Goal: Task Accomplishment & Management: Use online tool/utility

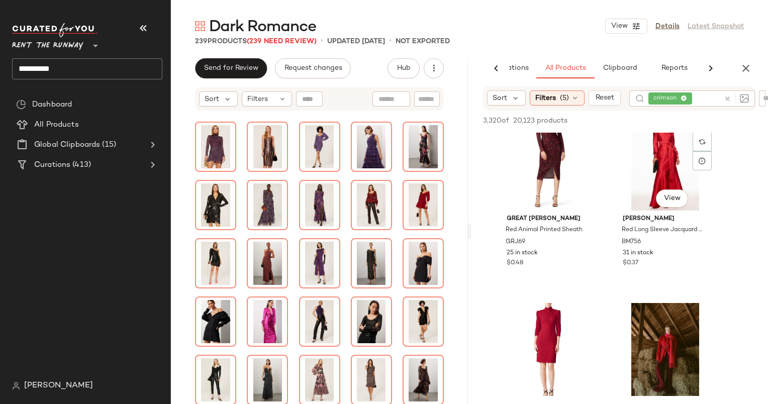
scroll to position [172, 0]
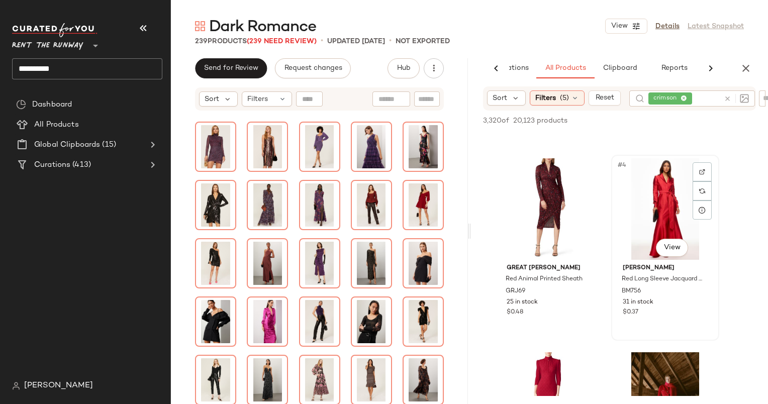
click at [661, 200] on div "#4 View" at bounding box center [665, 208] width 101 height 101
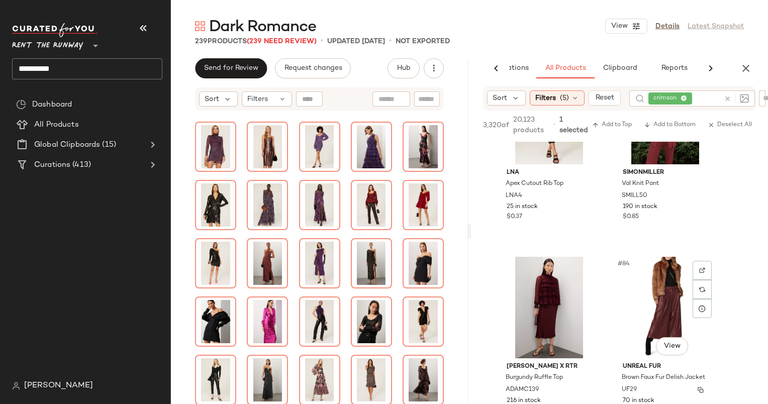
scroll to position [7907, 0]
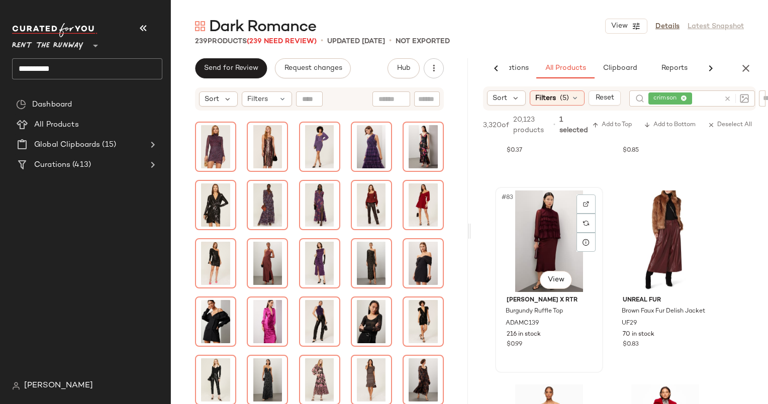
click at [535, 232] on div "#83 View" at bounding box center [548, 240] width 101 height 101
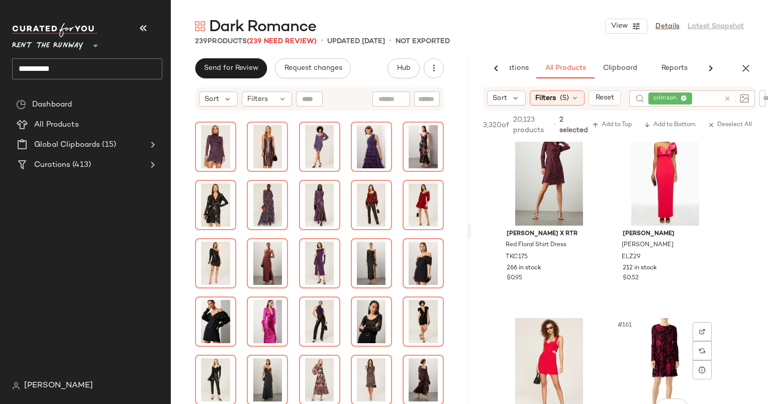
scroll to position [13725, 0]
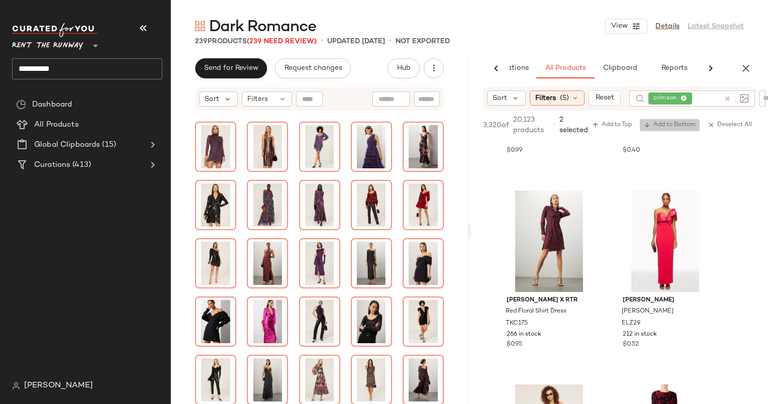
click at [664, 131] on button "Add to Bottom" at bounding box center [670, 125] width 60 height 12
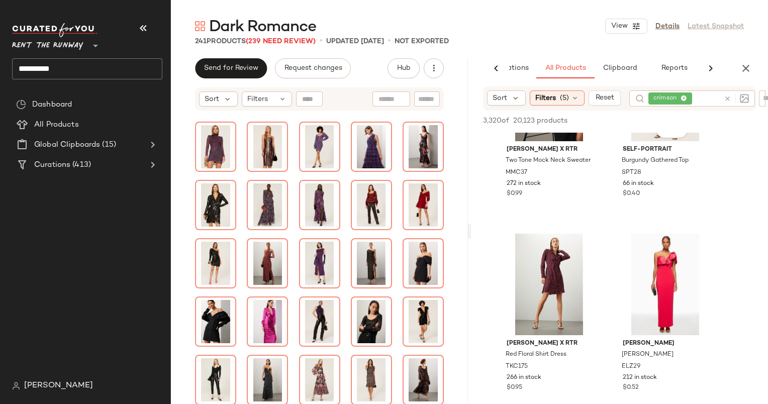
scroll to position [14053, 0]
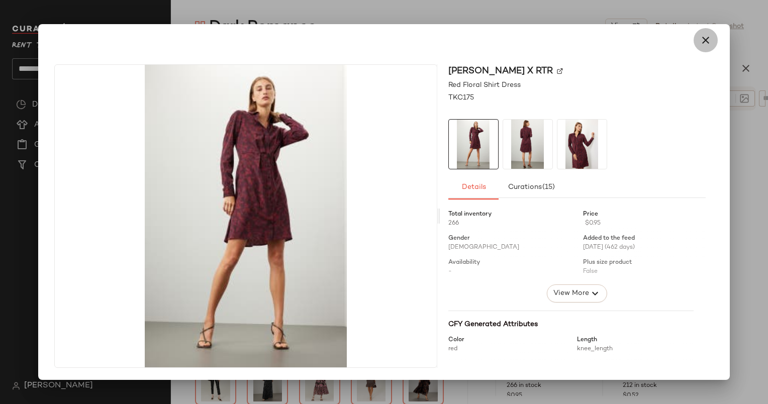
click at [697, 43] on button "button" at bounding box center [705, 40] width 24 height 24
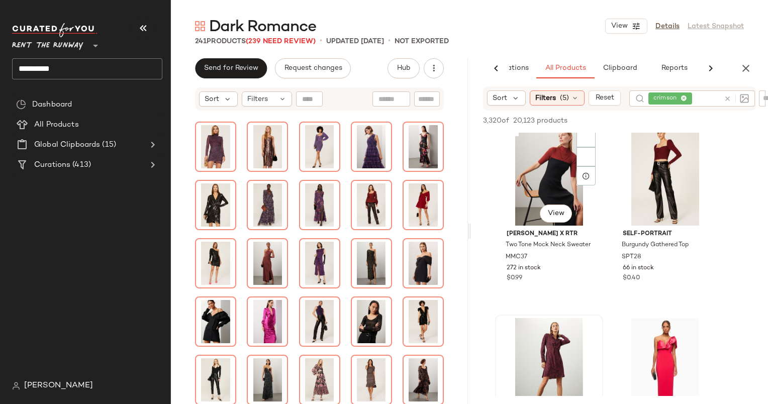
scroll to position [13977, 0]
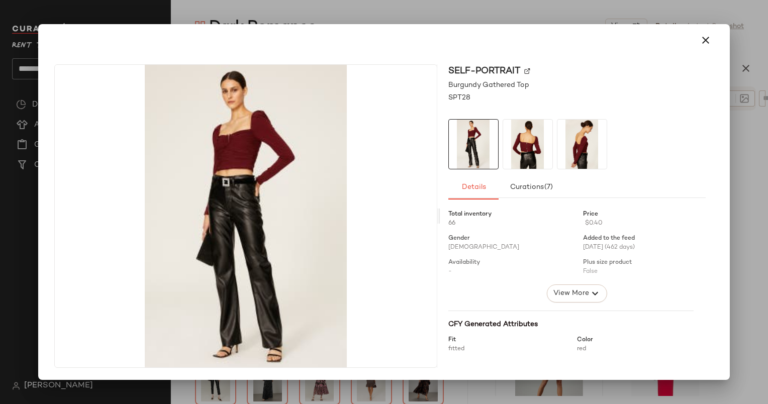
click at [709, 27] on div at bounding box center [383, 40] width 683 height 32
click at [704, 44] on icon "button" at bounding box center [705, 40] width 12 height 12
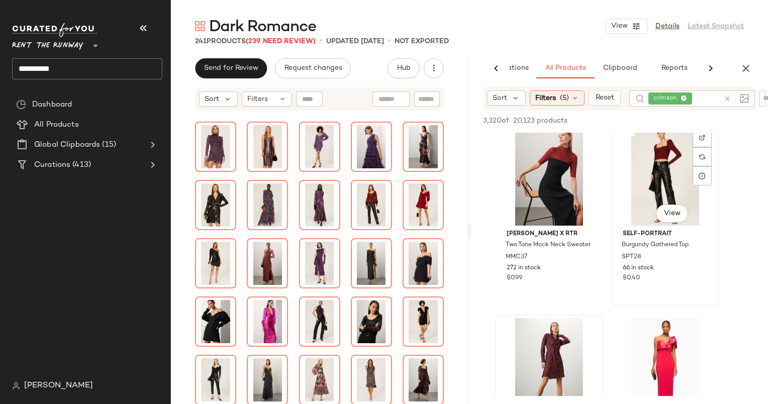
click at [624, 189] on div "#146 View" at bounding box center [665, 174] width 101 height 101
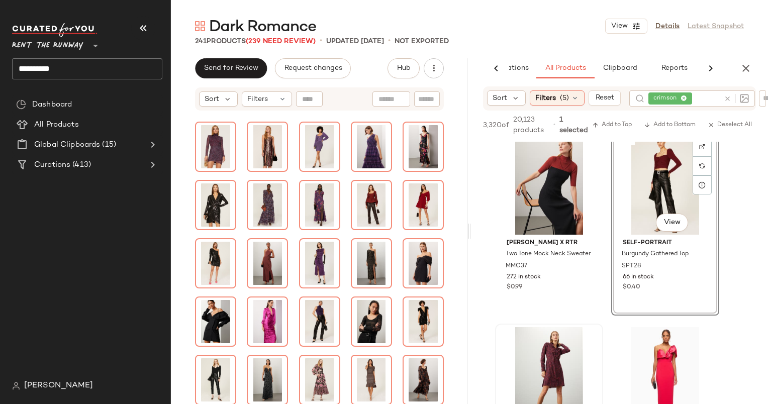
scroll to position [14115, 0]
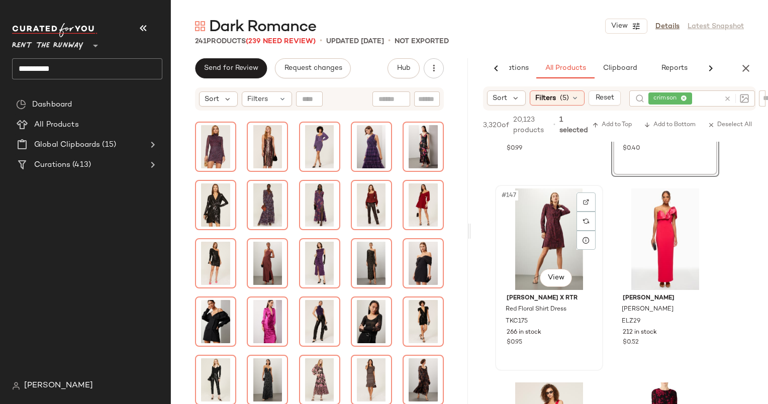
click at [547, 234] on div "#147 View" at bounding box center [548, 238] width 101 height 101
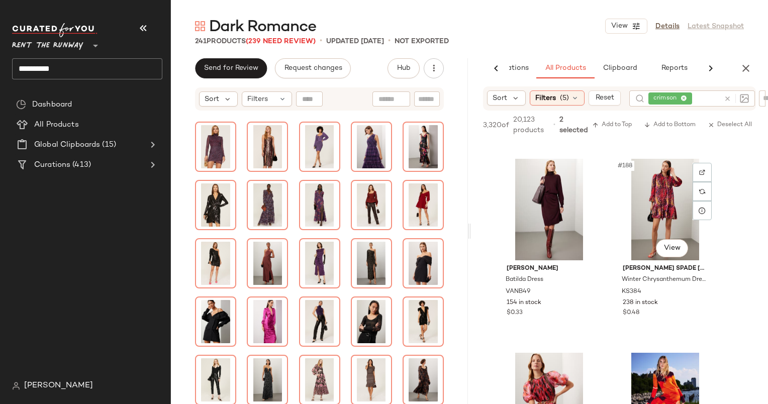
scroll to position [18033, 0]
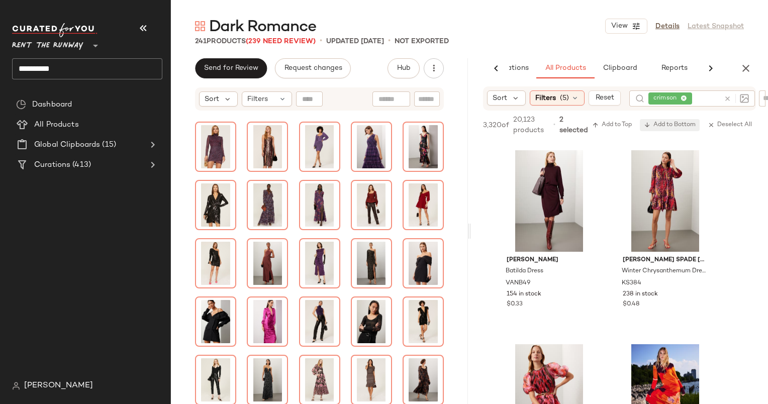
click at [687, 126] on span "Add to Bottom" at bounding box center [670, 125] width 52 height 7
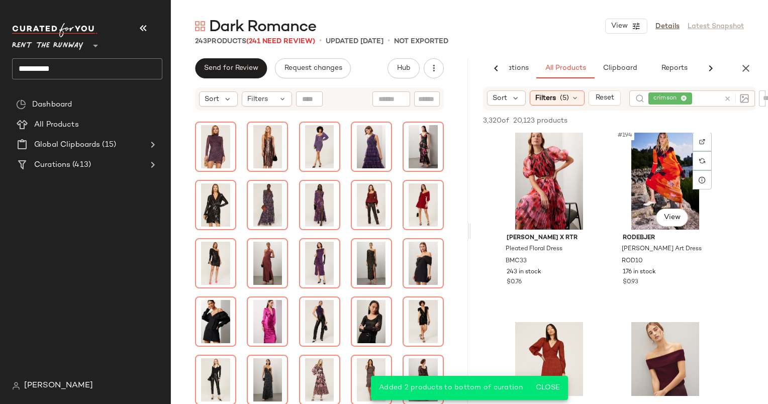
scroll to position [18627, 0]
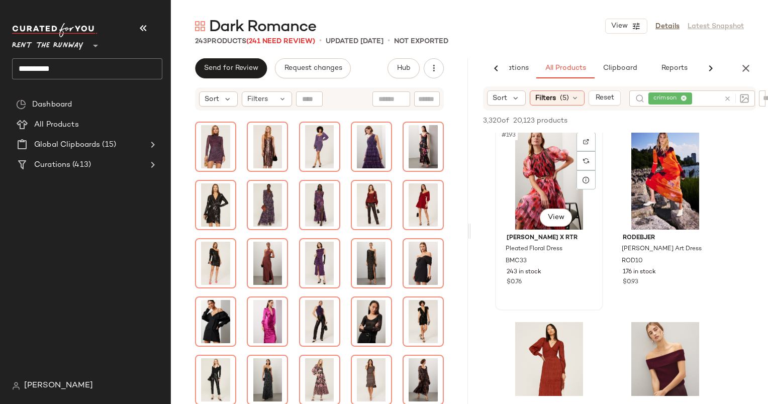
click at [546, 171] on div "#193 View" at bounding box center [548, 178] width 101 height 101
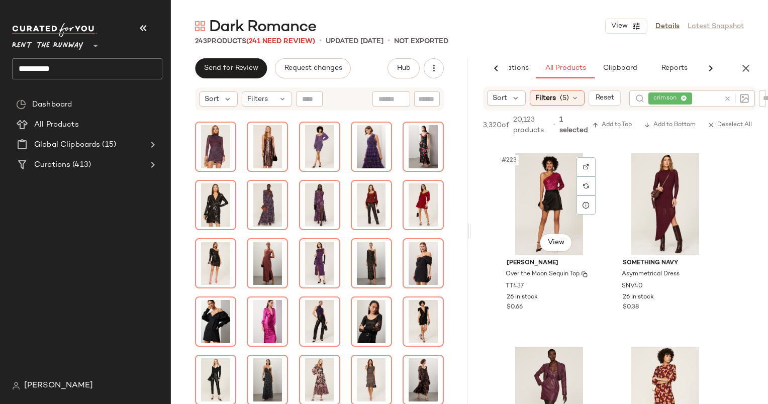
scroll to position [21508, 0]
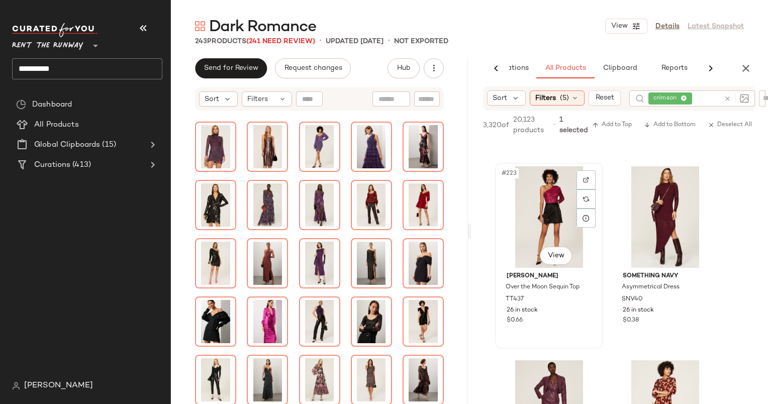
click at [550, 207] on div "#223 View" at bounding box center [548, 216] width 101 height 101
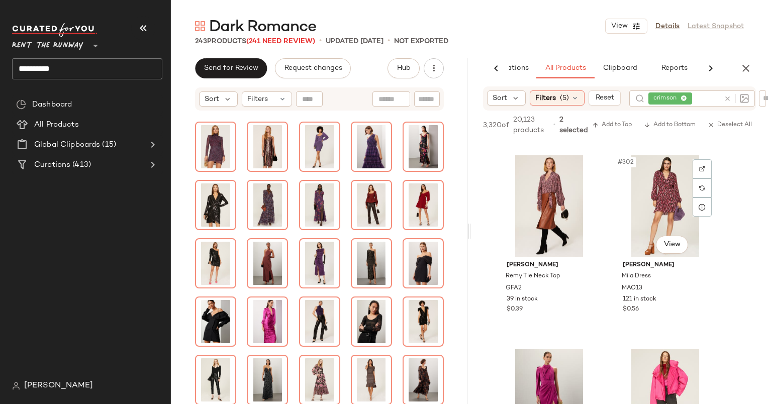
scroll to position [29096, 0]
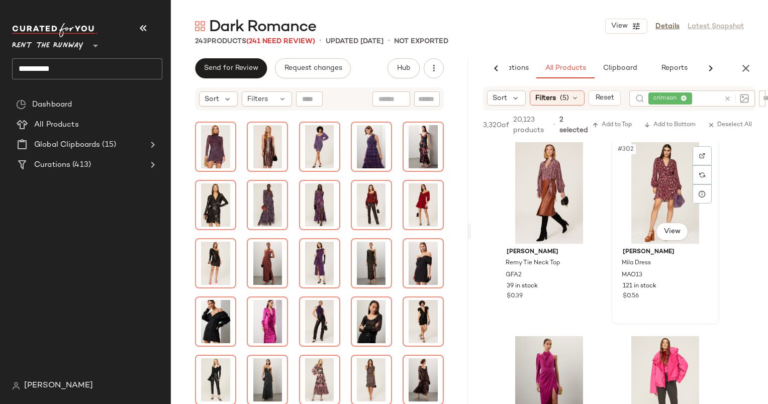
click at [660, 193] on div "#302 View" at bounding box center [665, 192] width 101 height 101
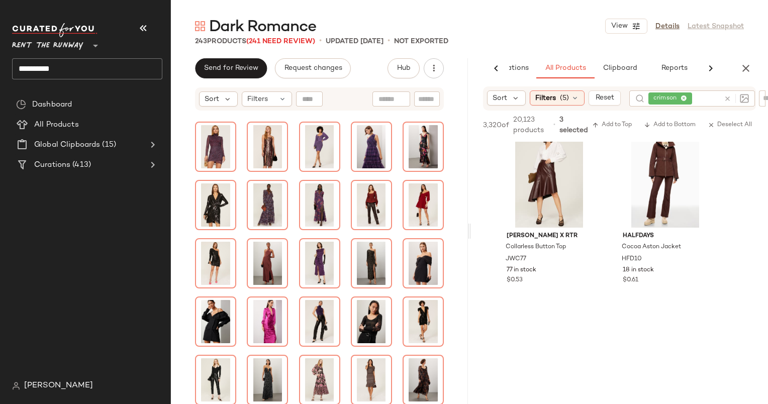
scroll to position [32220, 0]
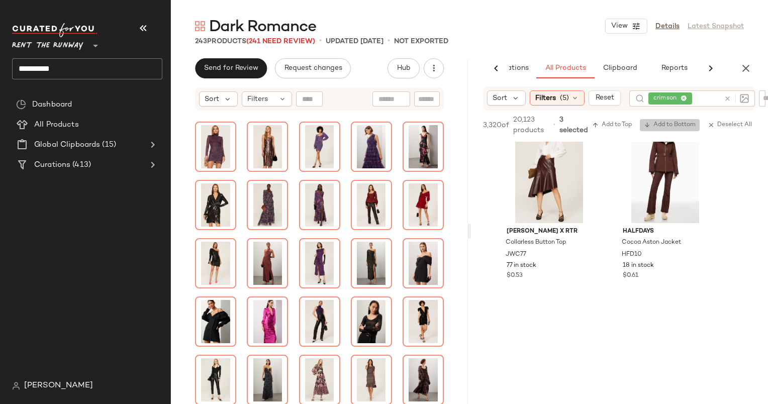
click at [675, 126] on span "Add to Bottom" at bounding box center [670, 125] width 52 height 7
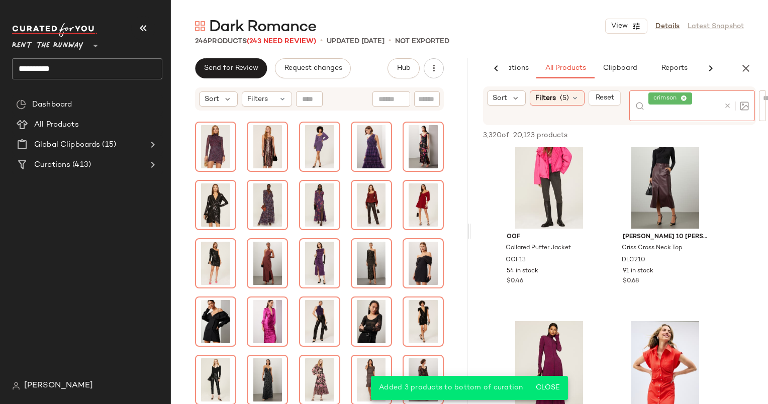
click at [727, 101] on div at bounding box center [736, 105] width 25 height 9
click at [727, 106] on icon at bounding box center [728, 106] width 8 height 8
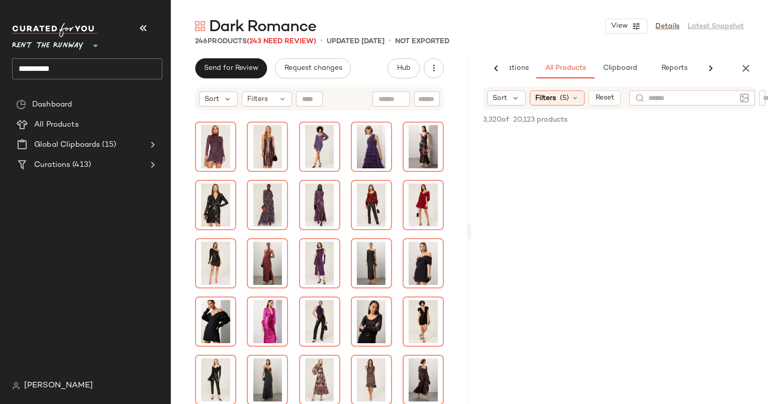
click at [554, 16] on div "Dark Romance View Details Latest Snapshot" at bounding box center [469, 26] width 597 height 20
click at [702, 96] on input "text" at bounding box center [703, 98] width 26 height 11
click at [580, 37] on div "246 Products (243 Need Review) • updated Sep 30th • Not Exported" at bounding box center [469, 41] width 597 height 10
click at [689, 103] on div at bounding box center [703, 97] width 38 height 15
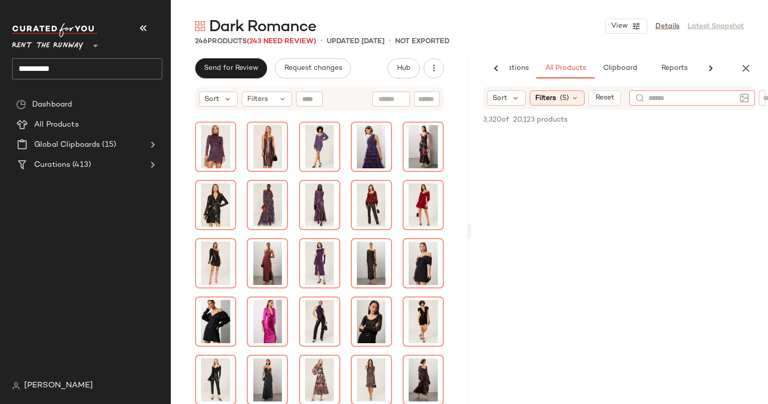
click at [705, 97] on input "text" at bounding box center [691, 98] width 87 height 11
click at [697, 102] on input "text" at bounding box center [691, 98] width 87 height 11
type input "**********"
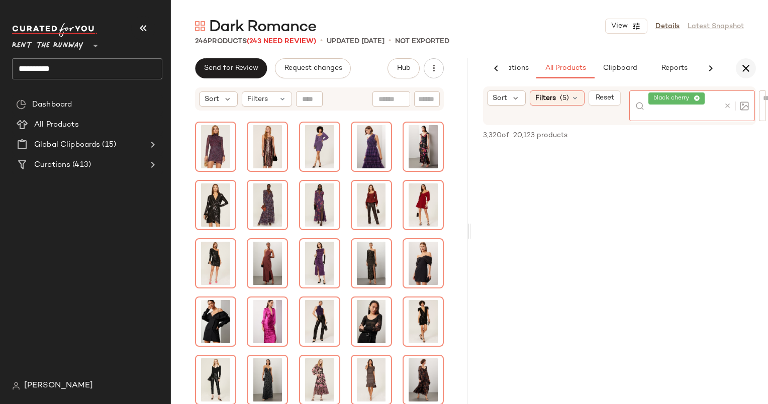
click at [755, 66] on button "button" at bounding box center [746, 68] width 20 height 20
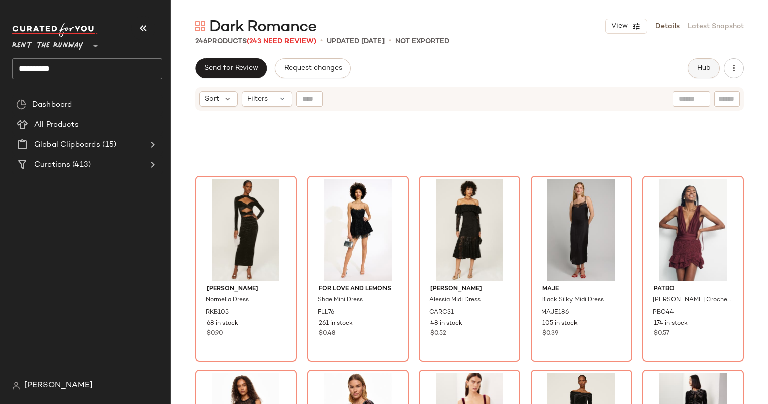
scroll to position [2327, 0]
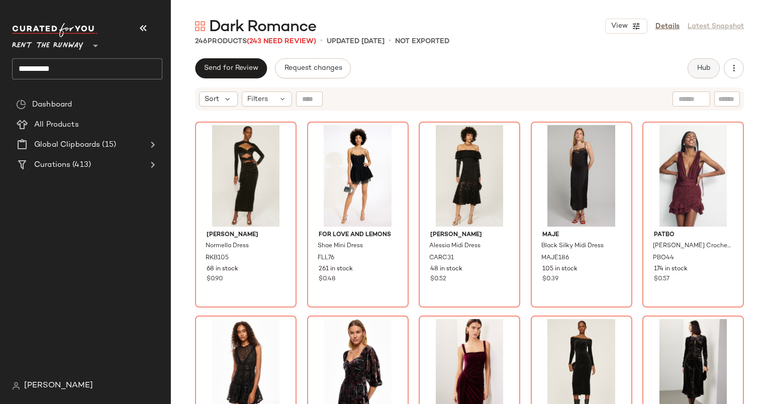
click at [711, 70] on button "Hub" at bounding box center [703, 68] width 32 height 20
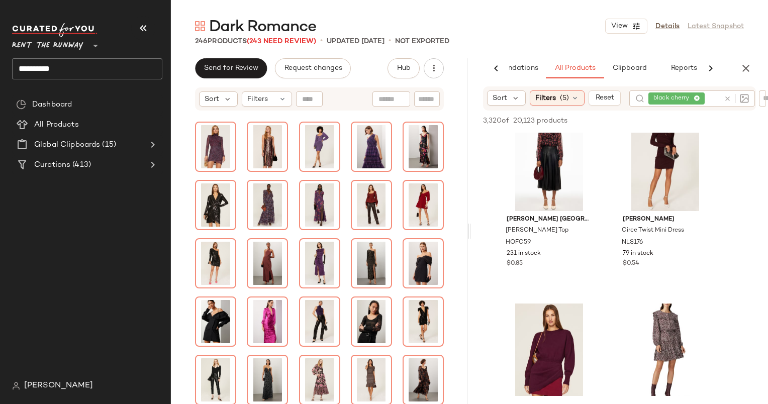
scroll to position [1304, 0]
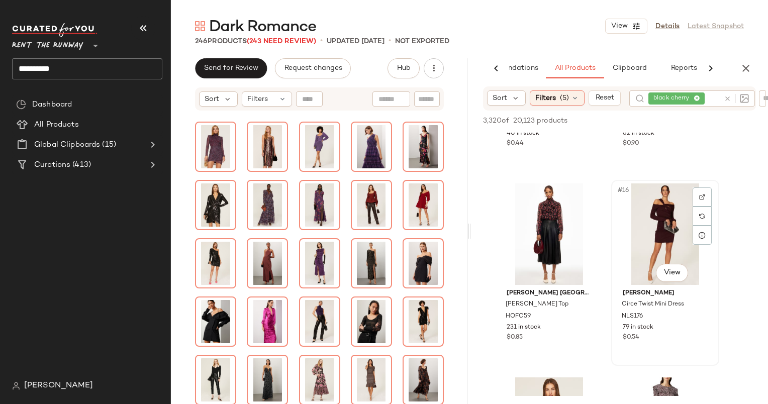
click at [655, 219] on div "#16 View" at bounding box center [665, 233] width 101 height 101
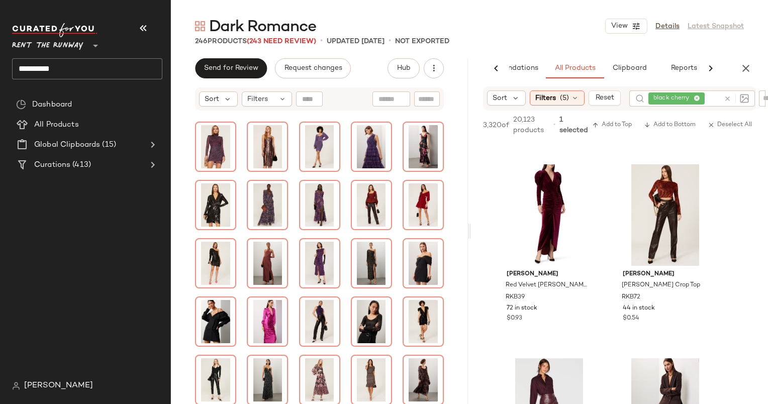
scroll to position [7547, 0]
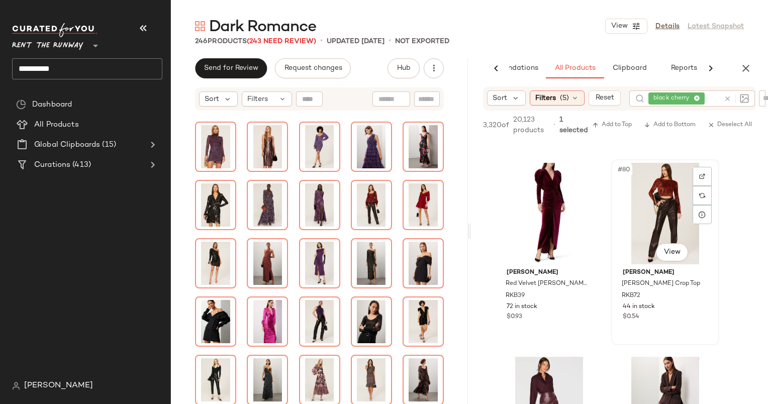
click at [651, 210] on div "#80 View" at bounding box center [665, 213] width 101 height 101
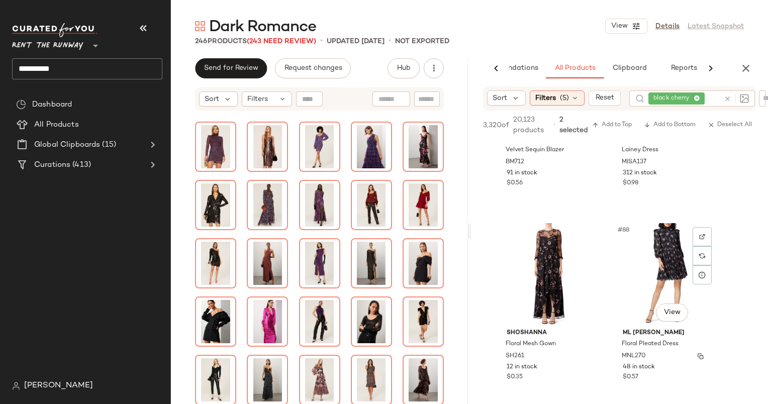
scroll to position [8321, 0]
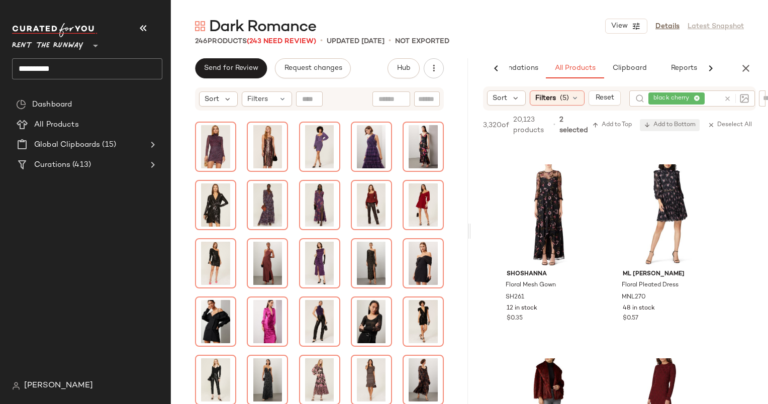
click at [669, 123] on span "Add to Bottom" at bounding box center [670, 125] width 52 height 7
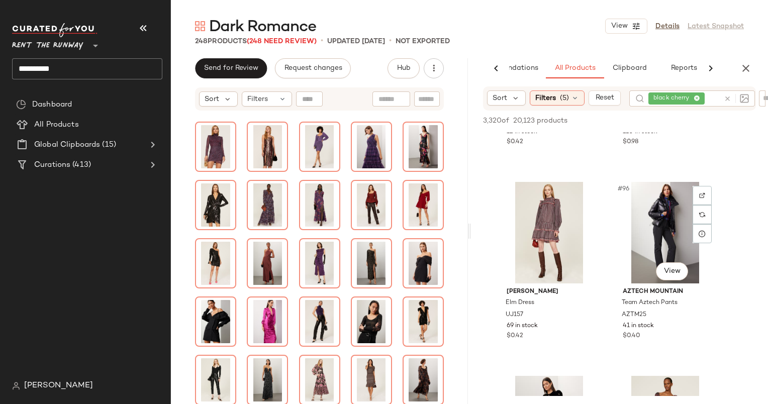
scroll to position [9070, 0]
click at [550, 222] on div "#95 View" at bounding box center [548, 232] width 101 height 101
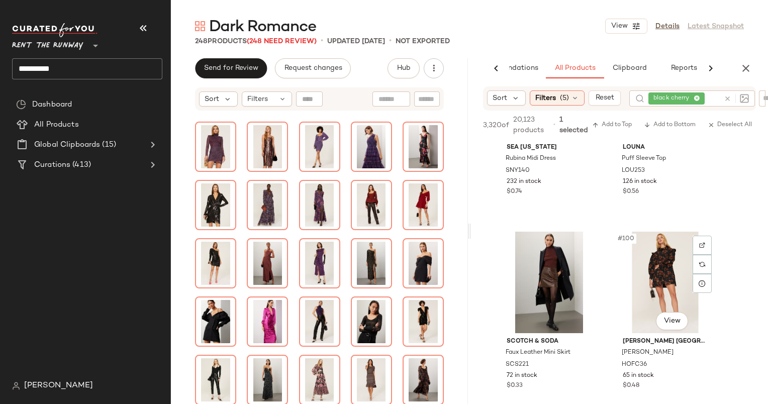
scroll to position [9324, 0]
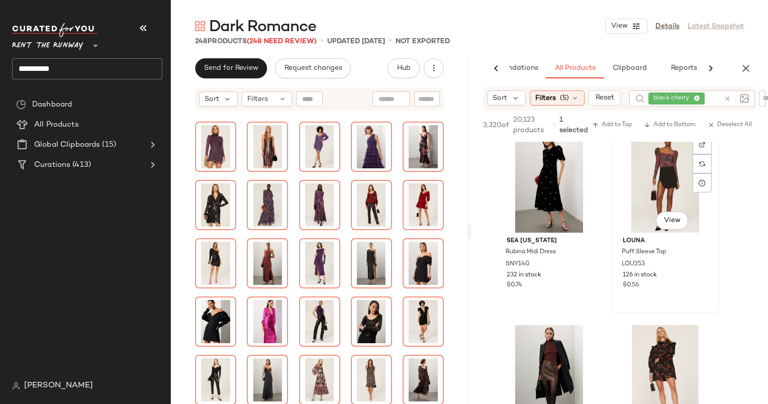
click at [664, 186] on div "#98 View" at bounding box center [665, 181] width 101 height 101
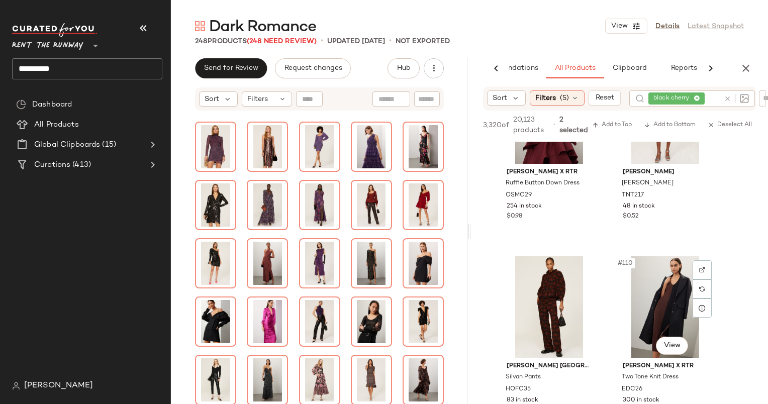
scroll to position [10505, 0]
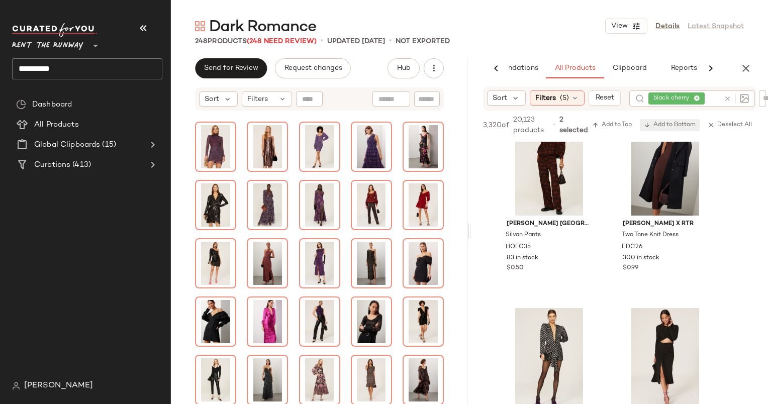
click at [662, 127] on span "Add to Bottom" at bounding box center [670, 125] width 52 height 7
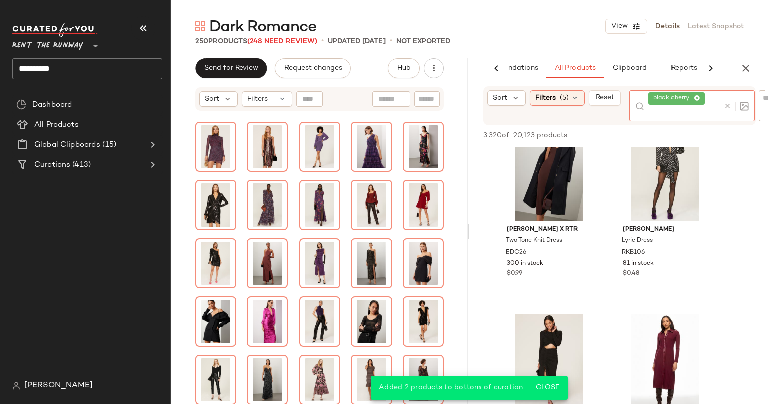
click at [726, 98] on div at bounding box center [734, 105] width 29 height 31
click at [727, 104] on icon at bounding box center [728, 106] width 8 height 8
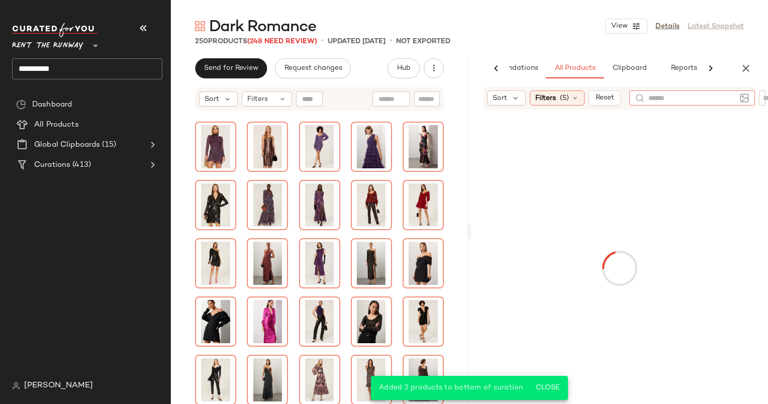
click at [573, 42] on div "250 Products (248 Need Review) • updated Sep 30th • Not Exported" at bounding box center [469, 41] width 597 height 10
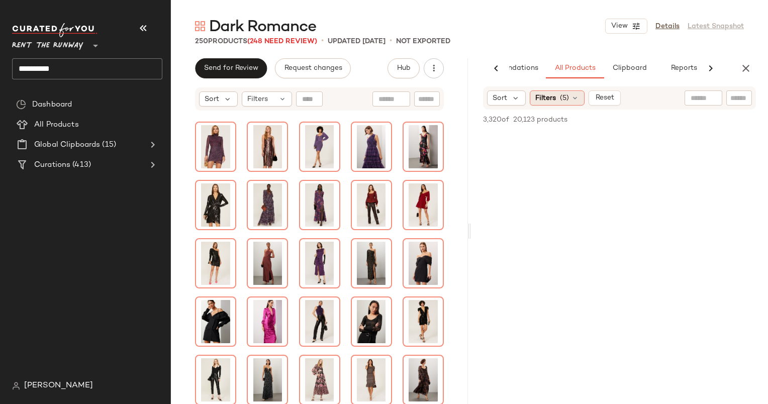
click at [571, 99] on icon at bounding box center [575, 98] width 8 height 8
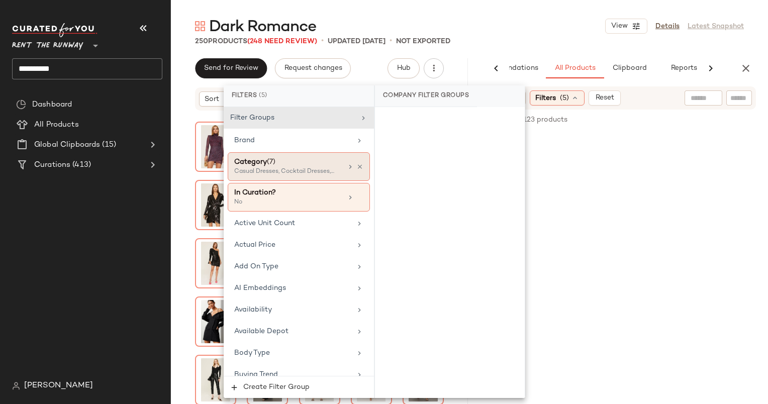
click at [319, 172] on div "Casual Dresses, Cocktail Dresses, Gowns +4 more" at bounding box center [284, 171] width 100 height 9
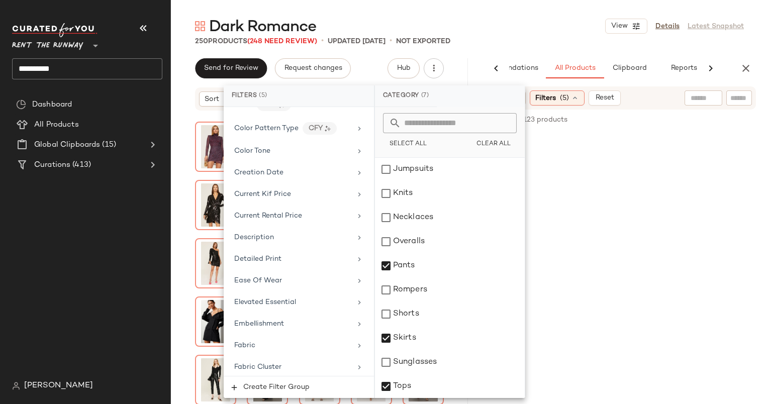
scroll to position [612, 0]
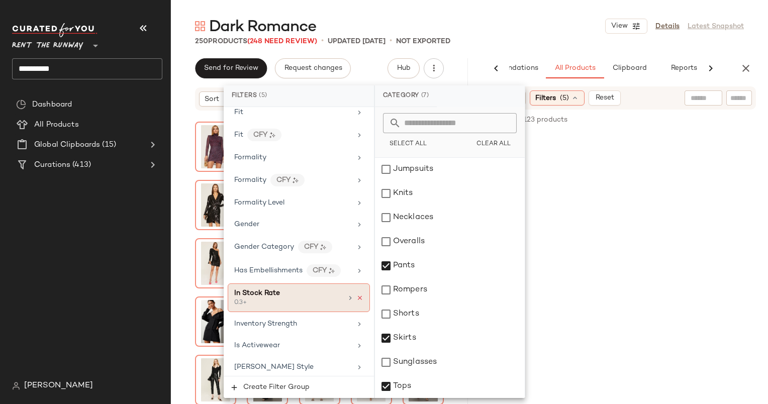
click at [356, 294] on icon at bounding box center [359, 297] width 7 height 7
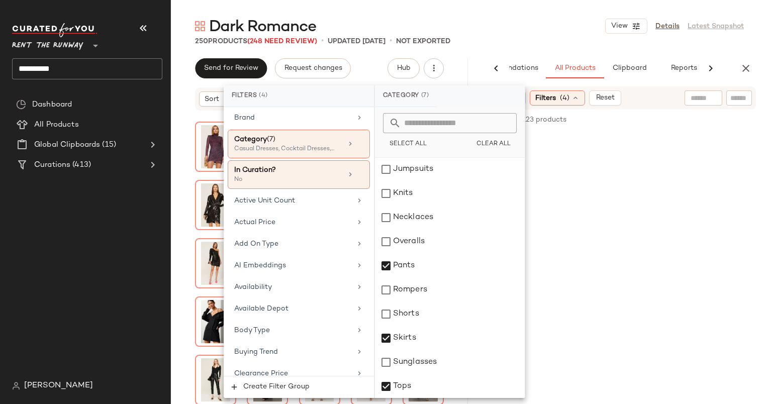
scroll to position [0, 0]
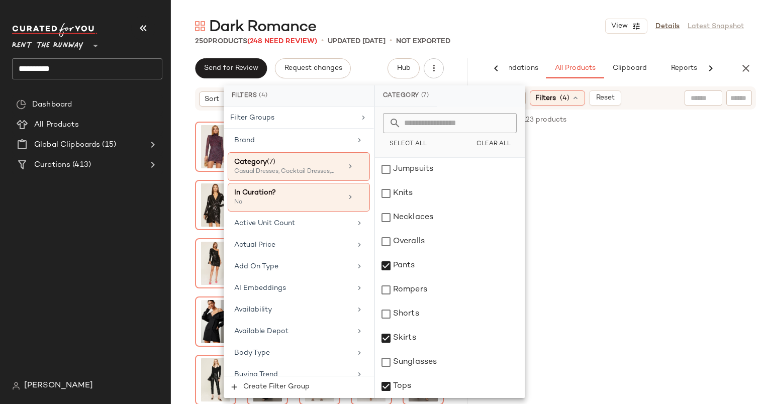
click at [524, 36] on div "250 Products (248 Need Review) • updated Sep 30th • Not Exported" at bounding box center [469, 41] width 597 height 10
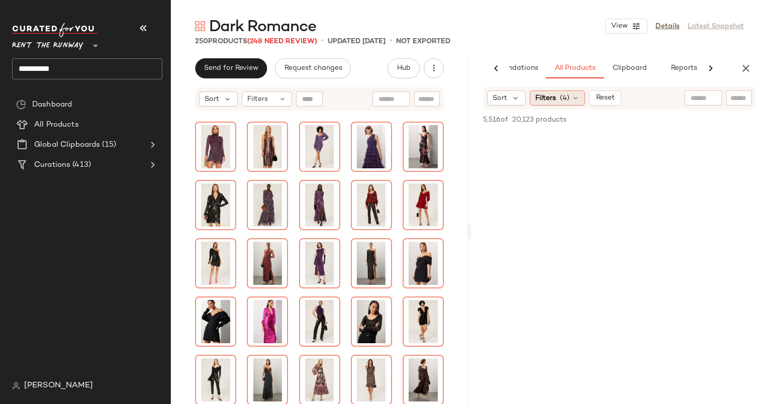
click at [567, 98] on span "(4)" at bounding box center [565, 98] width 10 height 11
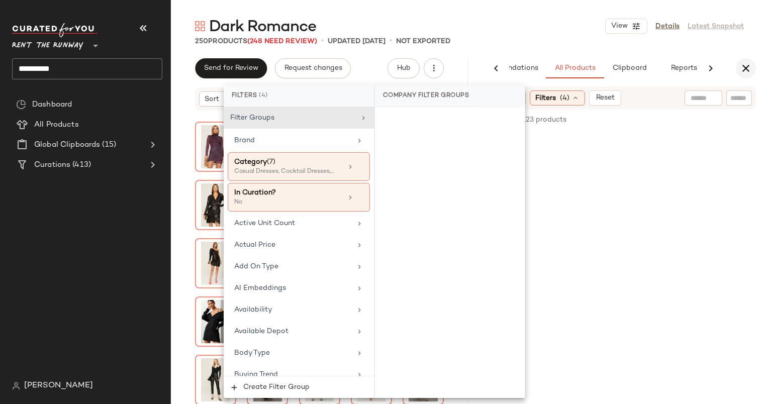
click at [746, 68] on icon "button" at bounding box center [746, 68] width 12 height 12
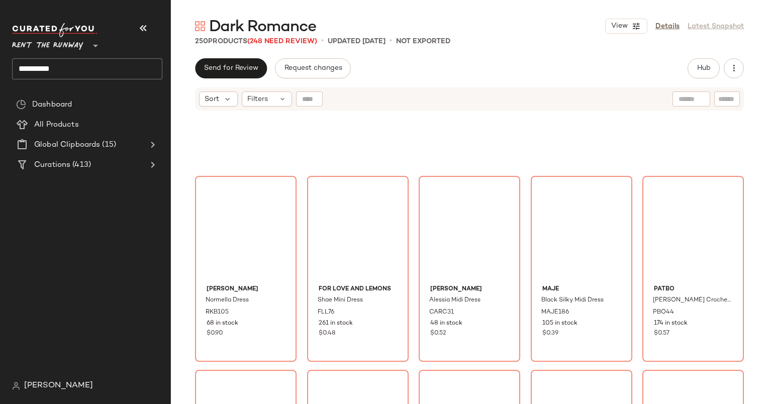
scroll to position [2327, 0]
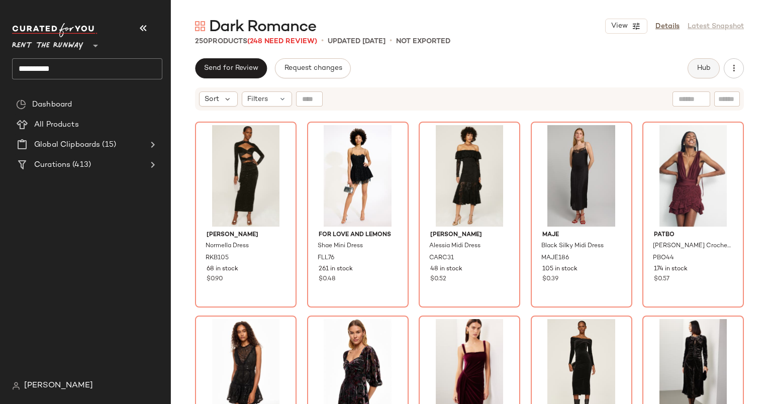
click at [707, 61] on button "Hub" at bounding box center [703, 68] width 32 height 20
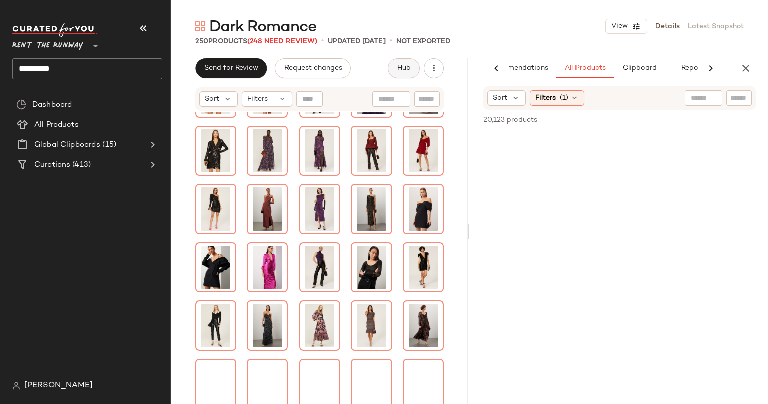
scroll to position [2273, 0]
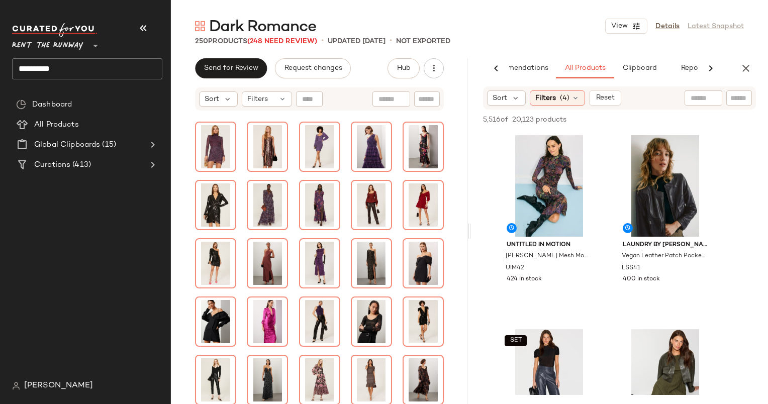
click at [189, 44] on div "250 Products (248 Need Review) • updated Sep 30th • Not Exported" at bounding box center [469, 41] width 597 height 10
click at [500, 100] on span "Sort" at bounding box center [499, 98] width 15 height 11
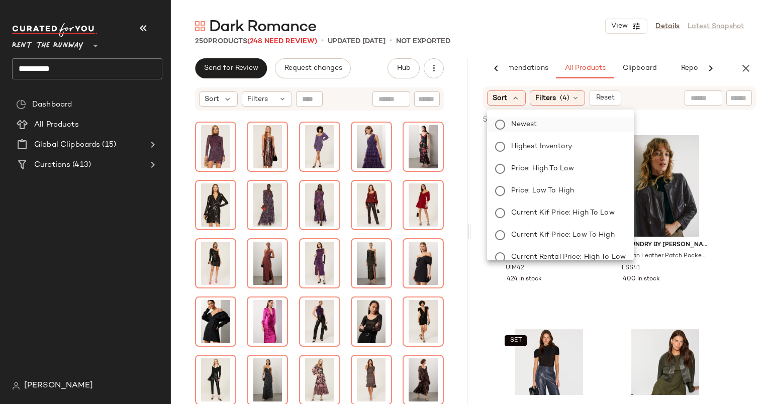
click at [515, 121] on span "Newest" at bounding box center [524, 124] width 26 height 11
click at [565, 36] on div "250 Products (248 Need Review) • updated Sep 30th • Not Exported" at bounding box center [469, 41] width 597 height 10
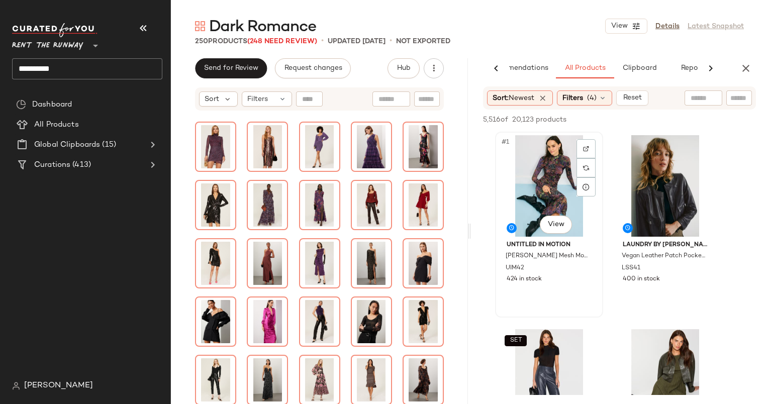
scroll to position [0, 0]
click at [709, 95] on input "text" at bounding box center [691, 98] width 87 height 11
click at [742, 100] on img at bounding box center [744, 97] width 9 height 9
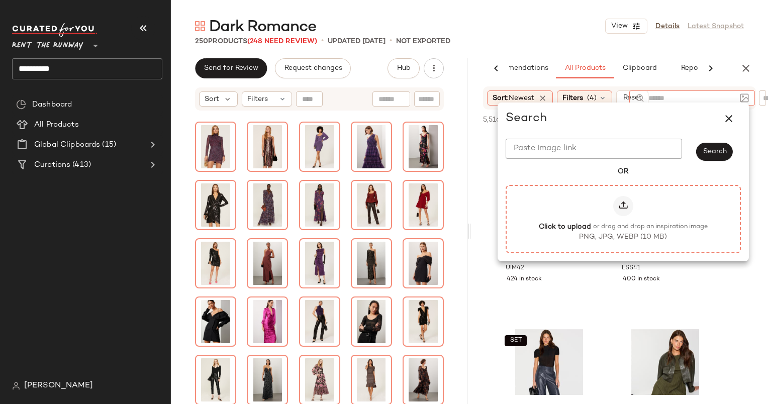
click at [638, 220] on label "Click to upload or drag and drop an inspiration image PNG, JPG, WEBP (10 MB)" at bounding box center [623, 219] width 213 height 46
click at [623, 219] on input "Click to upload or drag and drop an inspiration image PNG, JPG, WEBP (10 MB)" at bounding box center [623, 219] width 1 height 1
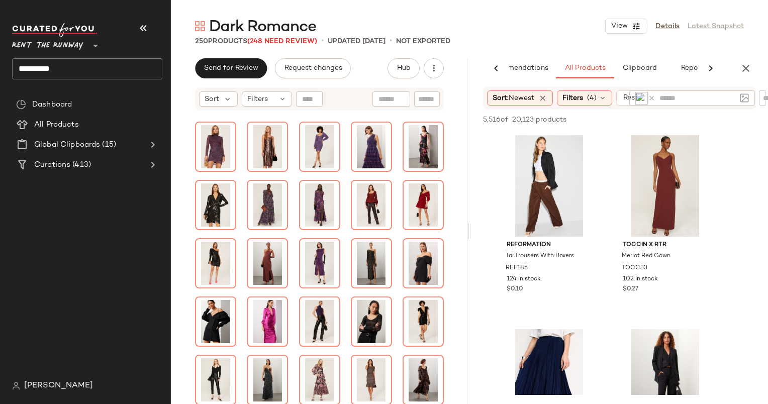
click at [568, 35] on div "Dark Romance View Details Latest Snapshot" at bounding box center [469, 26] width 597 height 20
click at [645, 175] on div "#2 View" at bounding box center [665, 185] width 101 height 101
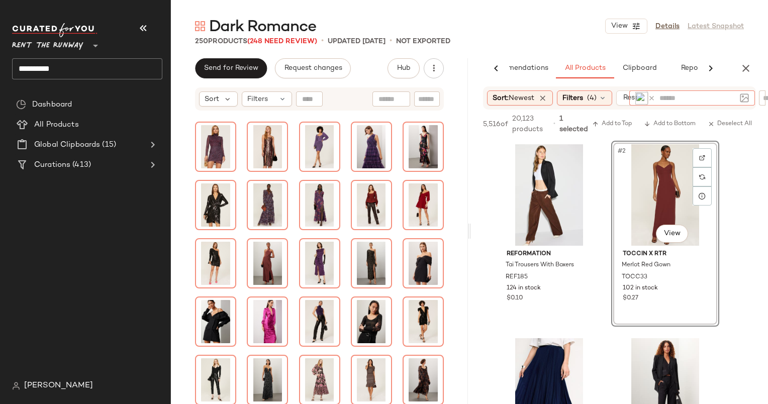
click at [700, 95] on input "text" at bounding box center [697, 98] width 76 height 11
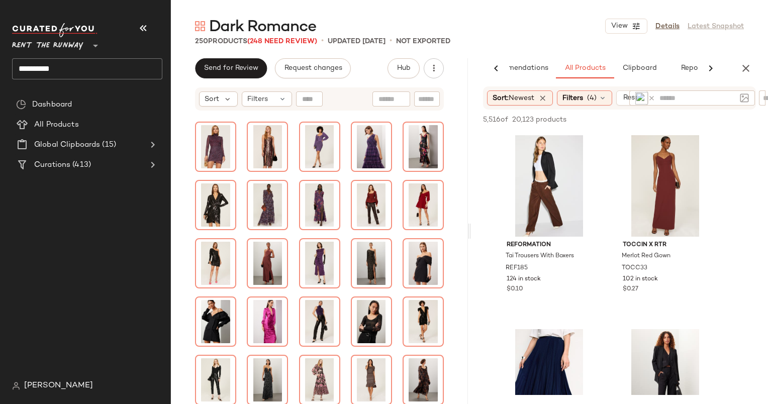
click at [700, 100] on input "text" at bounding box center [697, 98] width 76 height 11
type input "****"
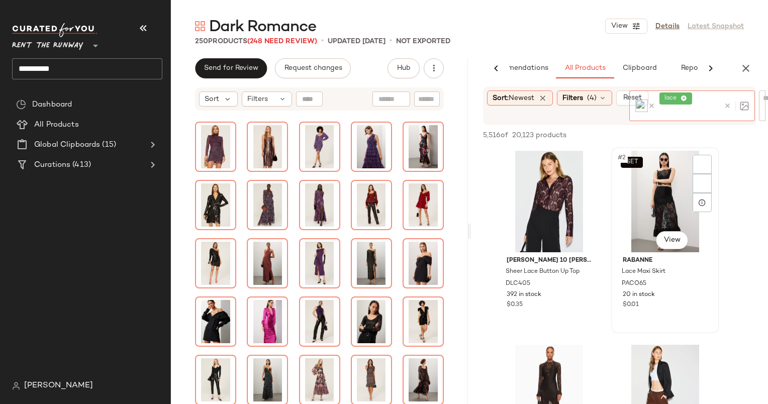
click at [643, 191] on div "SET #2 View" at bounding box center [665, 201] width 101 height 101
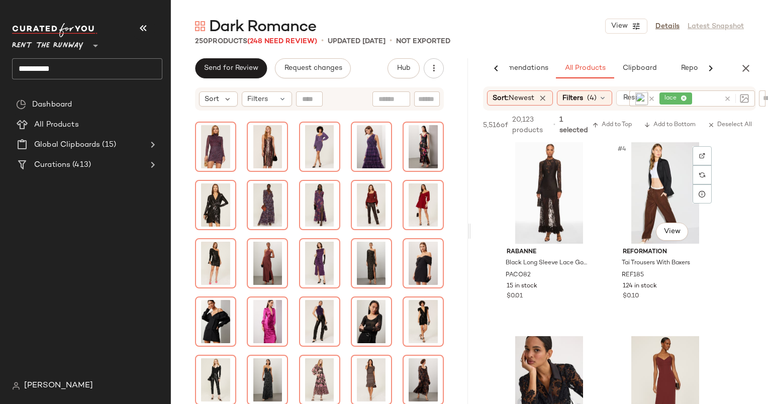
scroll to position [198, 0]
click at [547, 196] on div "#3 View" at bounding box center [548, 191] width 101 height 101
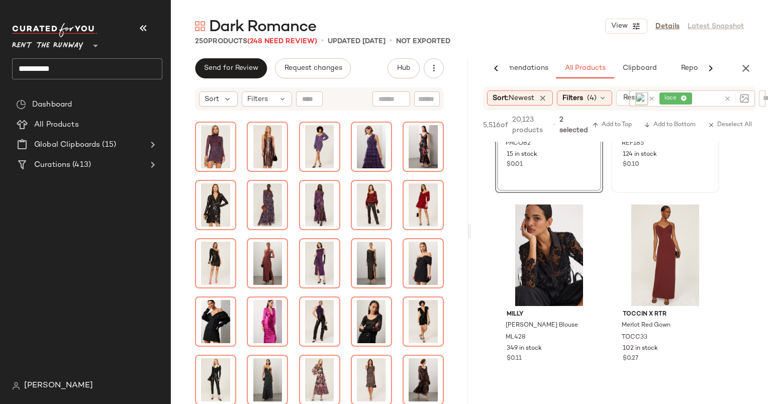
scroll to position [346, 0]
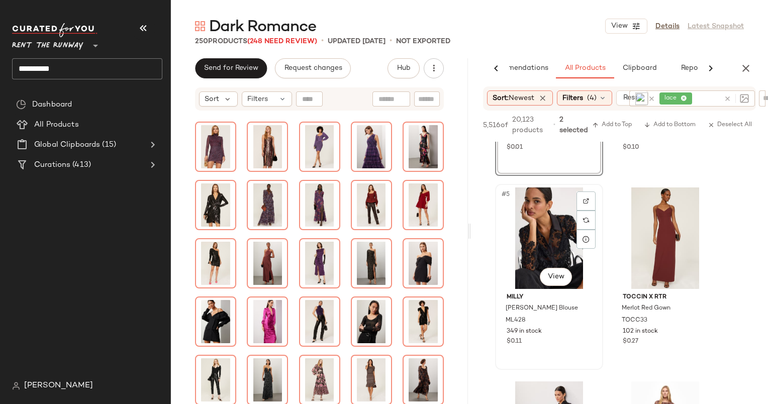
click at [559, 232] on div "#5 View" at bounding box center [548, 237] width 101 height 101
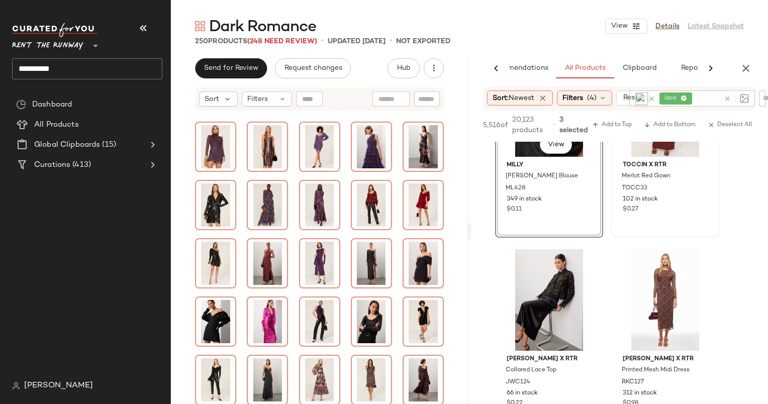
scroll to position [478, 0]
click at [663, 224] on div "#6 View TOCCIN X RTR Merlot Red Gown TOCC33 102 in stock $0.27" at bounding box center [665, 144] width 106 height 184
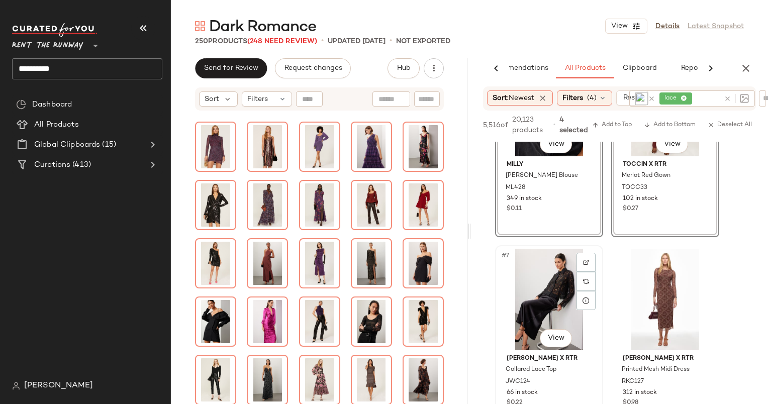
click at [544, 296] on div "#7 View" at bounding box center [548, 299] width 101 height 101
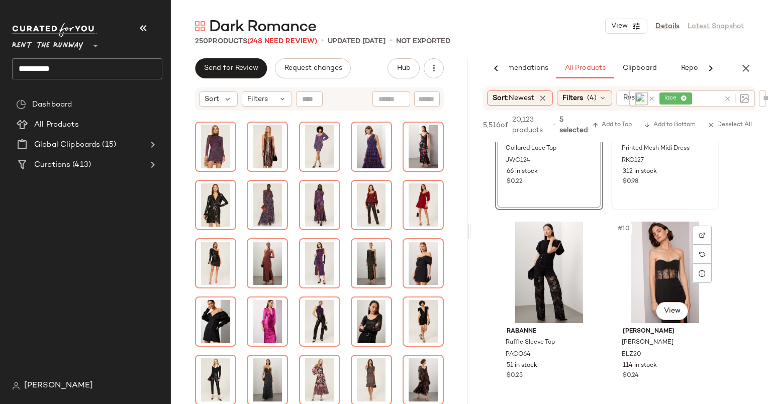
scroll to position [730, 0]
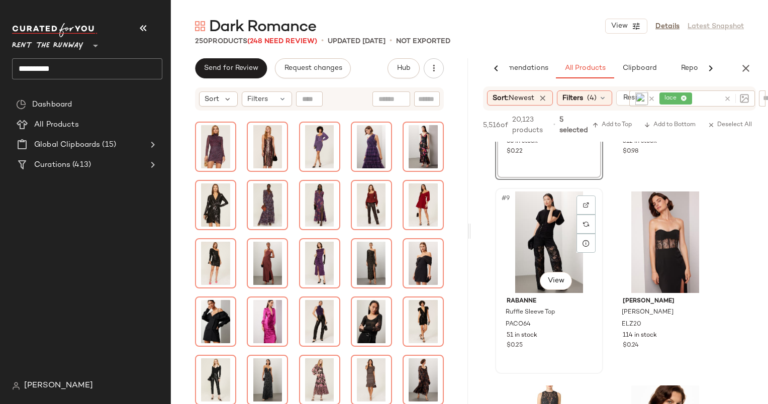
click at [556, 253] on div "#9 View" at bounding box center [548, 241] width 101 height 101
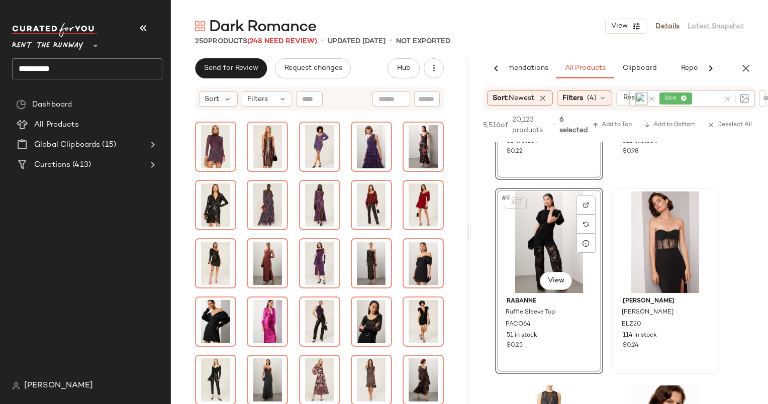
click at [635, 256] on div at bounding box center [665, 241] width 101 height 101
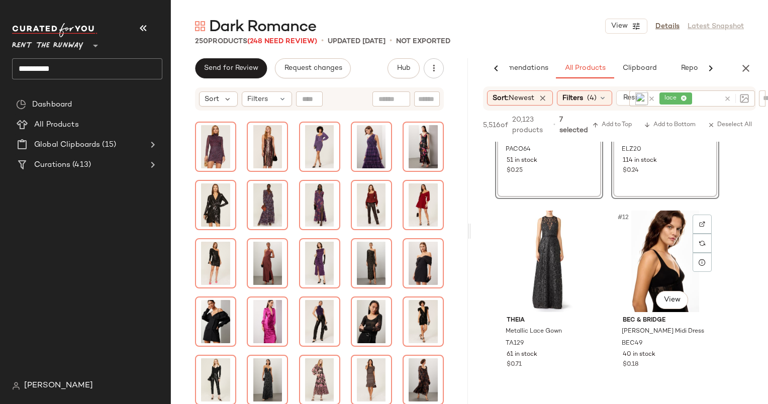
scroll to position [936, 0]
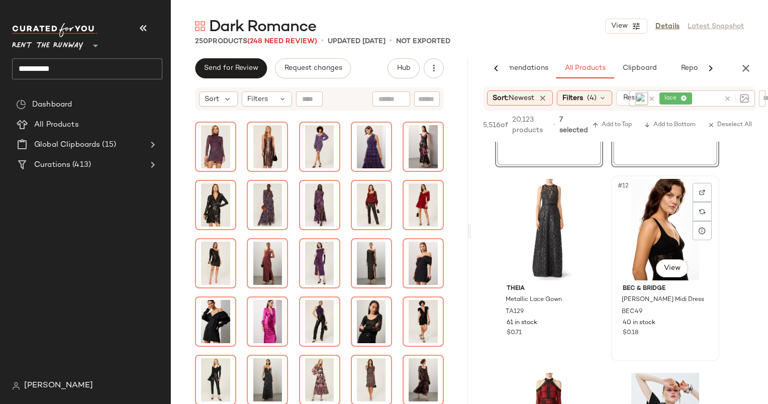
click at [685, 244] on div "#12 View" at bounding box center [665, 229] width 101 height 101
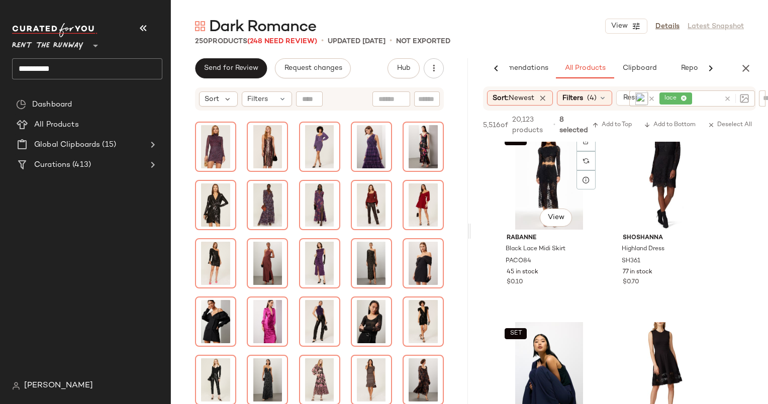
scroll to position [1569, 0]
click at [551, 175] on div "SET #17 View" at bounding box center [548, 178] width 101 height 101
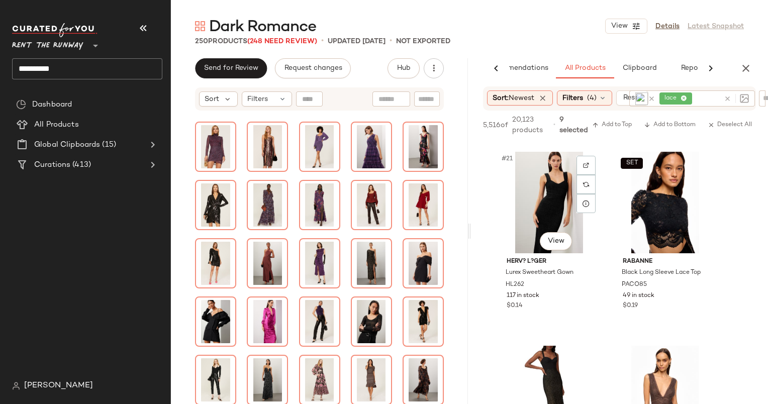
scroll to position [1933, 0]
click at [660, 212] on div "SET #22 View" at bounding box center [665, 202] width 101 height 101
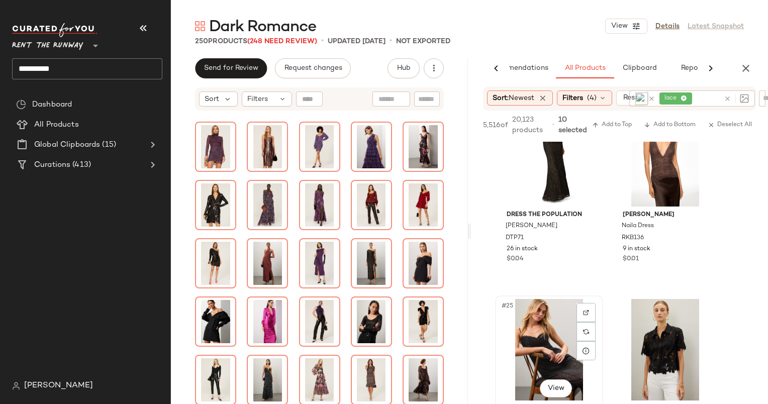
scroll to position [2290, 0]
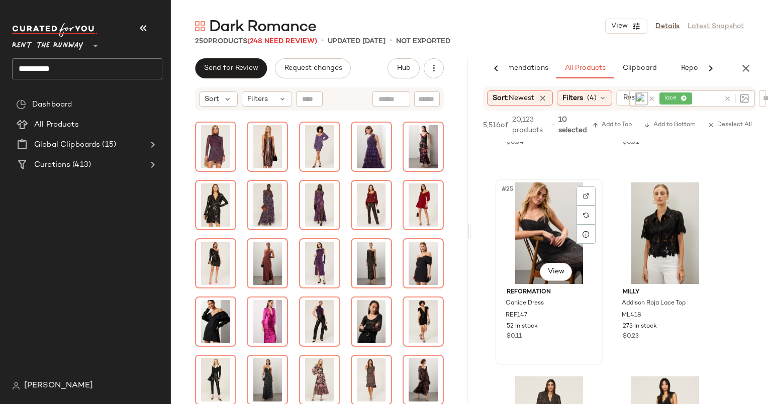
click at [547, 237] on div "#25 View" at bounding box center [548, 232] width 101 height 101
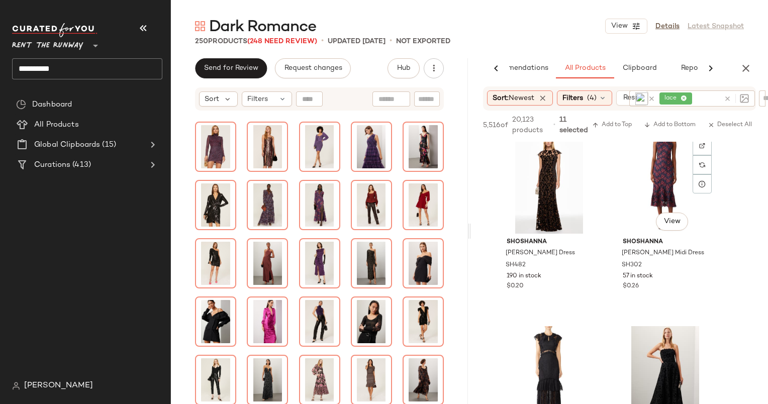
scroll to position [3310, 0]
click at [545, 176] on div "#35 View" at bounding box center [548, 182] width 101 height 101
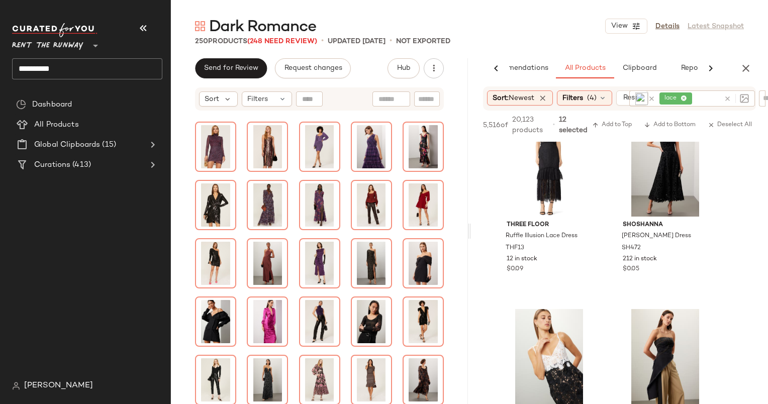
scroll to position [3447, 0]
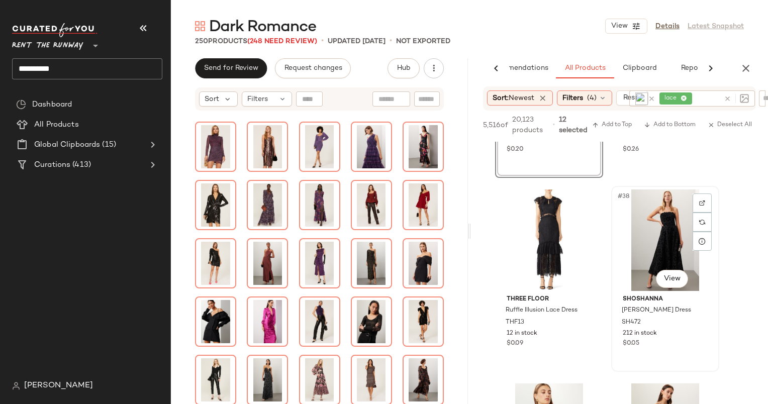
click at [663, 215] on div "#38 View" at bounding box center [665, 239] width 101 height 101
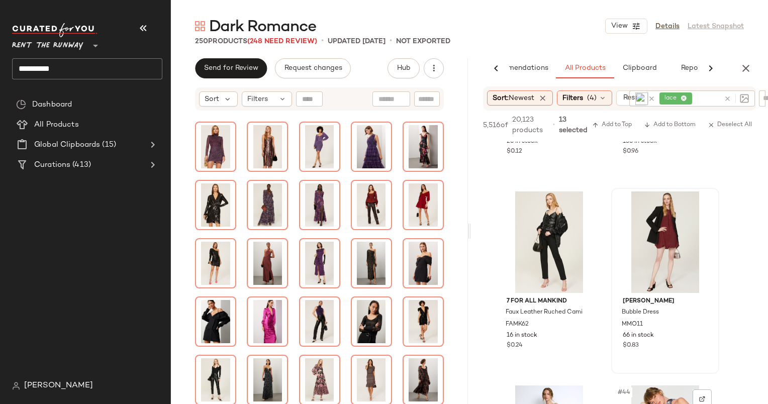
scroll to position [4020, 0]
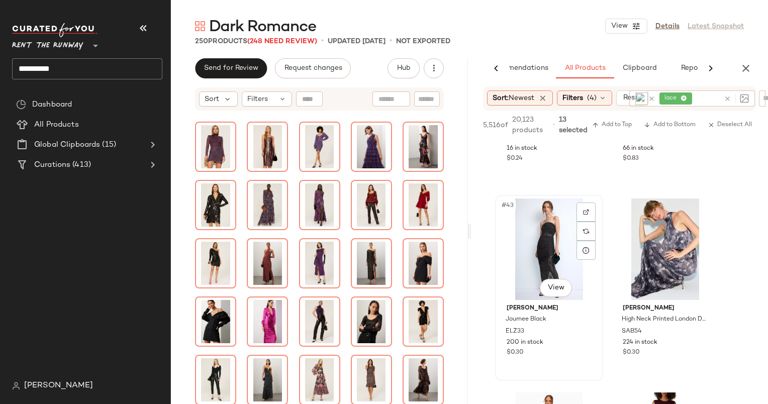
click at [531, 249] on div "#43 View" at bounding box center [548, 248] width 101 height 101
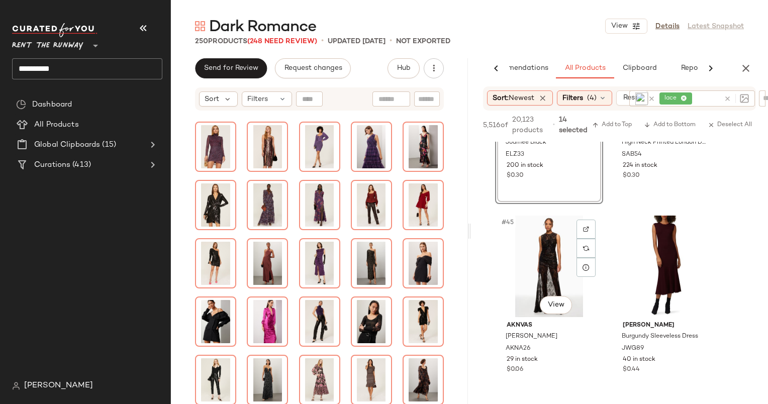
scroll to position [4245, 0]
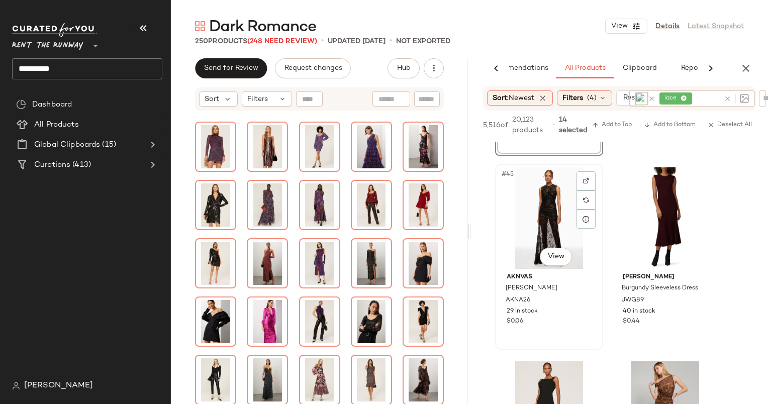
click at [561, 219] on div "#45 View" at bounding box center [548, 217] width 101 height 101
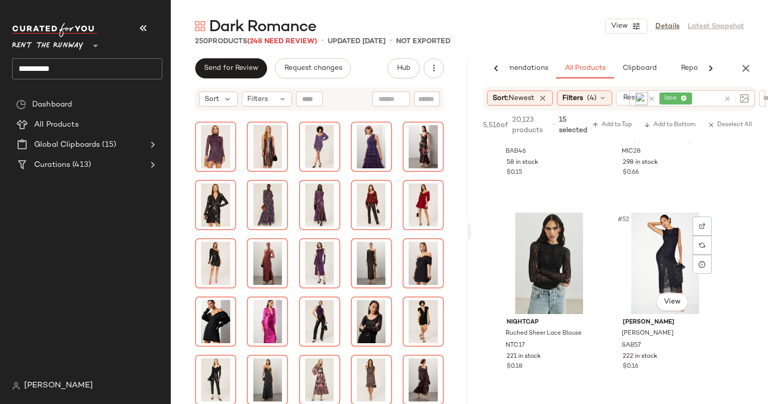
scroll to position [4870, 0]
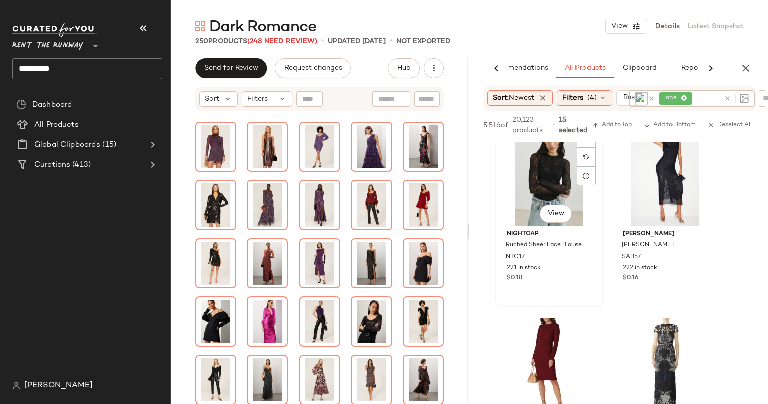
click at [550, 171] on div "#51 View" at bounding box center [548, 174] width 101 height 101
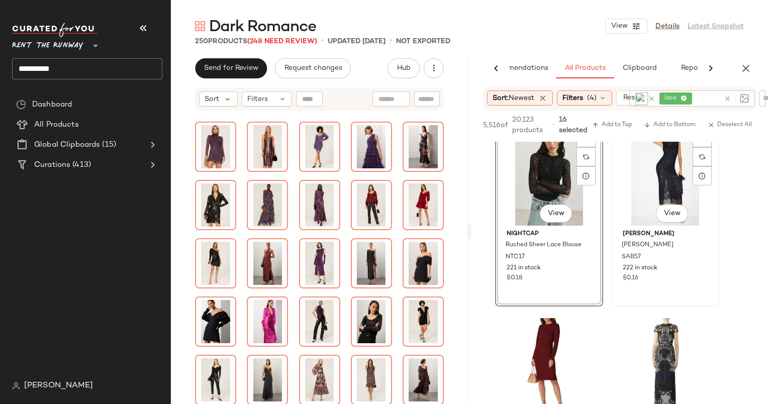
click at [659, 187] on div "#52 View" at bounding box center [665, 174] width 101 height 101
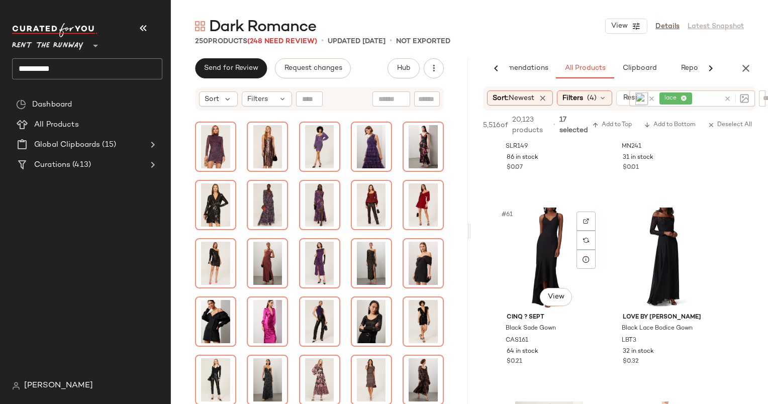
scroll to position [5608, 0]
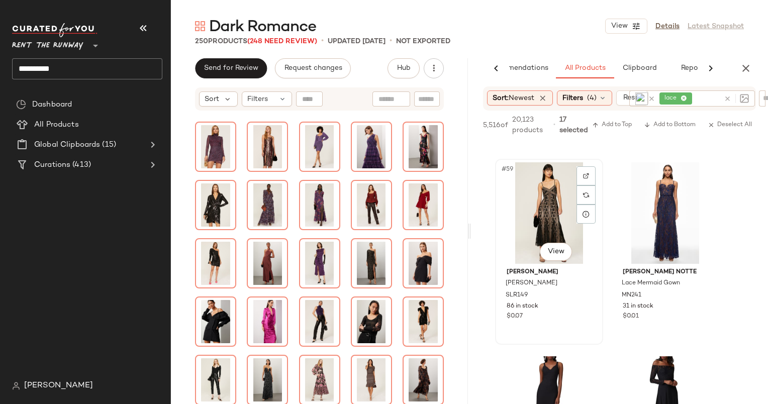
click at [541, 195] on div "#59 View" at bounding box center [548, 212] width 101 height 101
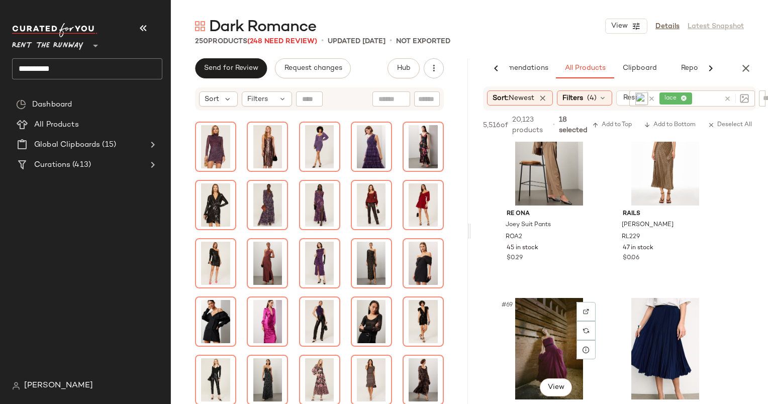
scroll to position [6441, 0]
click at [530, 337] on div "#69 View" at bounding box center [548, 348] width 101 height 101
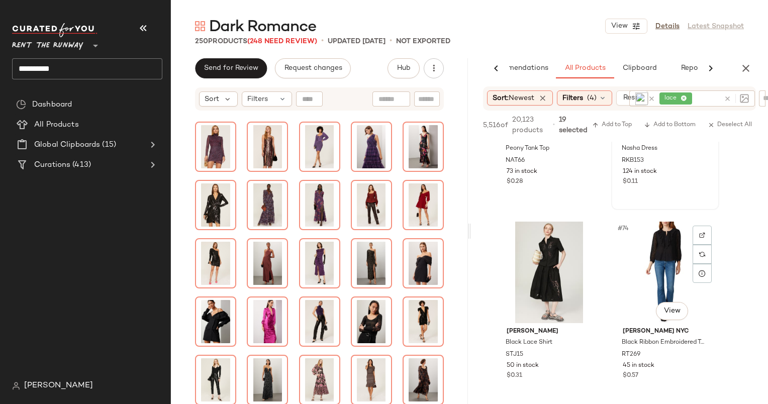
scroll to position [6869, 0]
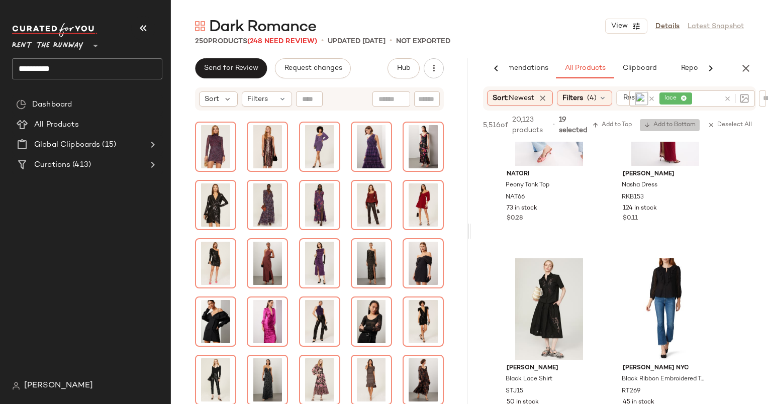
click at [655, 130] on button "Add to Bottom" at bounding box center [670, 125] width 60 height 12
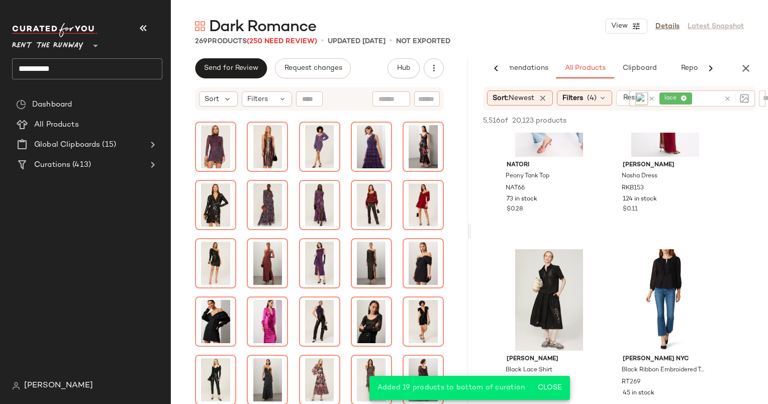
click at [653, 100] on div at bounding box center [645, 98] width 20 height 13
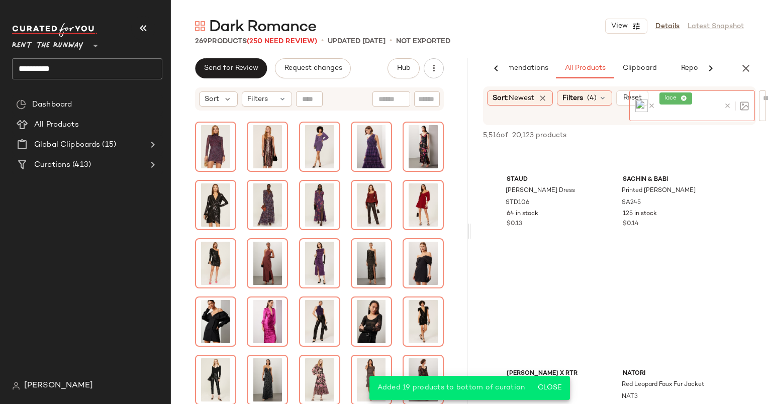
click at [653, 105] on icon at bounding box center [652, 106] width 8 height 8
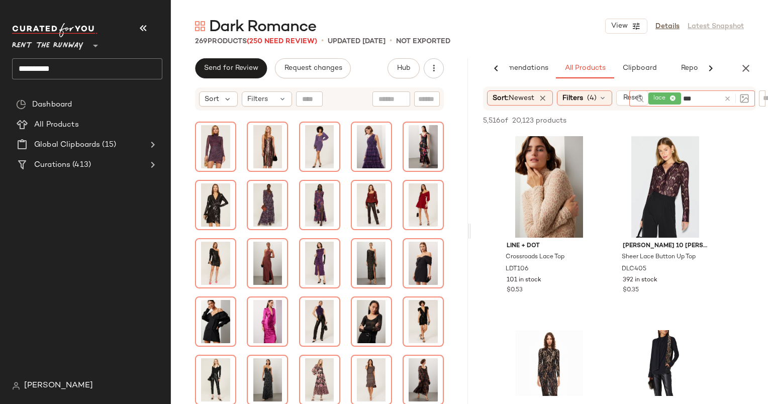
type input "***"
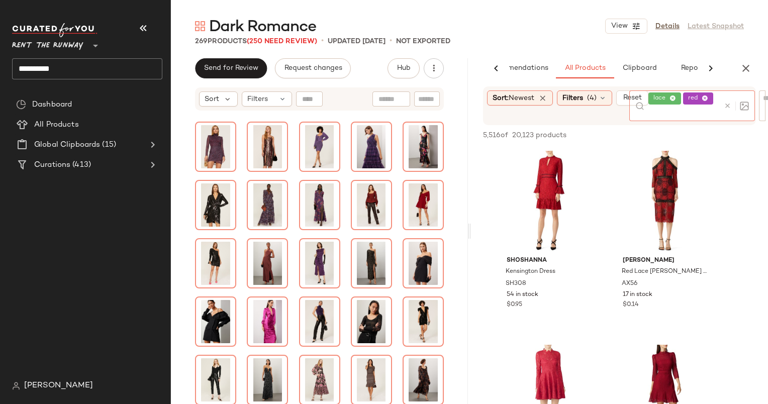
click at [707, 97] on icon at bounding box center [704, 98] width 7 height 7
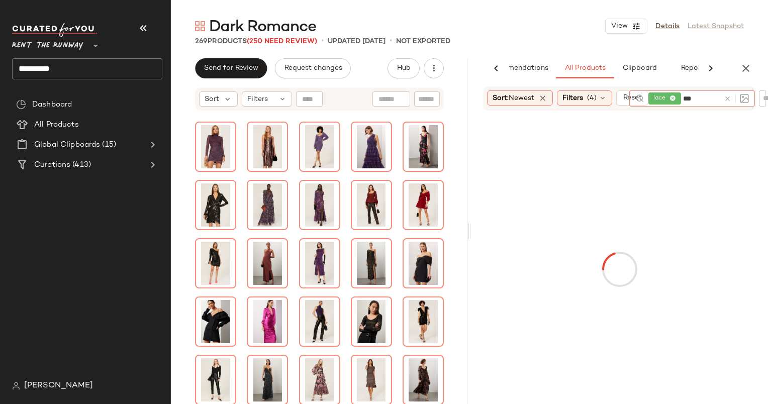
type input "****"
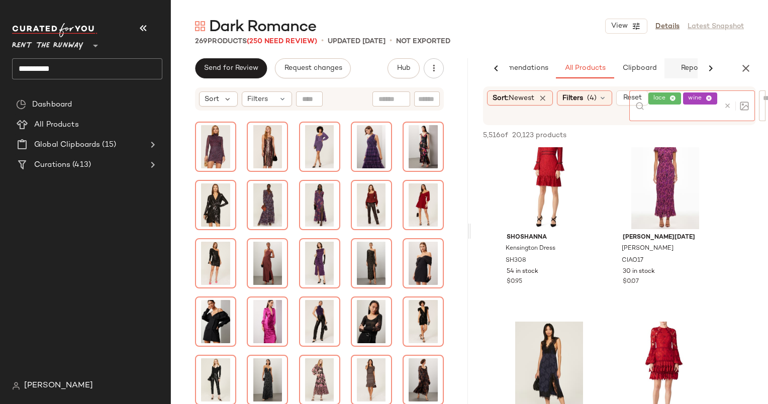
scroll to position [592, 0]
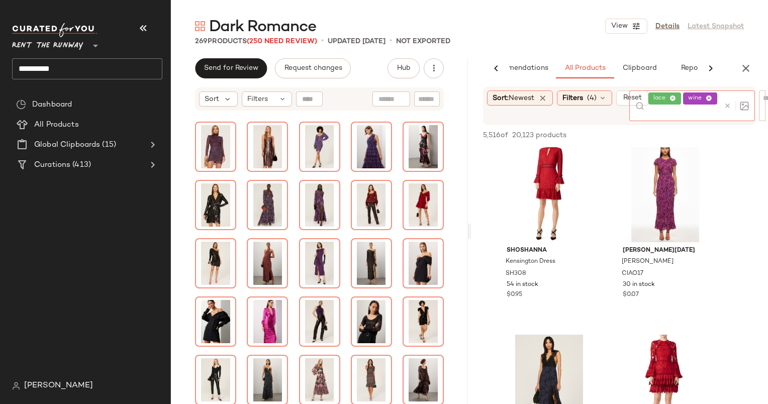
click at [709, 97] on icon at bounding box center [708, 98] width 7 height 7
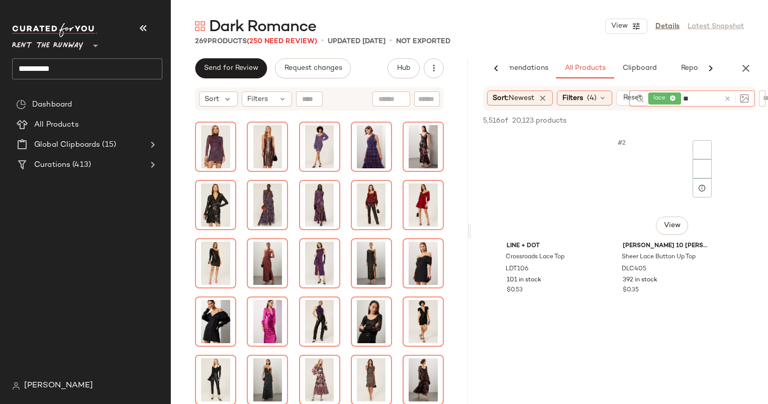
type input "***"
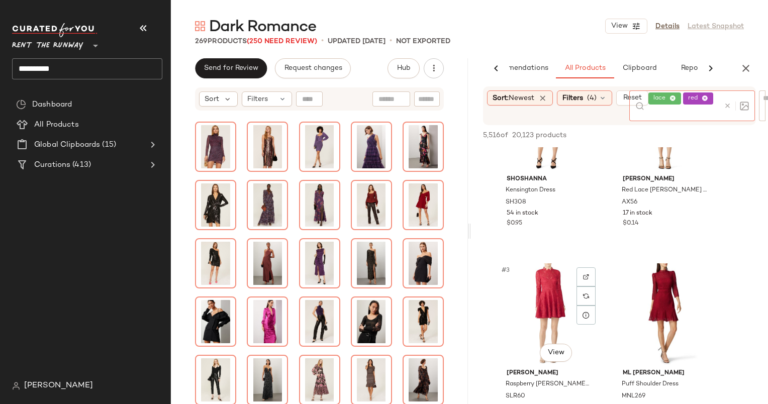
scroll to position [82, 0]
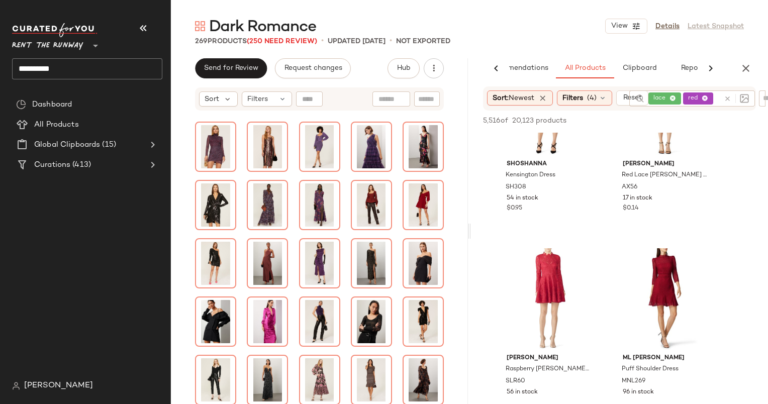
click at [709, 41] on div "269 Products (250 Need Review) • updated Sep 30th • Not Exported" at bounding box center [469, 41] width 597 height 10
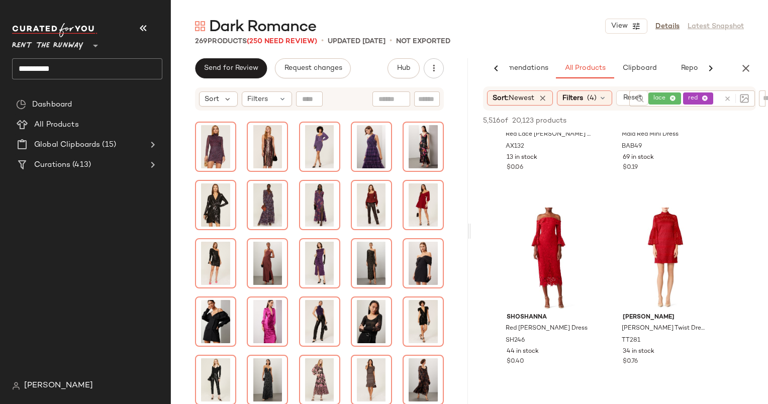
scroll to position [744, 0]
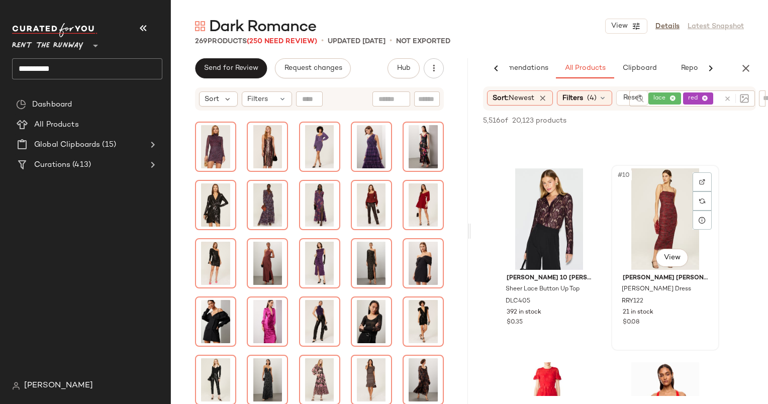
click at [654, 201] on div "#10 View" at bounding box center [665, 218] width 101 height 101
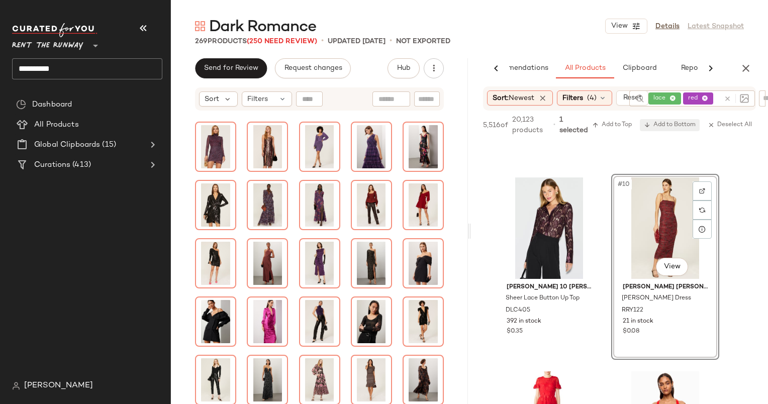
click at [668, 123] on span "Add to Bottom" at bounding box center [670, 125] width 52 height 7
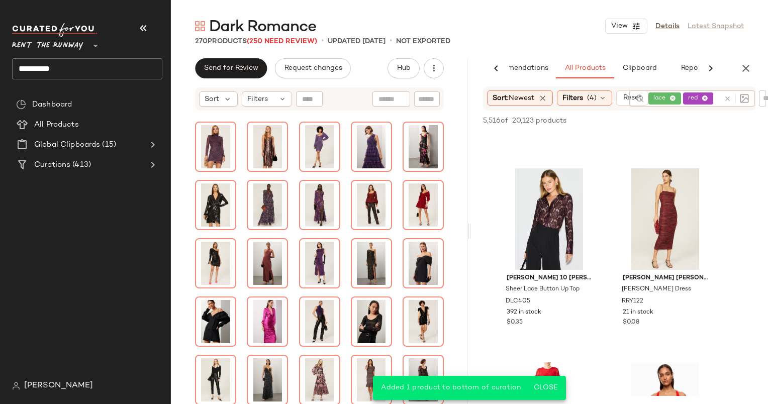
click at [701, 98] on icon at bounding box center [704, 98] width 7 height 7
click at [726, 98] on icon at bounding box center [728, 99] width 8 height 8
click at [746, 99] on img at bounding box center [744, 97] width 9 height 9
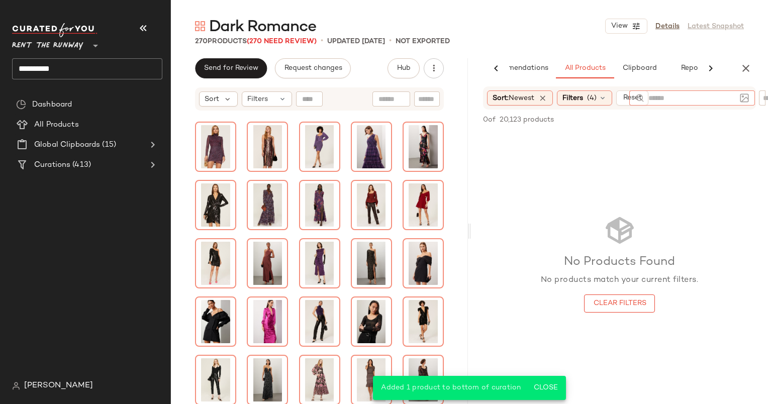
click at [625, 204] on div "No Products Found No products match your current filters. Clear Filters" at bounding box center [619, 263] width 297 height 263
click at [698, 100] on input "text" at bounding box center [703, 98] width 26 height 11
click at [740, 98] on img at bounding box center [744, 97] width 9 height 9
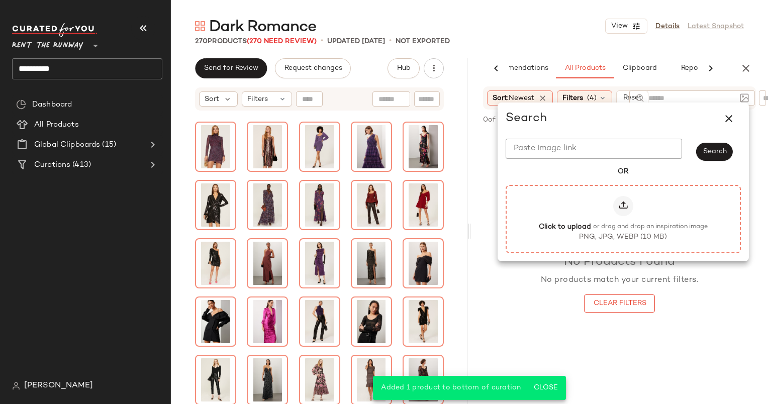
click at [600, 185] on div "Click to upload or drag and drop an inspiration image PNG, JPG, WEBP (10 MB)" at bounding box center [622, 219] width 235 height 68
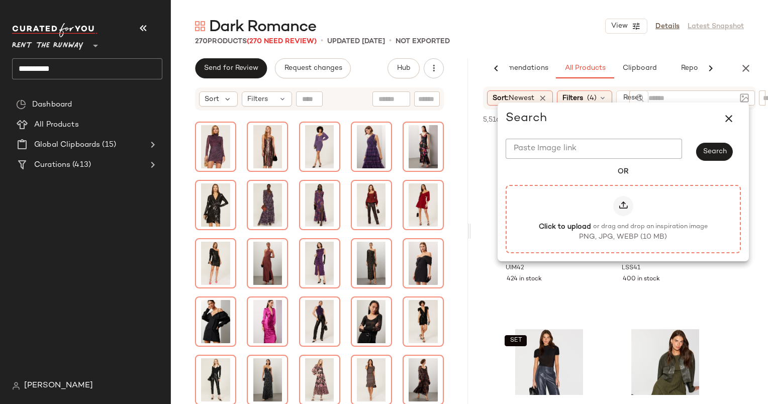
click at [655, 216] on label "Click to upload or drag and drop an inspiration image PNG, JPG, WEBP (10 MB)" at bounding box center [623, 219] width 213 height 46
click at [623, 219] on input "Click to upload or drag and drop an inspiration image PNG, JPG, WEBP (10 MB)" at bounding box center [623, 219] width 1 height 1
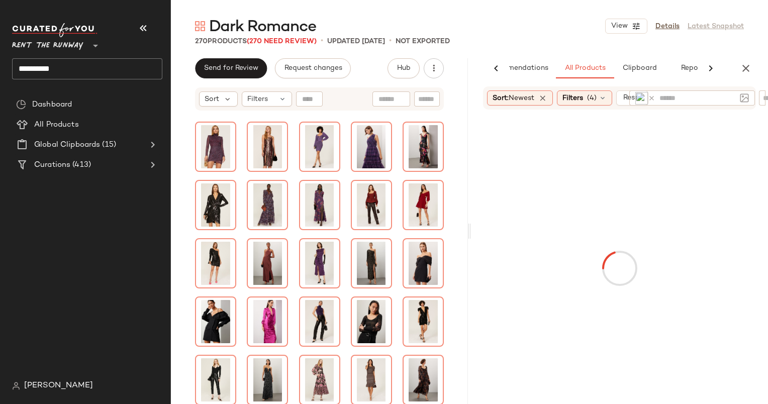
click at [580, 46] on div "Dark Romance View Details Latest Snapshot 270 Products (270 Need Review) • upda…" at bounding box center [469, 210] width 597 height 388
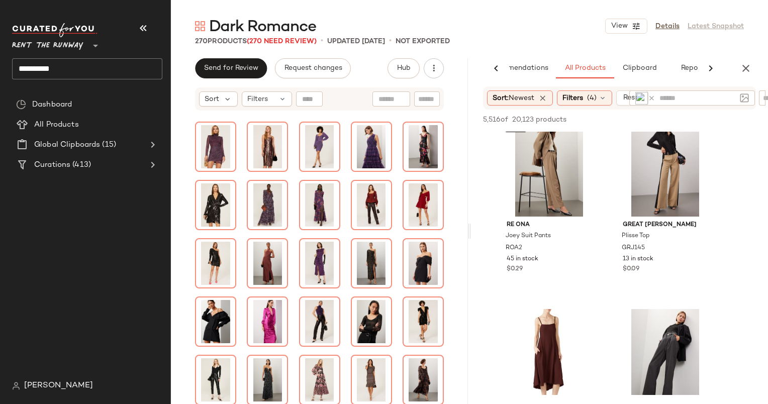
scroll to position [604, 0]
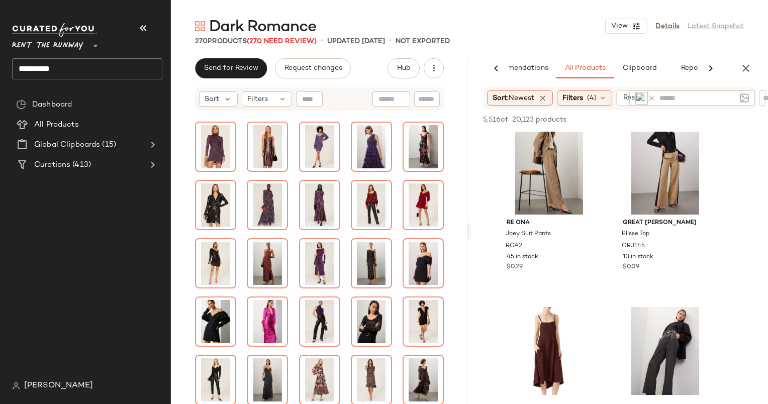
click at [653, 100] on icon at bounding box center [652, 98] width 8 height 8
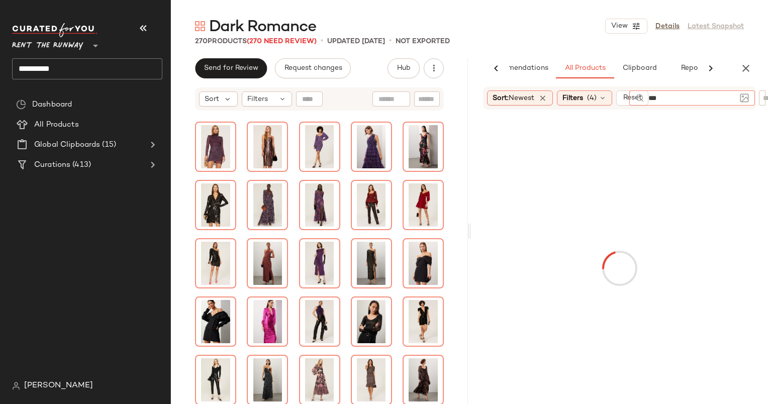
type input "****"
type input "*"
click at [511, 44] on div "270 Products (270 Need Review) • updated Sep 30th • Not Exported" at bounding box center [469, 41] width 597 height 10
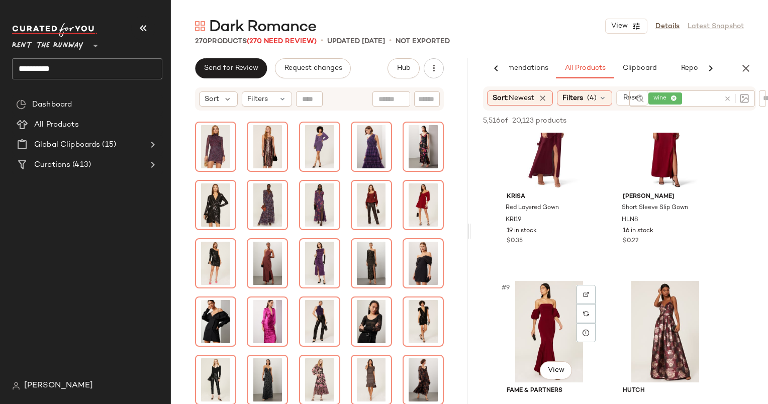
scroll to position [724, 0]
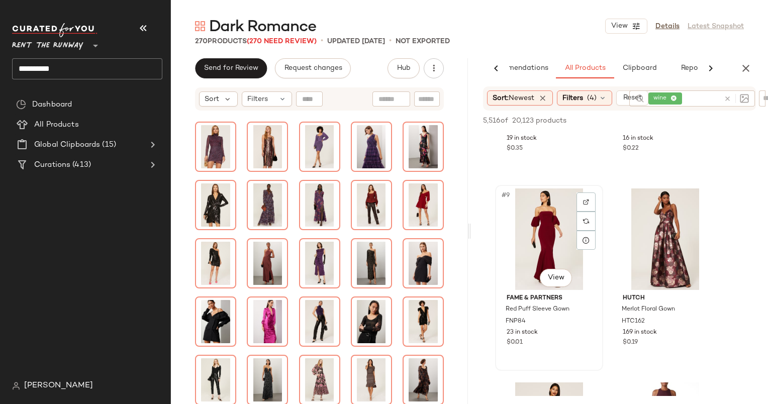
click at [549, 221] on div "#9 View" at bounding box center [548, 238] width 101 height 101
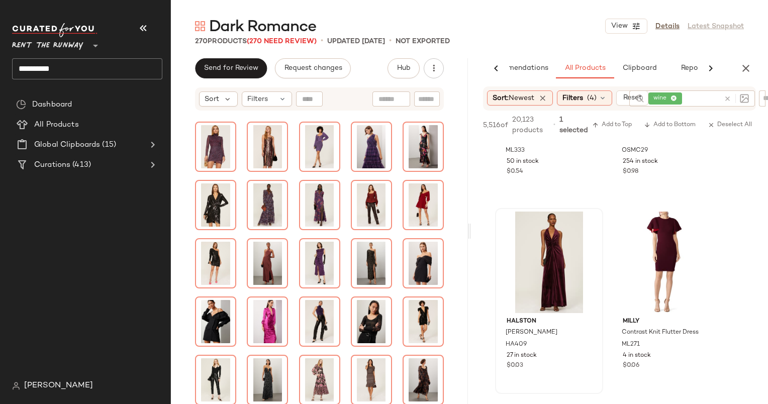
scroll to position [336, 0]
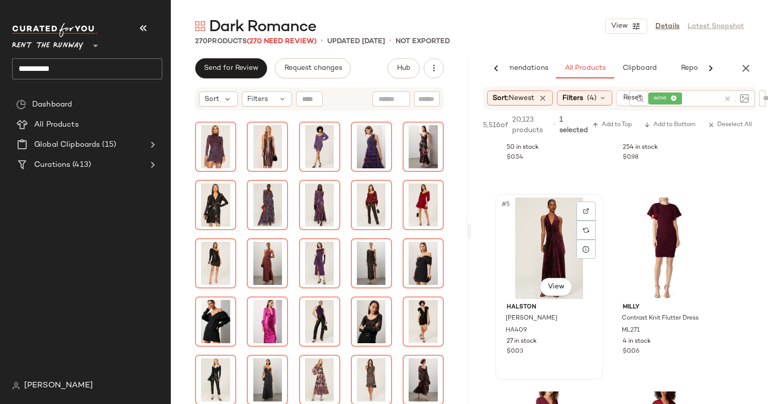
click at [541, 254] on div "#5 View" at bounding box center [548, 247] width 101 height 101
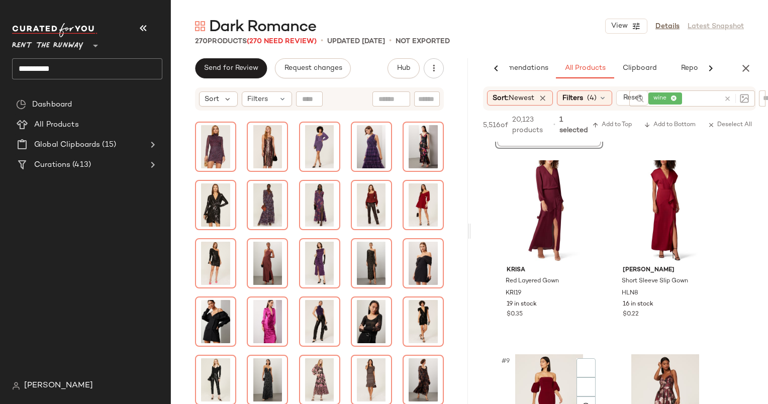
scroll to position [679, 0]
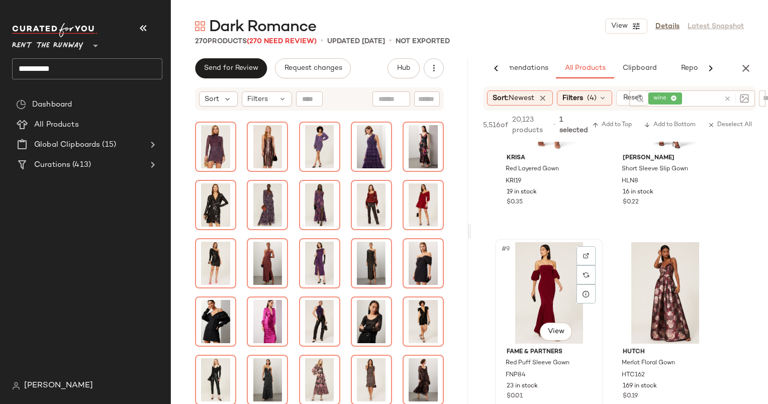
click at [540, 265] on div "#9 View" at bounding box center [548, 292] width 101 height 101
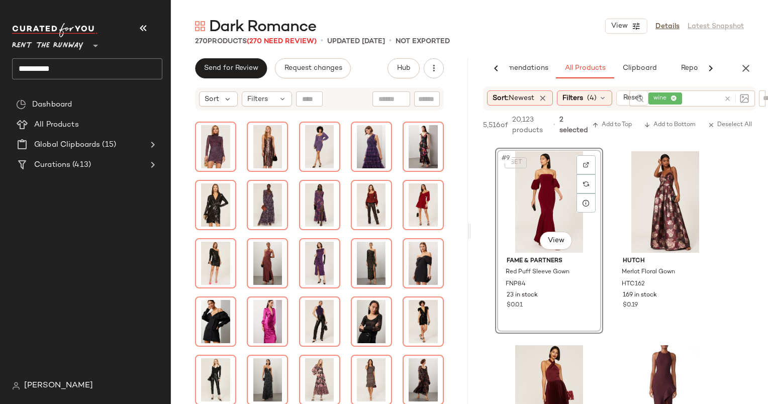
scroll to position [810, 0]
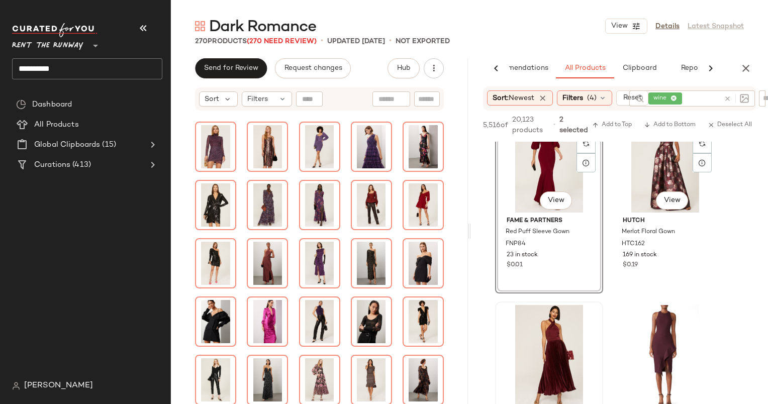
click at [648, 172] on div "#10 View" at bounding box center [665, 161] width 101 height 101
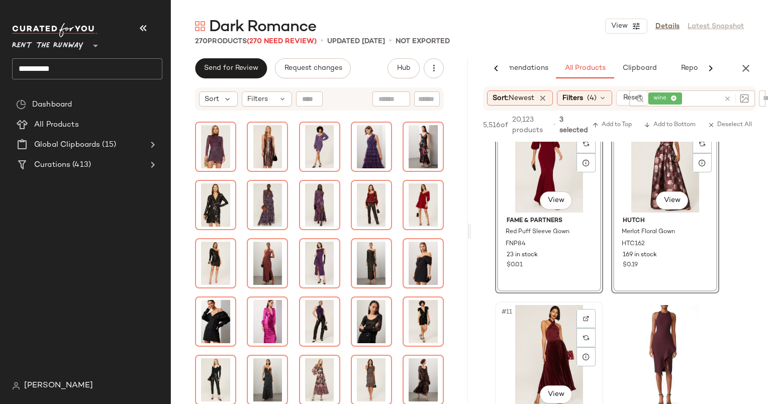
click at [532, 330] on div "#11 View" at bounding box center [548, 355] width 101 height 101
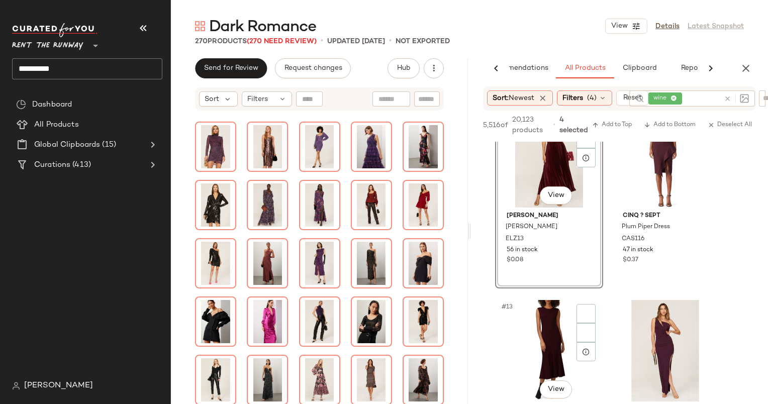
scroll to position [1155, 0]
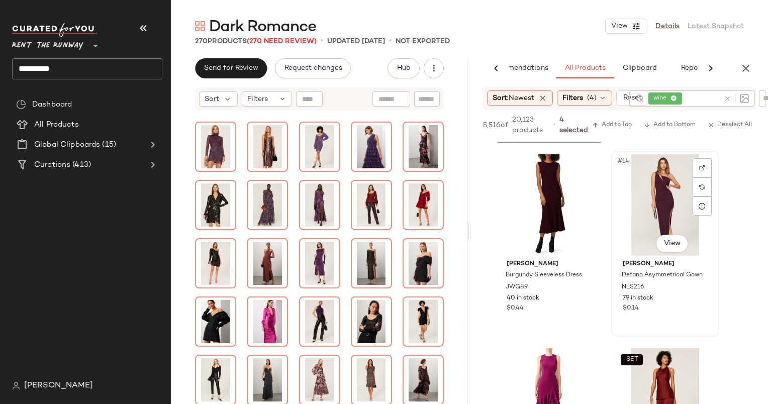
click at [657, 190] on div "#14 View" at bounding box center [665, 204] width 101 height 101
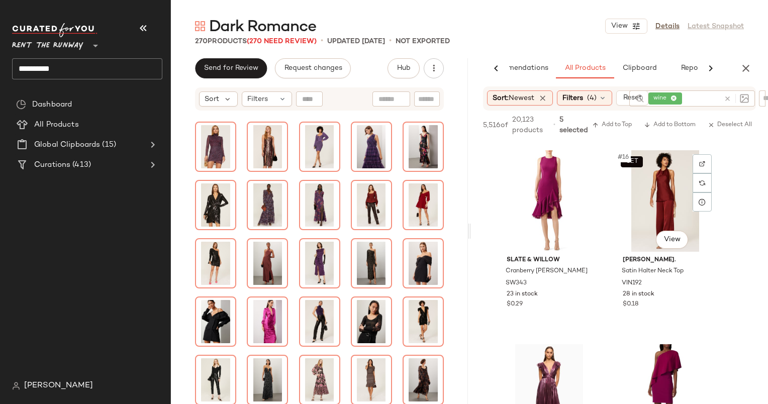
scroll to position [1352, 0]
click at [656, 201] on div "SET #16 View" at bounding box center [665, 201] width 101 height 101
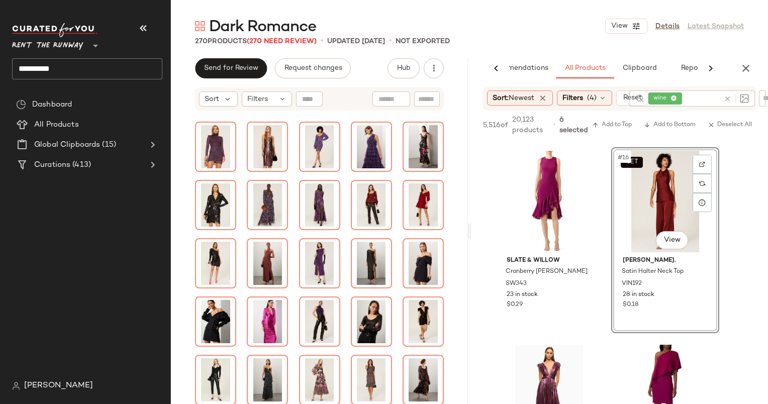
scroll to position [1524, 0]
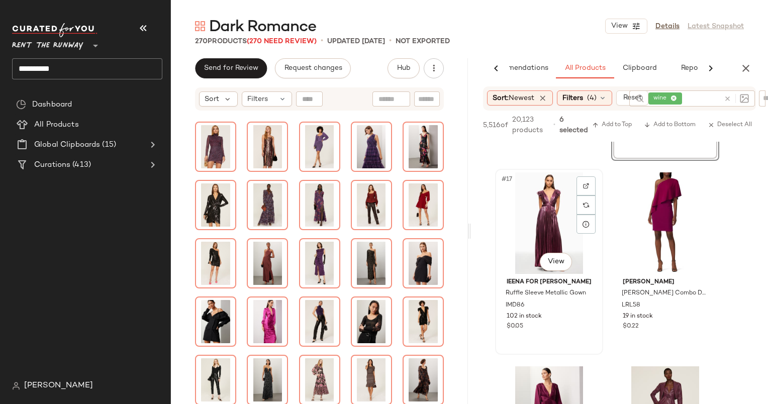
click at [555, 205] on div "#17 View" at bounding box center [548, 222] width 101 height 101
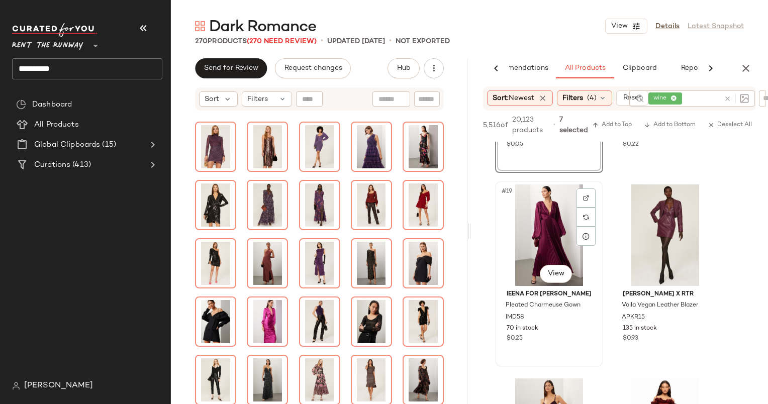
scroll to position [1747, 0]
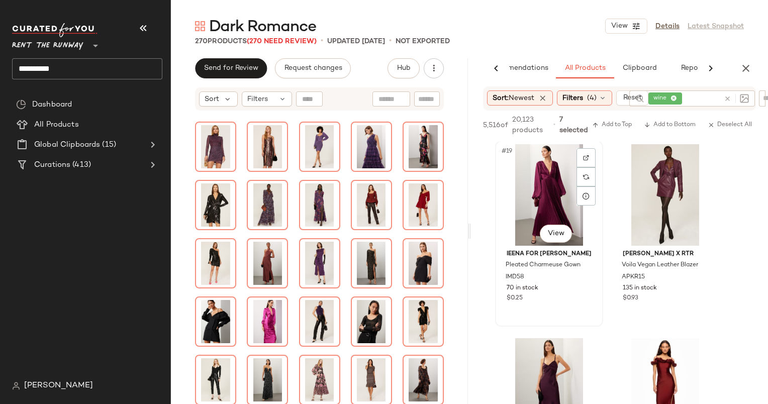
click at [542, 203] on div "#19 View" at bounding box center [548, 194] width 101 height 101
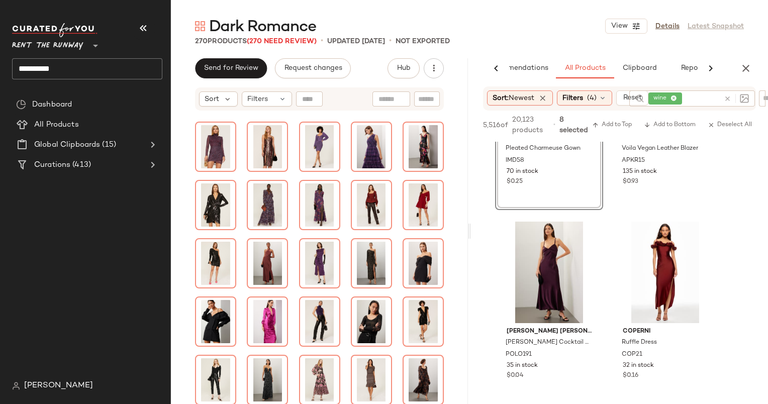
scroll to position [1864, 0]
click at [534, 275] on div "#21 View" at bounding box center [548, 271] width 101 height 101
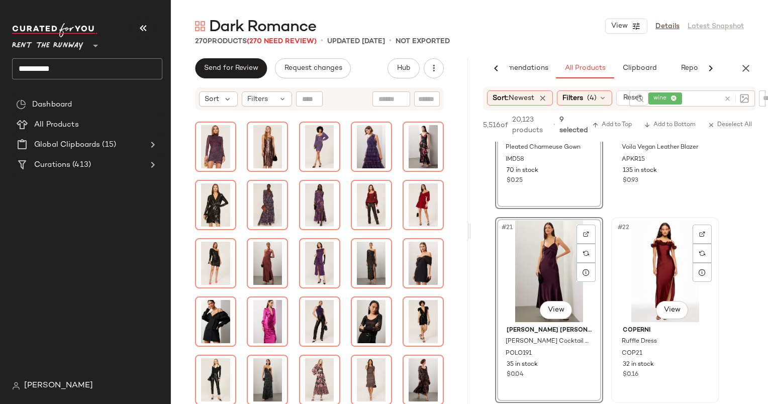
click at [674, 260] on div "#22 View" at bounding box center [665, 271] width 101 height 101
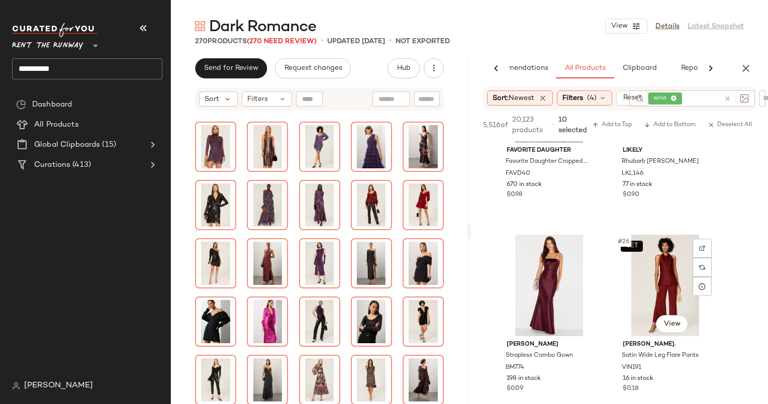
scroll to position [2305, 0]
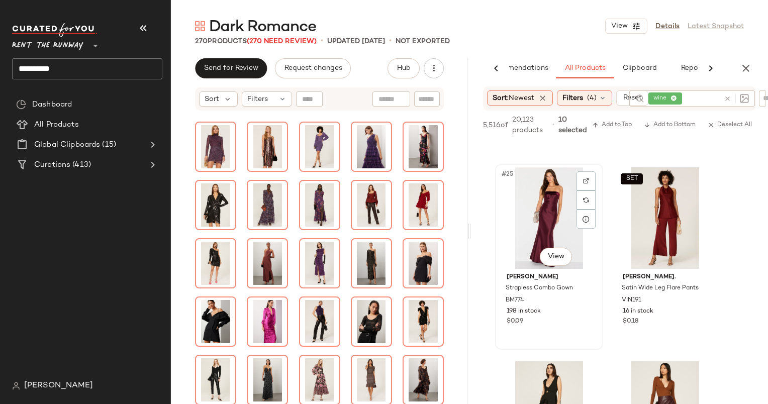
click at [549, 196] on div "#25 View" at bounding box center [548, 217] width 101 height 101
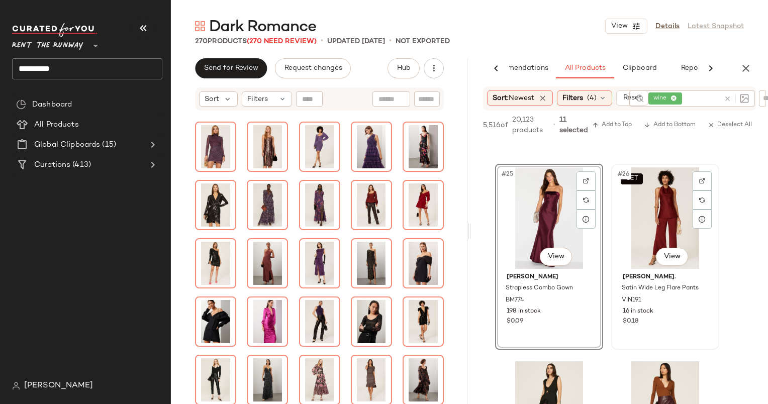
click at [647, 221] on div "SET #26 View" at bounding box center [665, 217] width 101 height 101
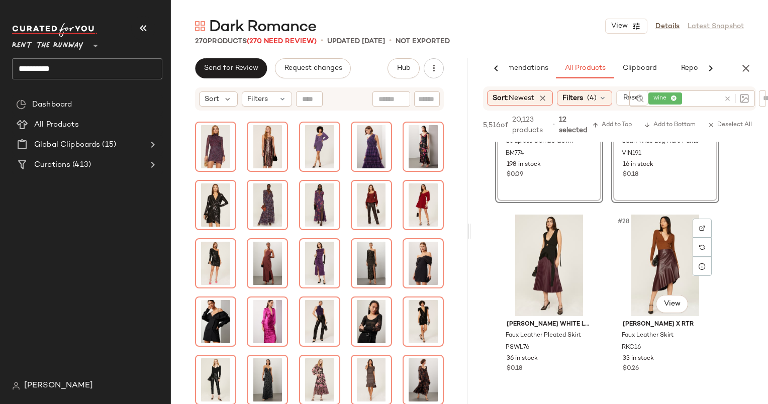
scroll to position [2512, 0]
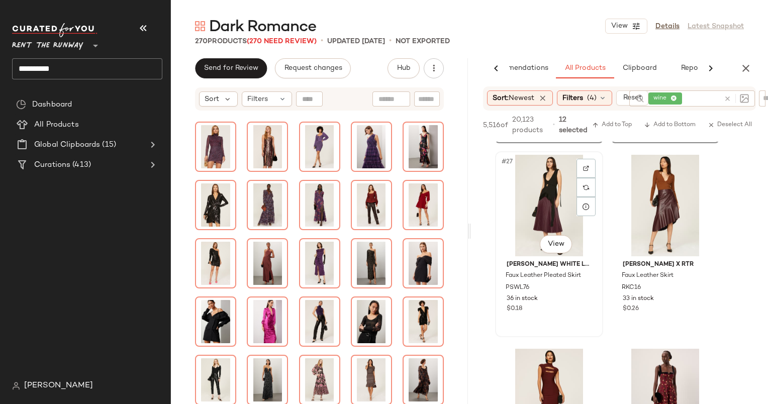
click at [545, 199] on div "#27 View" at bounding box center [548, 205] width 101 height 101
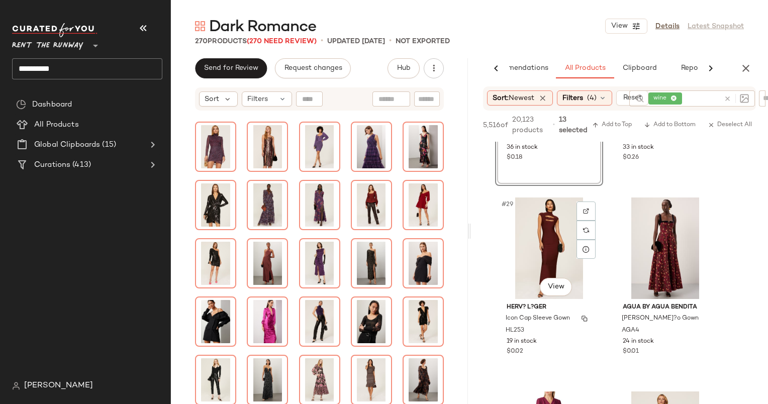
scroll to position [2671, 0]
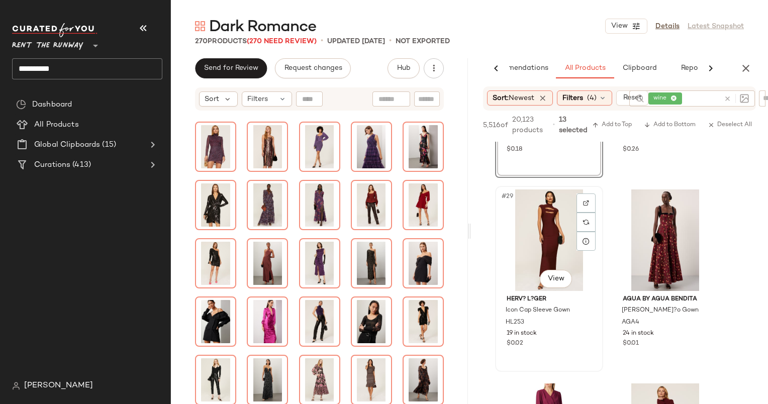
click at [553, 230] on div "#29 View" at bounding box center [548, 239] width 101 height 101
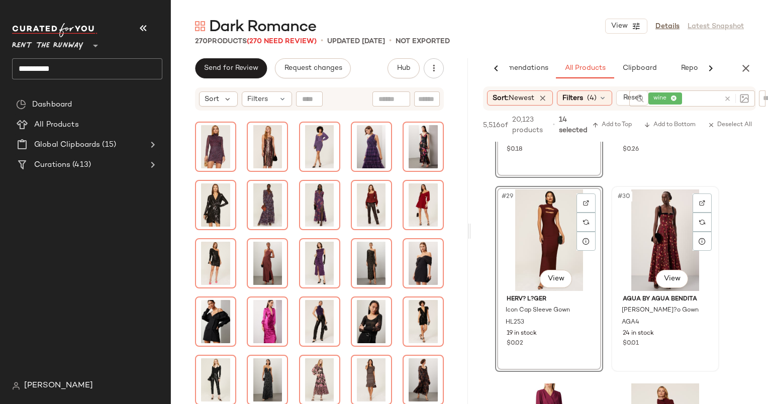
click at [647, 232] on div "#30 View" at bounding box center [665, 239] width 101 height 101
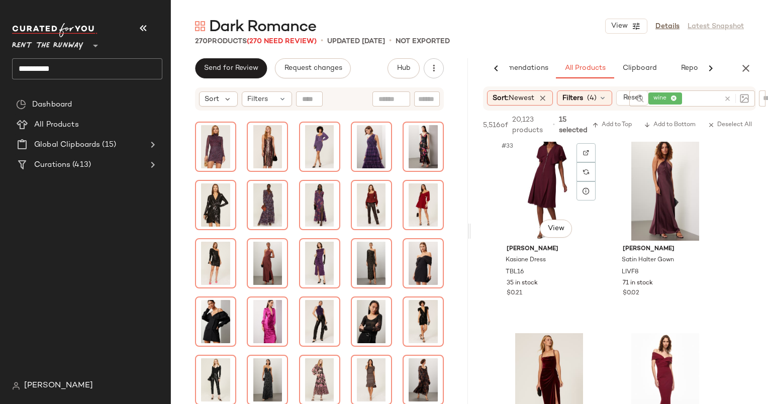
scroll to position [3114, 0]
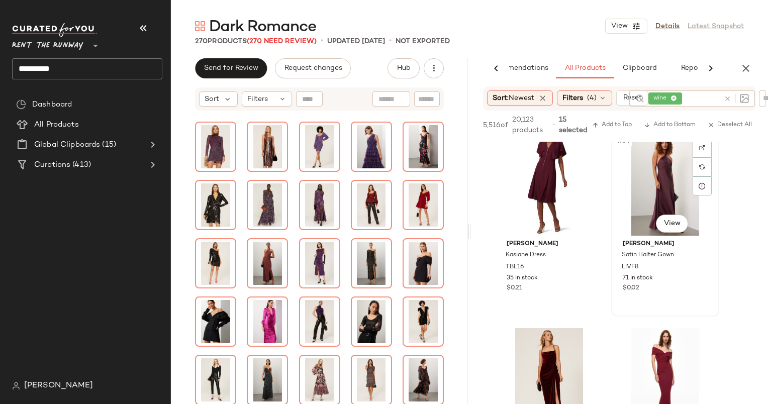
click at [667, 175] on div "#34 View" at bounding box center [665, 184] width 101 height 101
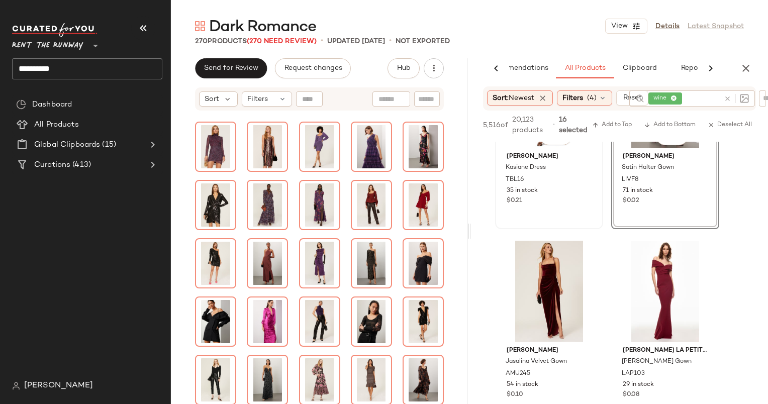
scroll to position [3202, 0]
click at [537, 279] on div "#35 View" at bounding box center [548, 291] width 101 height 101
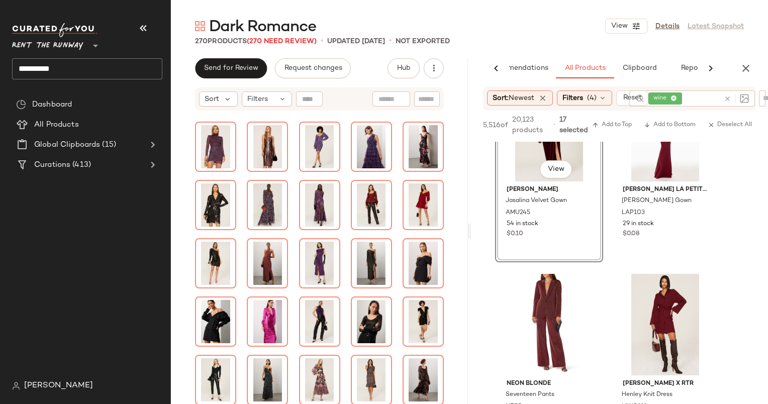
scroll to position [3286, 0]
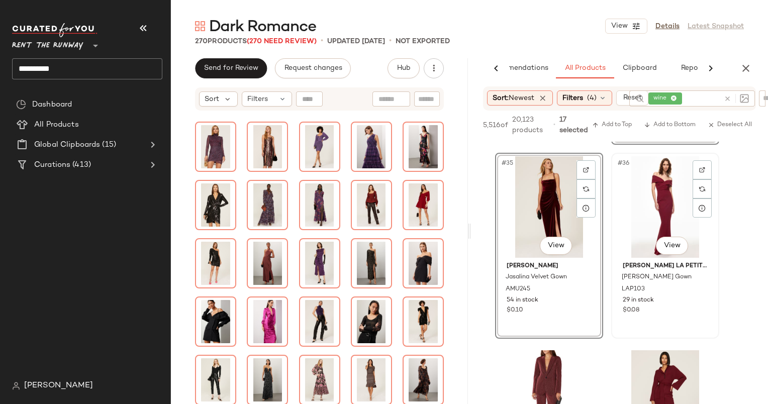
click at [633, 206] on div "#36 View" at bounding box center [665, 206] width 101 height 101
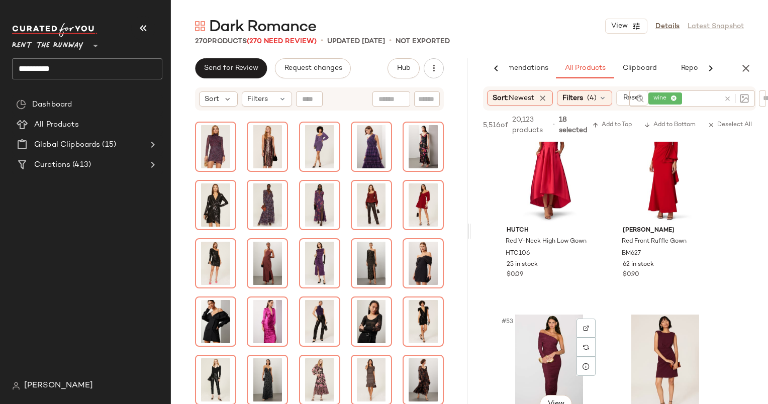
scroll to position [4984, 0]
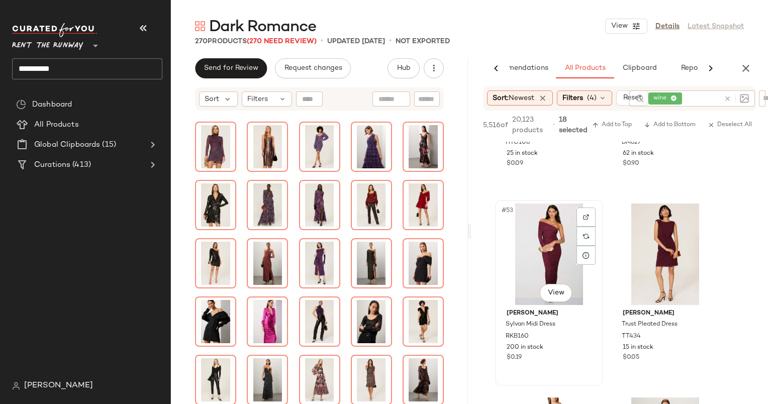
click at [549, 233] on div "#53 View" at bounding box center [548, 253] width 101 height 101
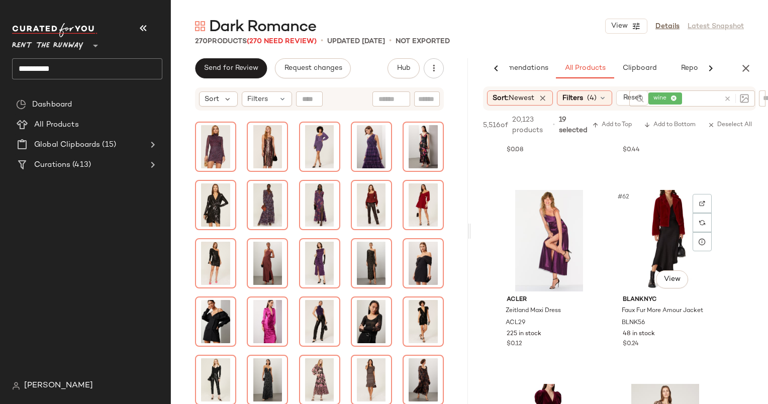
scroll to position [5774, 0]
click at [548, 226] on div "#61 View" at bounding box center [548, 239] width 101 height 101
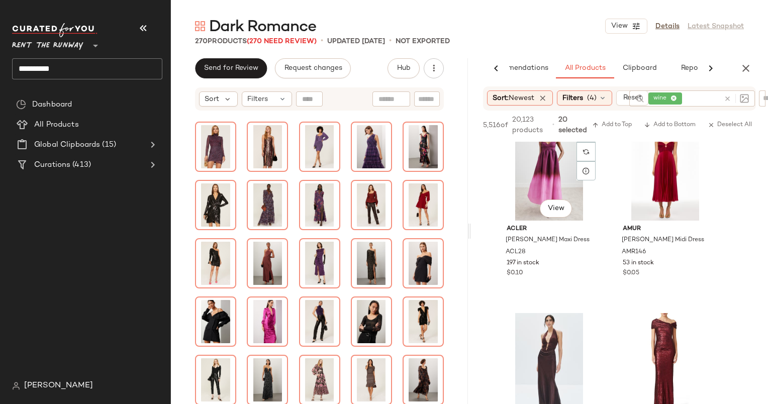
scroll to position [6584, 0]
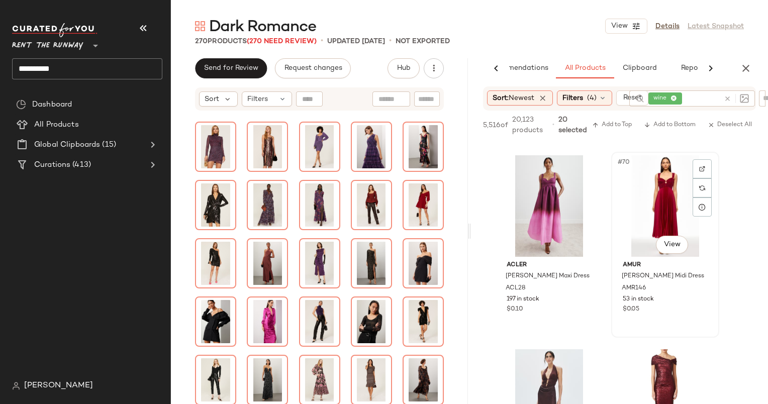
click at [660, 178] on div "#70 View" at bounding box center [665, 205] width 101 height 101
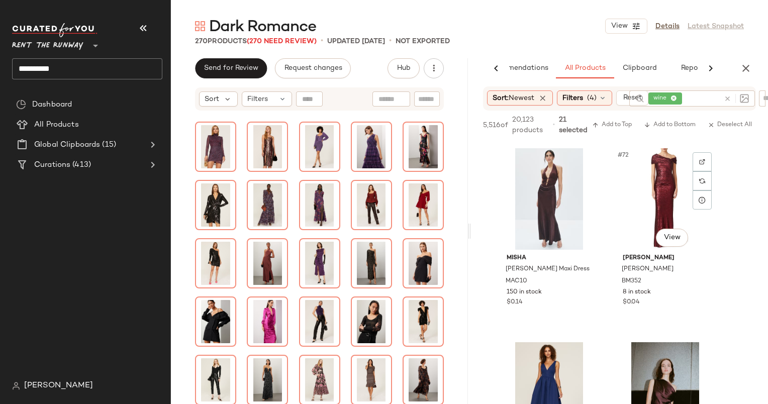
scroll to position [6837, 0]
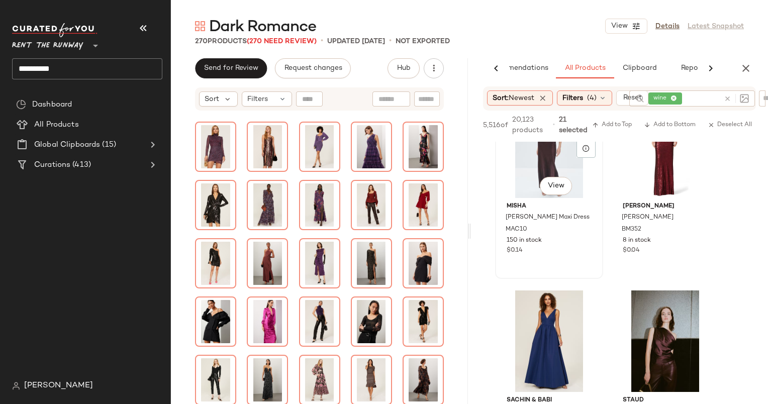
click at [534, 162] on div "#71 View" at bounding box center [548, 146] width 101 height 101
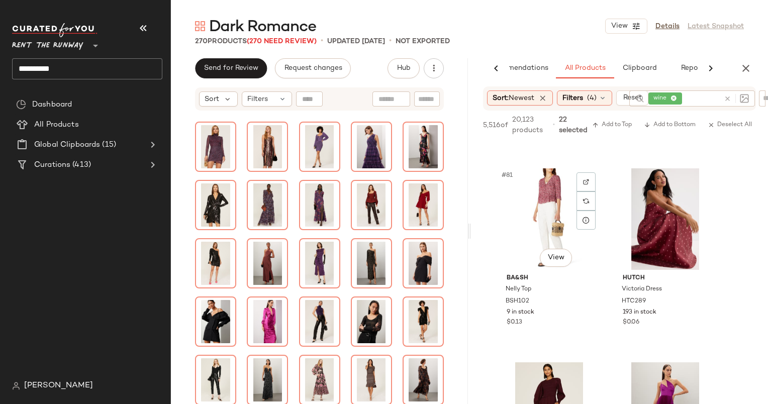
scroll to position [7756, 0]
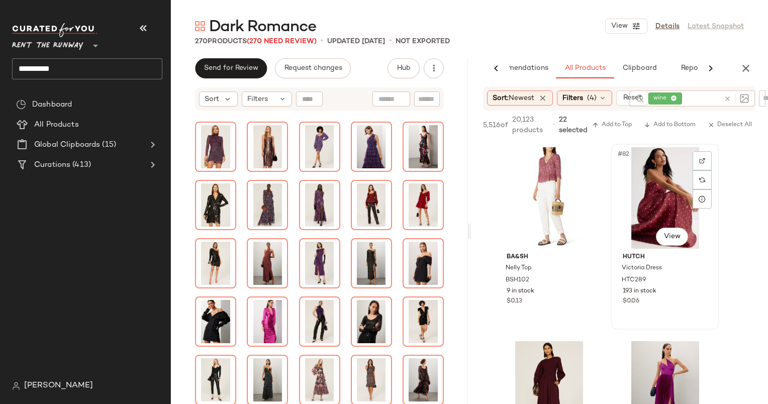
click at [657, 187] on div "#82 View" at bounding box center [665, 197] width 101 height 101
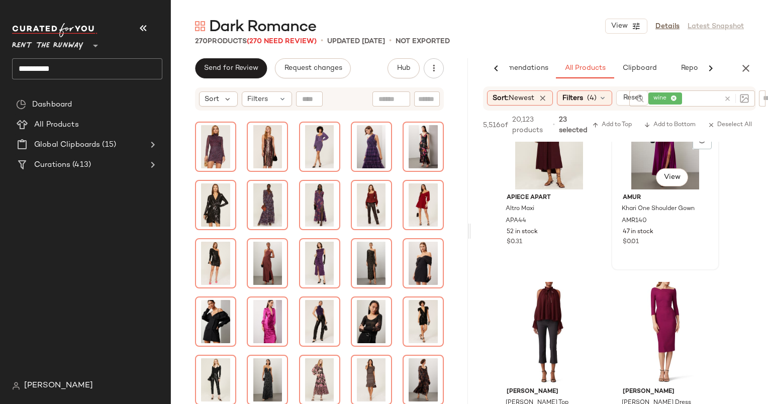
scroll to position [7915, 0]
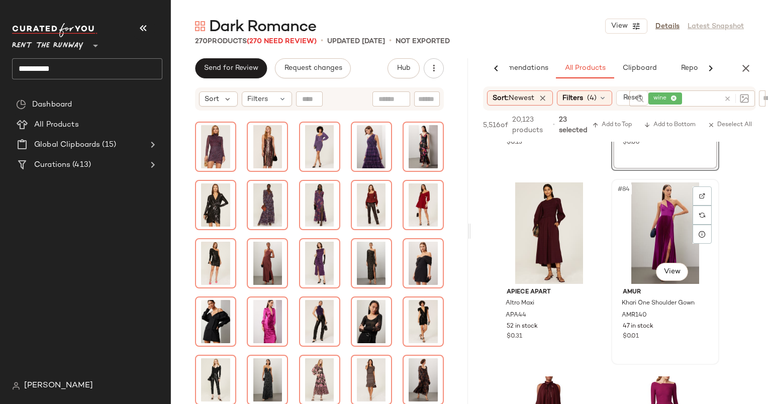
click at [655, 235] on div "#84 View" at bounding box center [665, 232] width 101 height 101
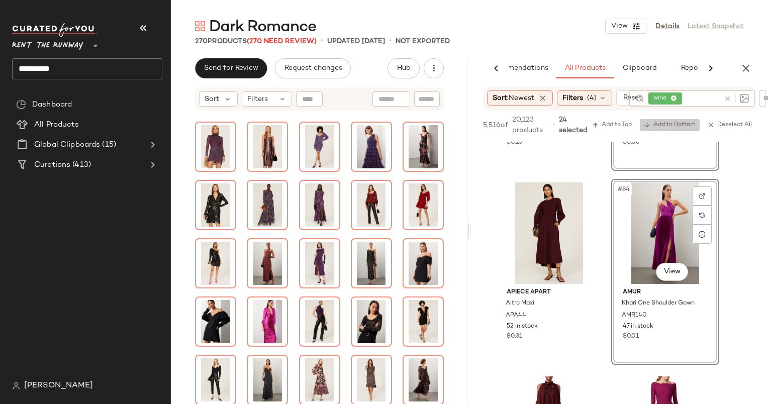
click at [665, 122] on span "Add to Bottom" at bounding box center [670, 125] width 52 height 7
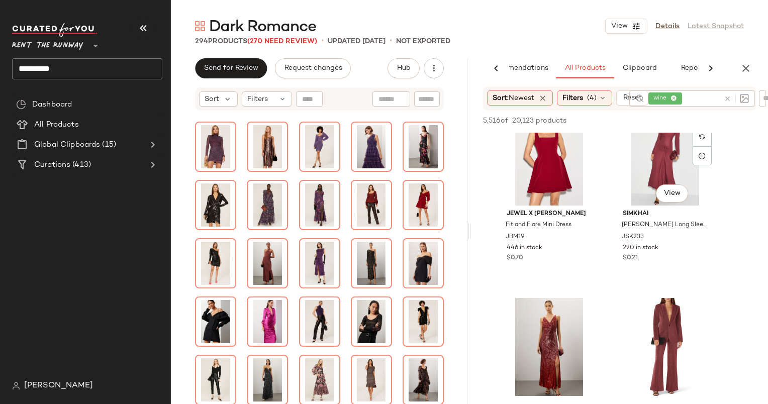
scroll to position [6628, 0]
click at [526, 144] on div "#69 View" at bounding box center [548, 153] width 101 height 101
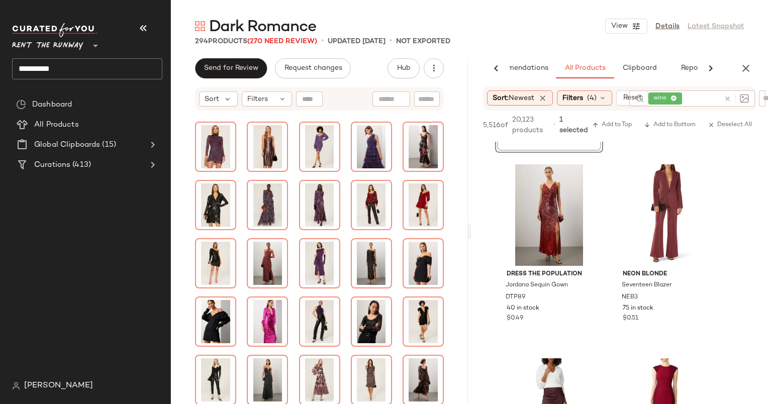
scroll to position [6779, 0]
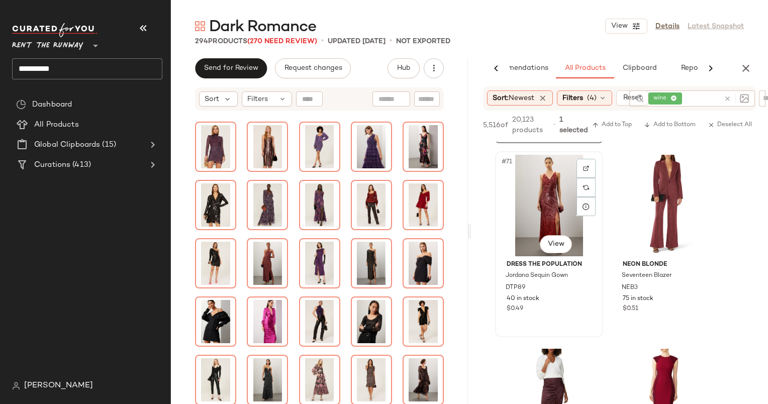
click at [559, 179] on div "#71 View" at bounding box center [548, 205] width 101 height 101
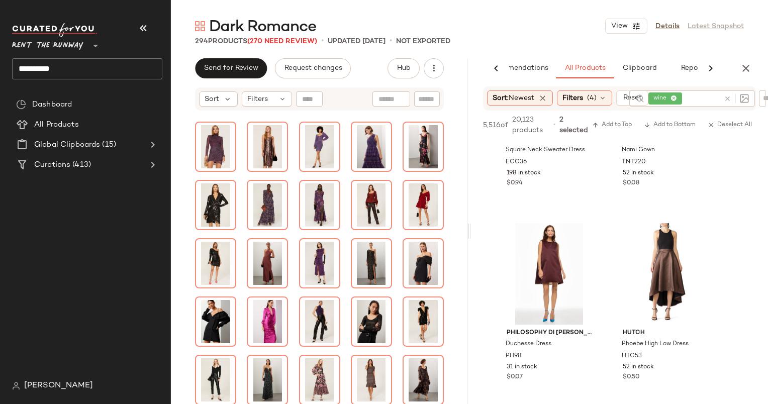
scroll to position [8402, 0]
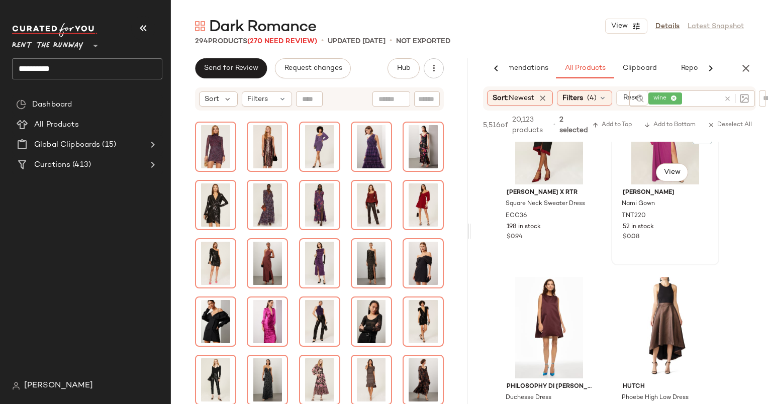
click at [634, 165] on div "#88 View" at bounding box center [665, 133] width 101 height 101
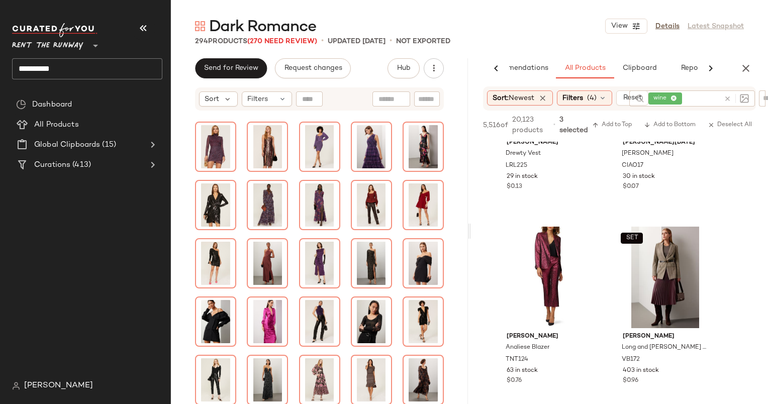
scroll to position [9085, 0]
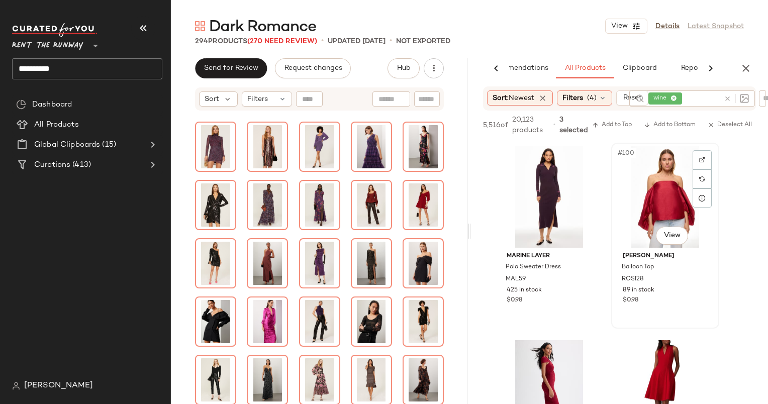
click at [669, 197] on div "#100 View" at bounding box center [665, 196] width 101 height 101
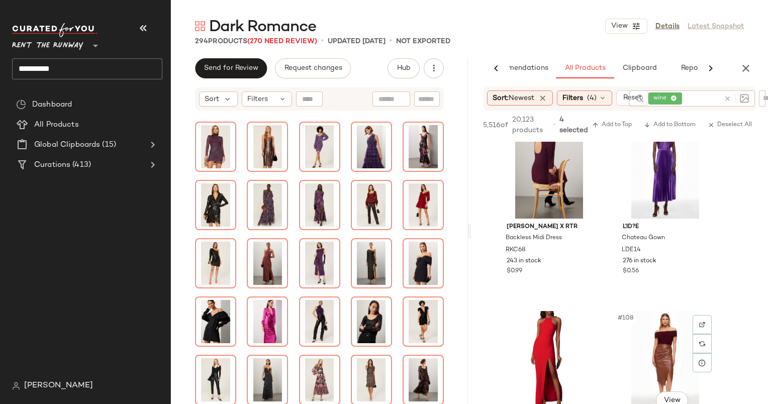
scroll to position [10114, 0]
click at [536, 163] on div "#105 View" at bounding box center [548, 167] width 101 height 101
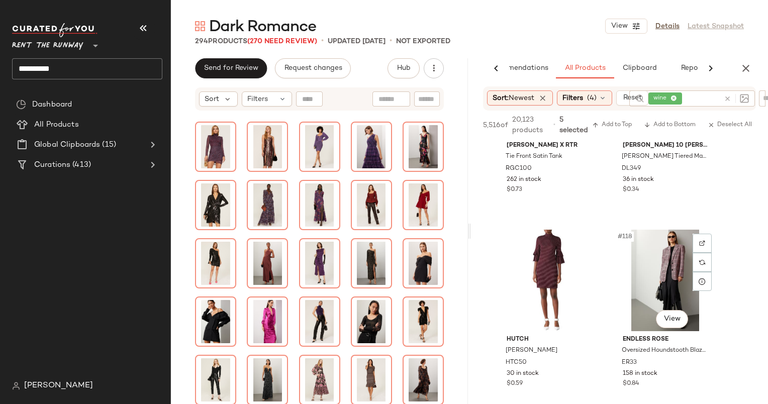
scroll to position [11077, 0]
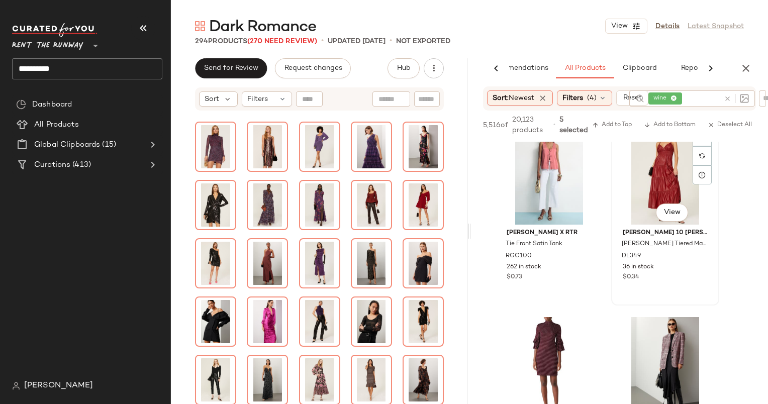
click at [640, 182] on div "#116 View" at bounding box center [665, 173] width 101 height 101
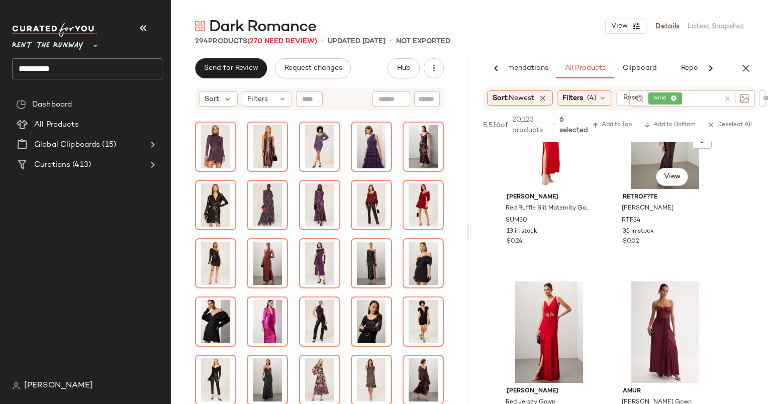
scroll to position [12761, 0]
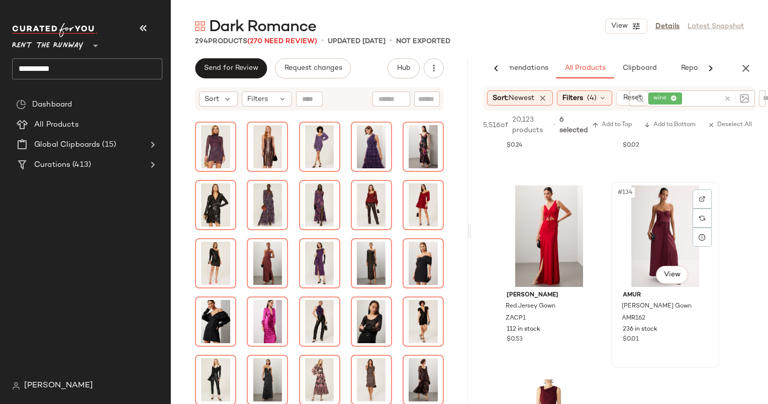
click at [638, 242] on div "#134 View" at bounding box center [665, 235] width 101 height 101
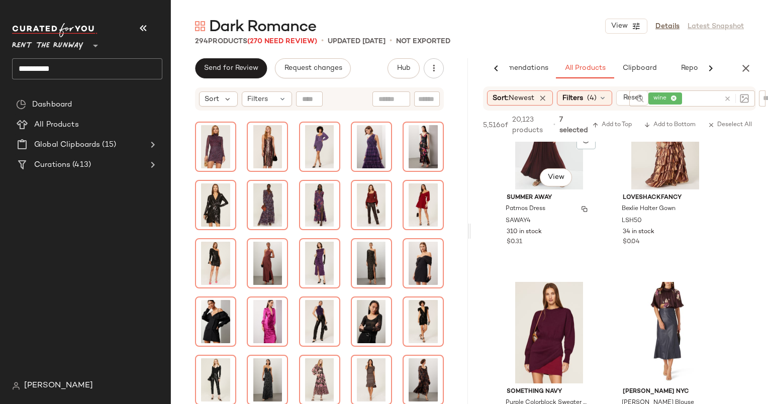
scroll to position [13377, 0]
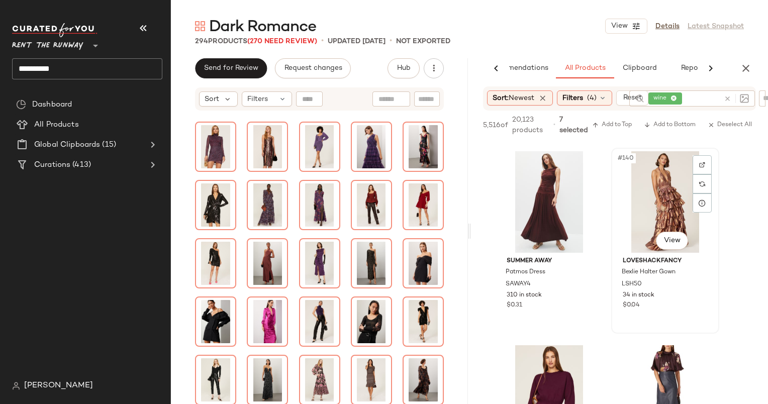
click at [647, 213] on div "#140 View" at bounding box center [665, 201] width 101 height 101
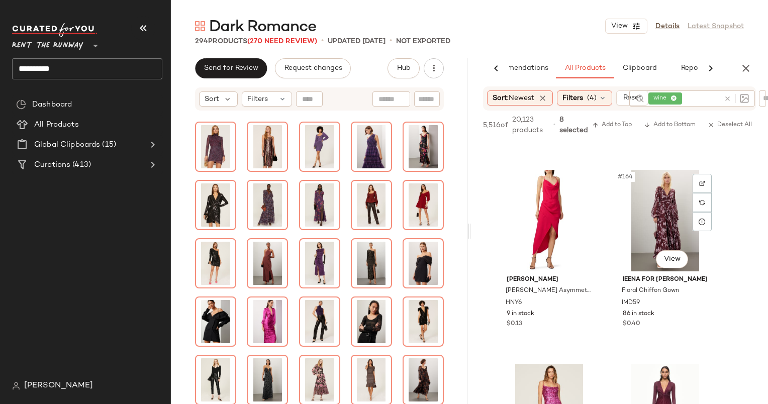
scroll to position [15685, 0]
click at [661, 216] on div "#164 View" at bounding box center [665, 220] width 101 height 101
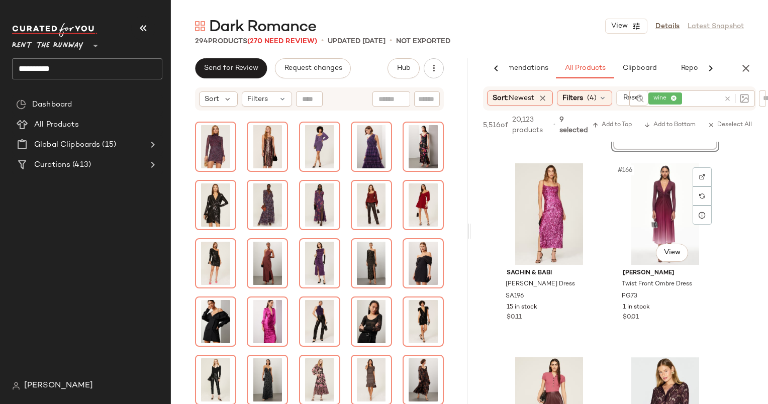
scroll to position [15914, 0]
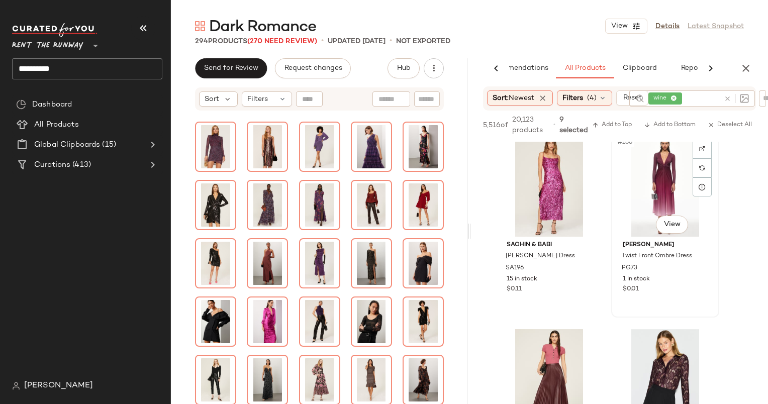
click at [639, 178] on div "#166 View" at bounding box center [665, 185] width 101 height 101
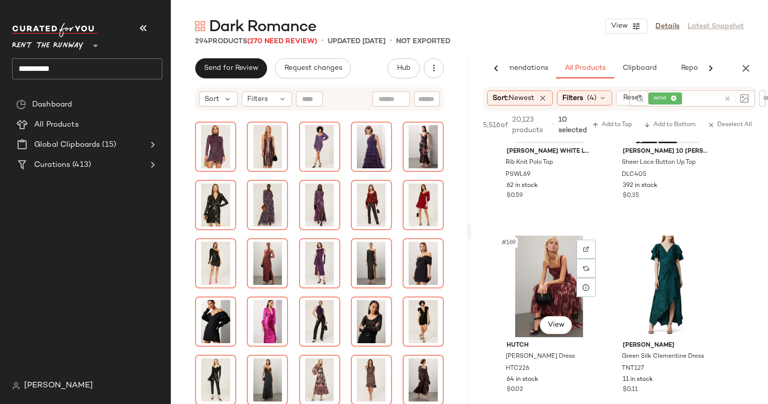
scroll to position [16206, 0]
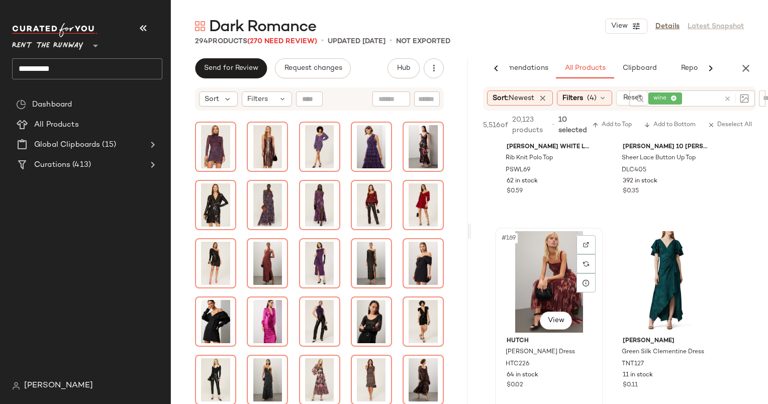
click at [549, 263] on div "#169 View" at bounding box center [548, 281] width 101 height 101
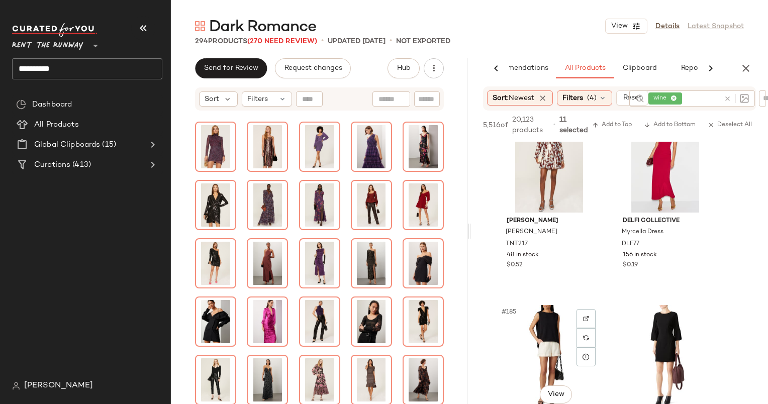
scroll to position [17683, 0]
click at [628, 193] on div "#184 View" at bounding box center [665, 162] width 101 height 101
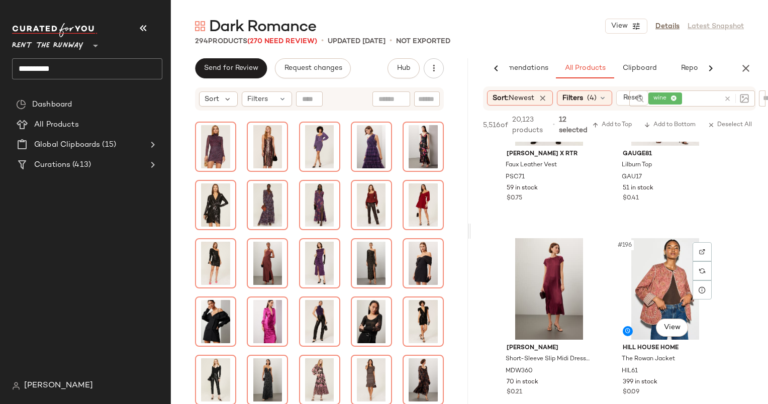
scroll to position [18763, 0]
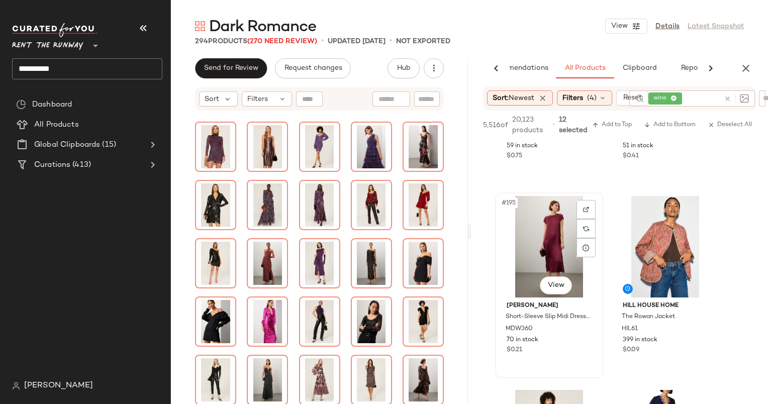
click at [553, 229] on div "#195 View" at bounding box center [548, 246] width 101 height 101
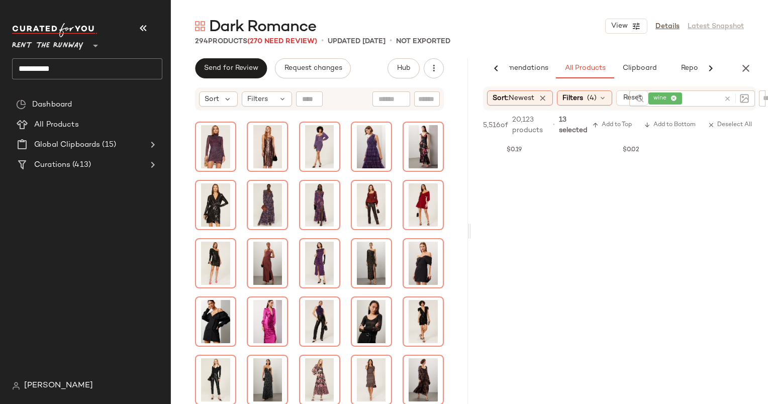
scroll to position [19919, 0]
click at [656, 127] on span "Add to Bottom" at bounding box center [670, 125] width 52 height 7
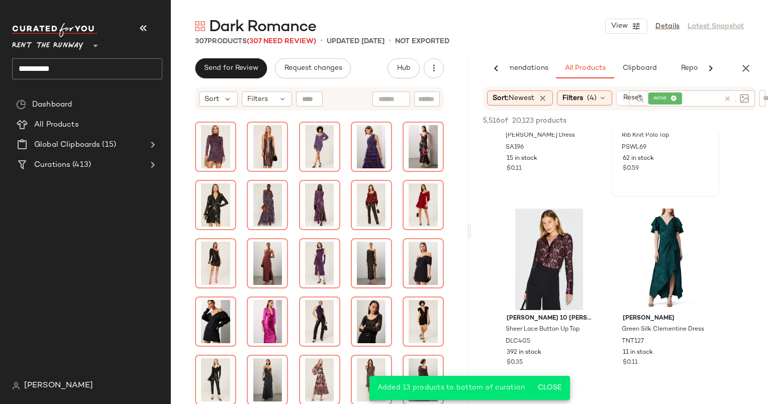
scroll to position [19900, 0]
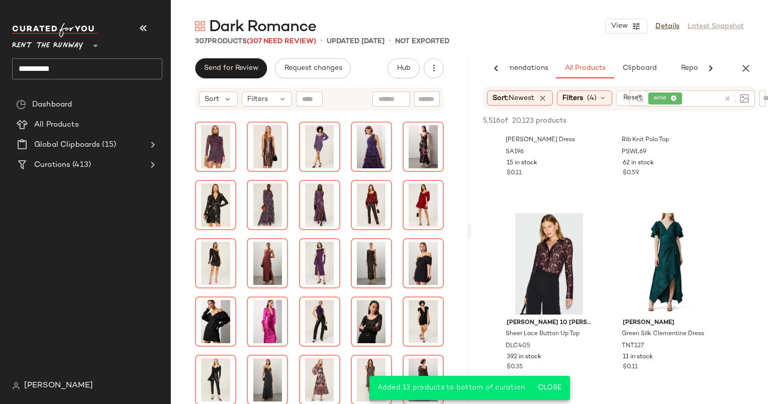
click at [730, 95] on icon at bounding box center [728, 99] width 8 height 8
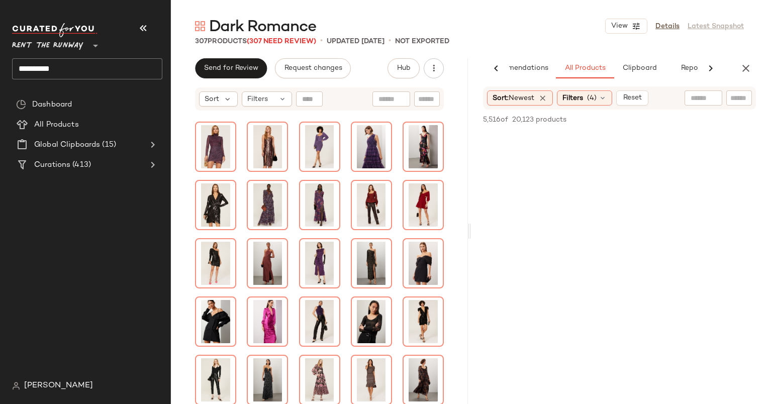
click at [695, 98] on input "text" at bounding box center [691, 98] width 87 height 11
click at [737, 76] on div "AI Recommendations All Products Clipboard Reports" at bounding box center [619, 68] width 297 height 20
click at [742, 75] on button "button" at bounding box center [746, 68] width 20 height 20
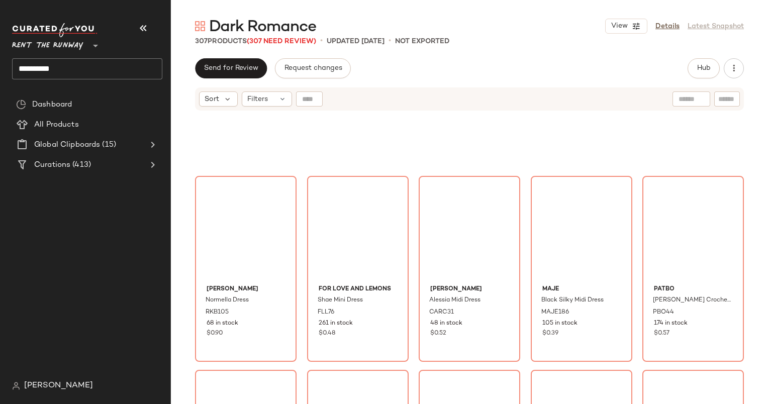
scroll to position [2327, 0]
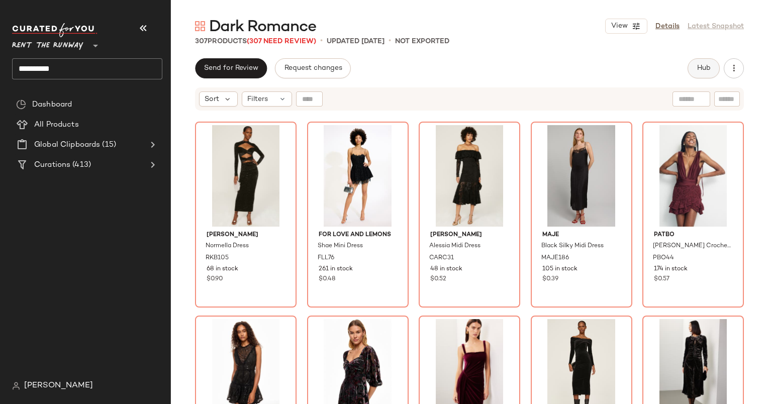
click at [707, 66] on span "Hub" at bounding box center [703, 68] width 14 height 8
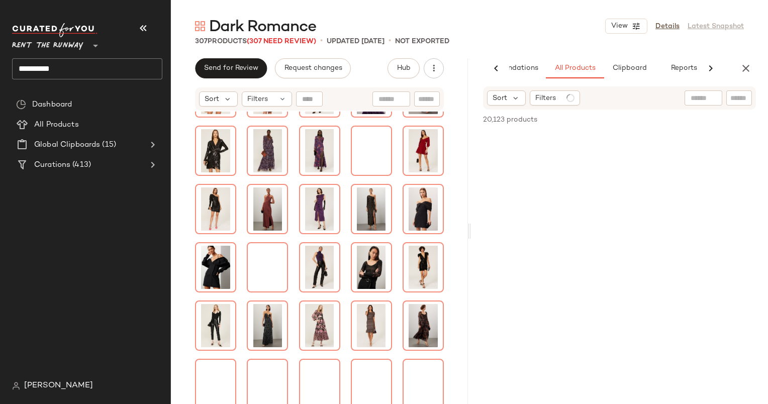
scroll to position [2273, 0]
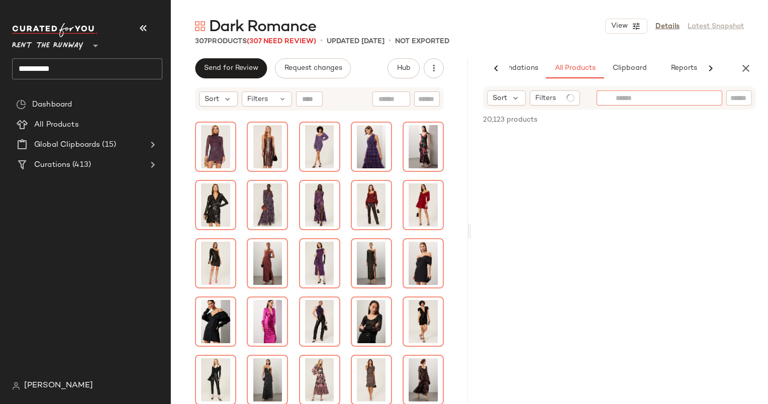
click at [714, 97] on div at bounding box center [659, 97] width 126 height 15
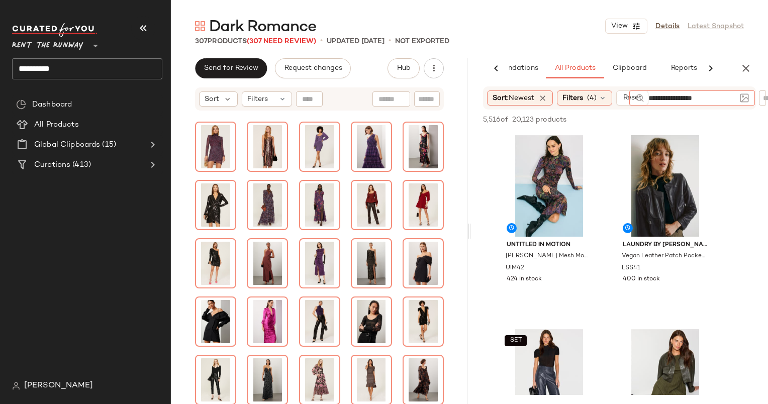
type input "**********"
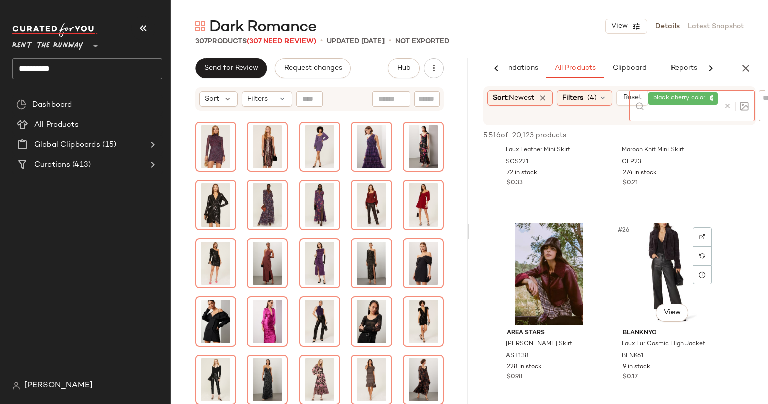
scroll to position [2464, 0]
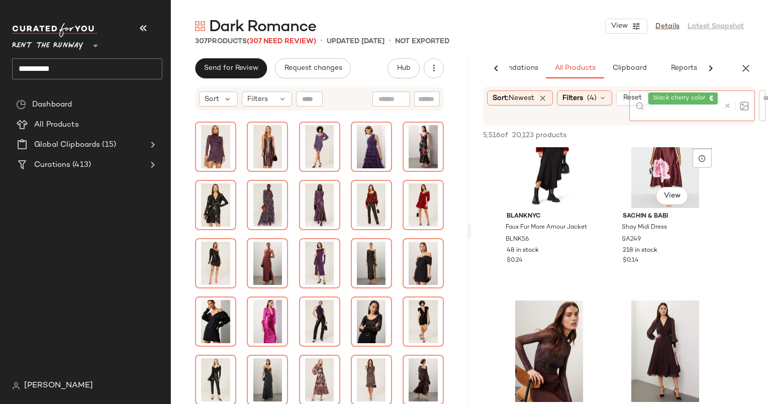
scroll to position [6449, 0]
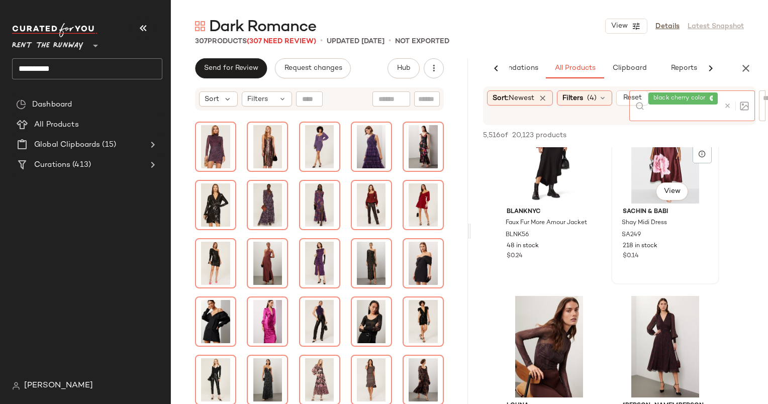
click at [641, 182] on div "#68 View" at bounding box center [665, 152] width 101 height 101
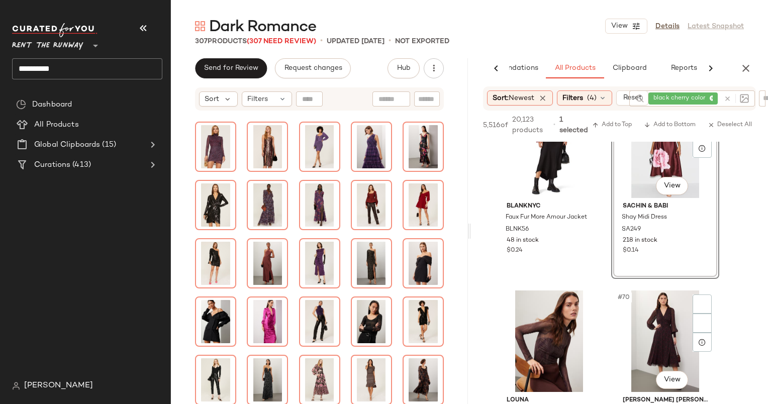
scroll to position [6583, 0]
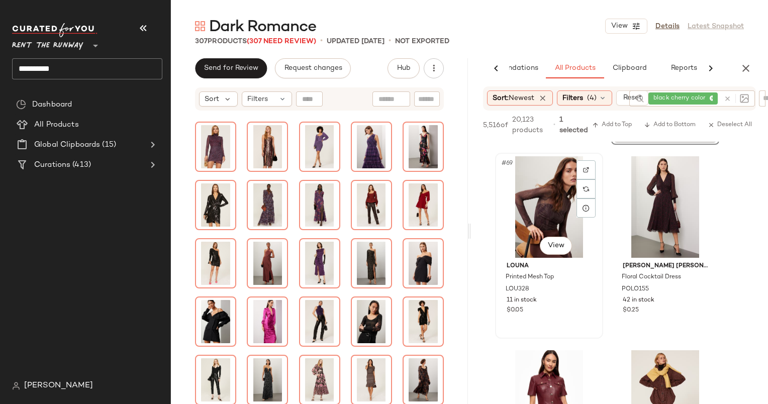
click at [547, 206] on div "#69 View" at bounding box center [548, 206] width 101 height 101
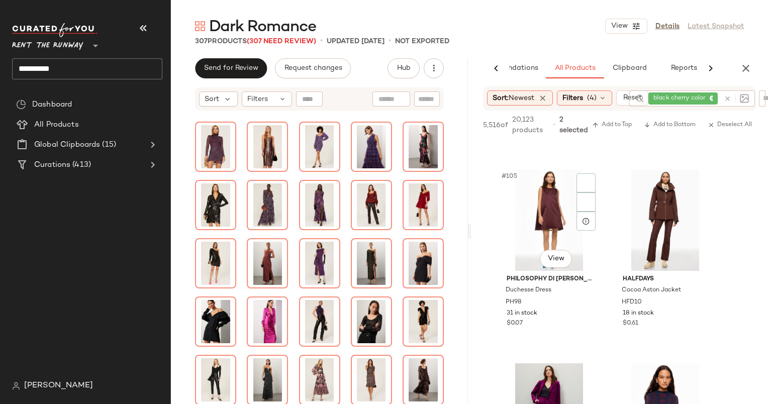
scroll to position [8120, 0]
click at [553, 198] on div "#105 View" at bounding box center [548, 221] width 101 height 101
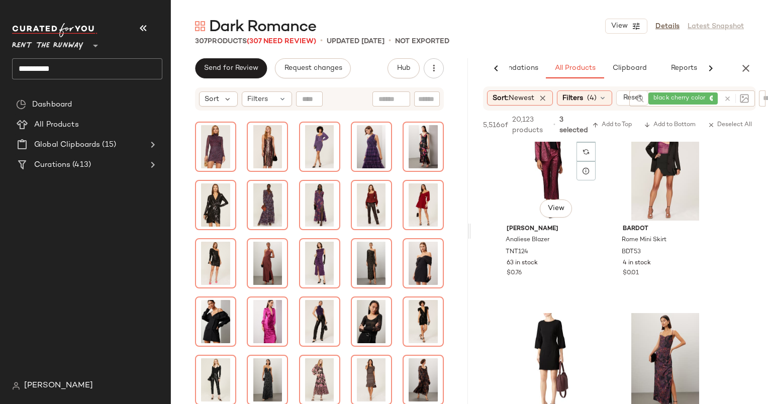
scroll to position [8755, 0]
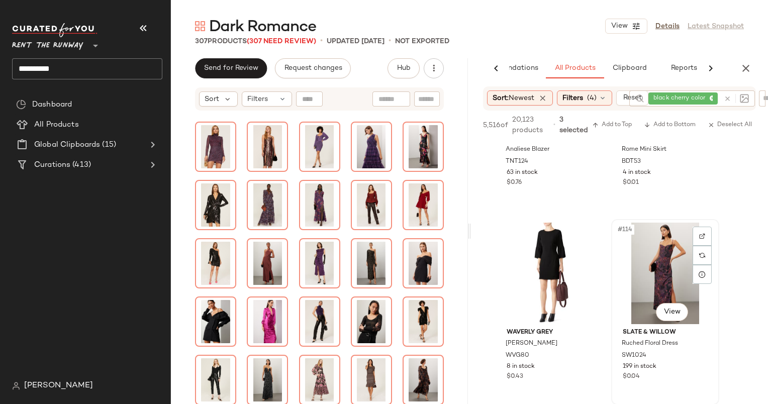
click at [651, 248] on div "#114 View" at bounding box center [665, 273] width 101 height 101
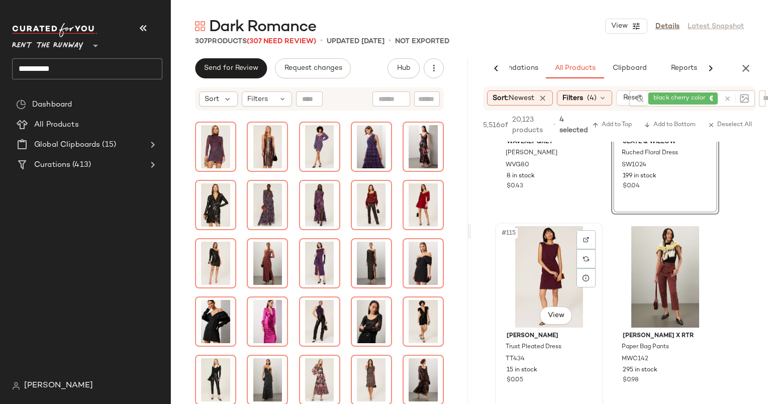
scroll to position [9070, 0]
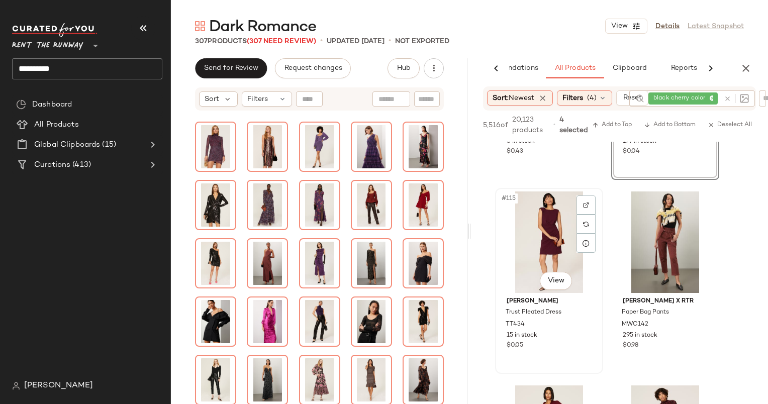
click at [545, 239] on div "#115 View" at bounding box center [548, 241] width 101 height 101
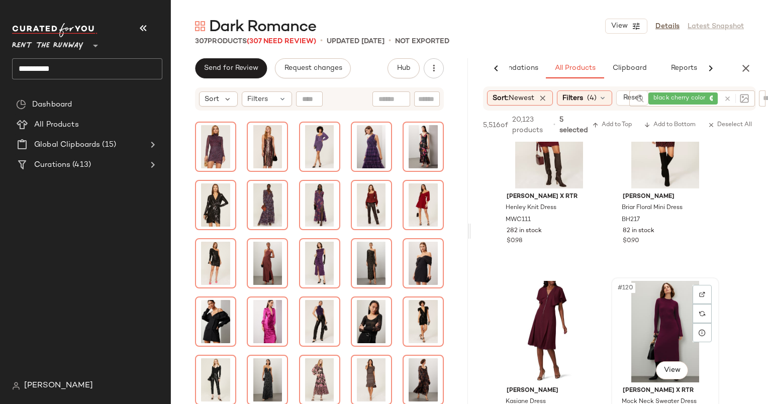
scroll to position [9366, 0]
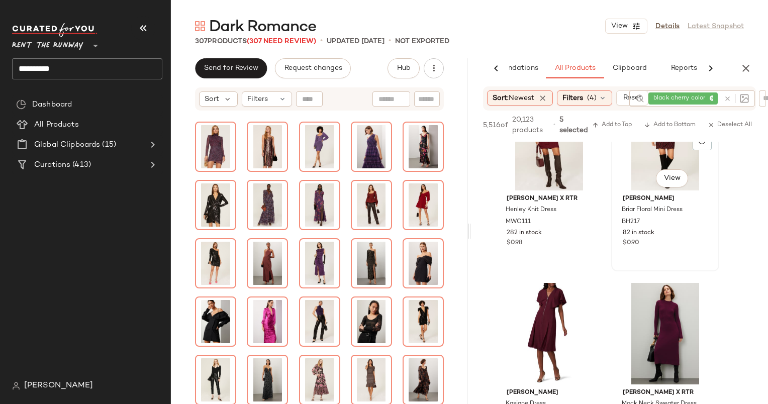
click at [640, 172] on div "#118 View" at bounding box center [665, 139] width 101 height 101
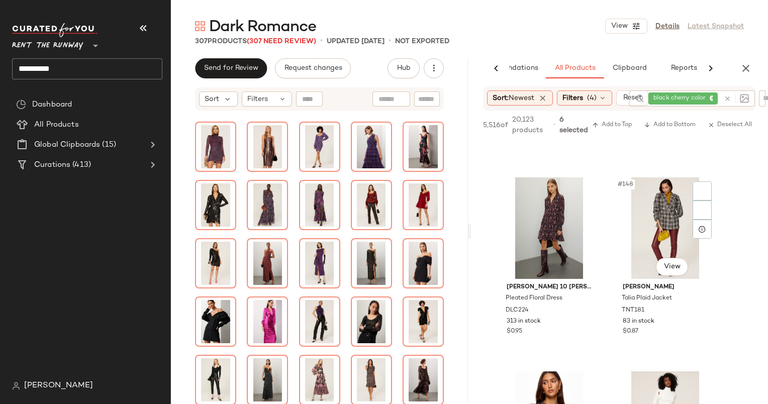
scroll to position [12187, 0]
click at [533, 213] on div "#147 View" at bounding box center [548, 227] width 101 height 101
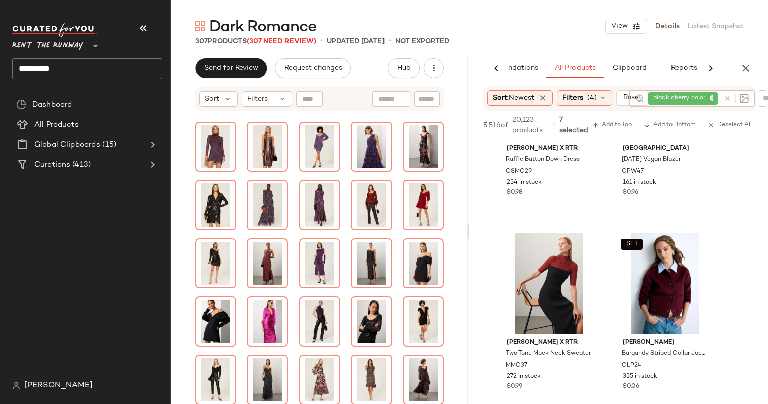
scroll to position [14363, 0]
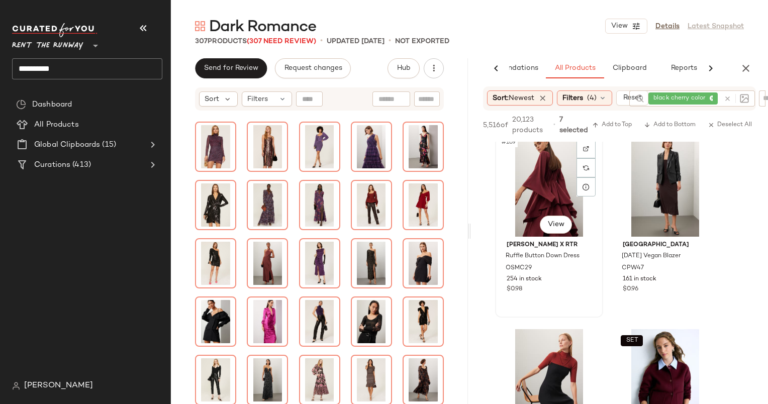
click at [541, 180] on div "#169 View" at bounding box center [548, 185] width 101 height 101
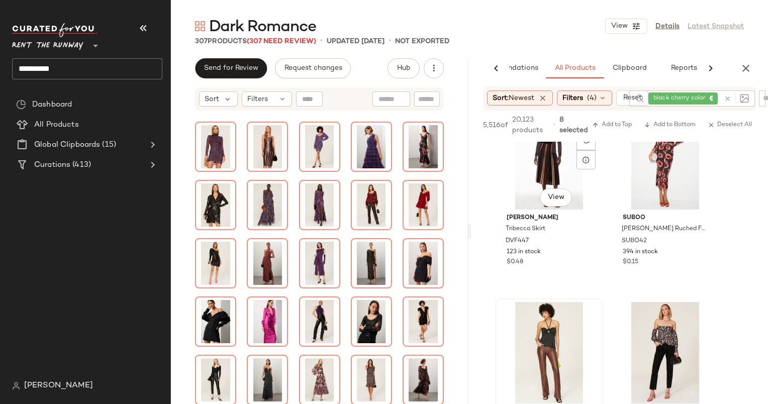
scroll to position [14779, 0]
click at [544, 344] on div "#175 View" at bounding box center [548, 351] width 101 height 101
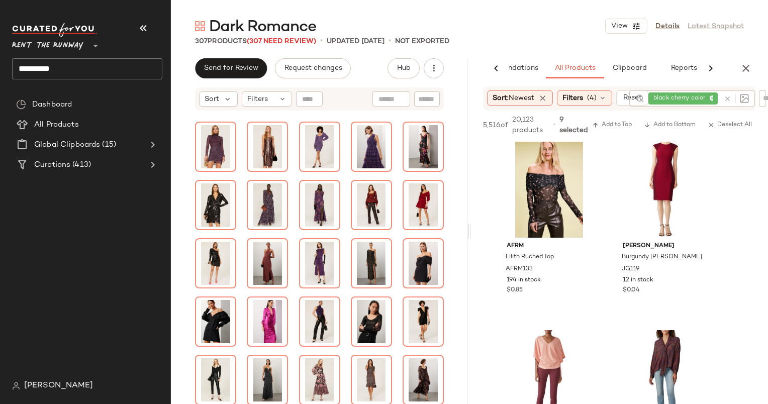
scroll to position [16150, 0]
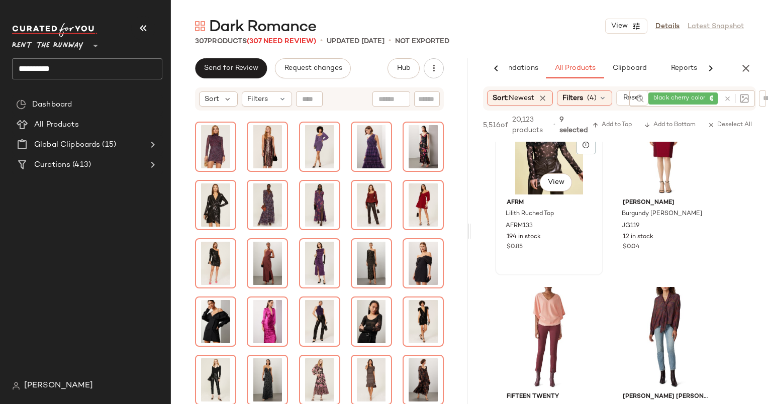
click at [523, 181] on div "#187 View" at bounding box center [548, 143] width 101 height 101
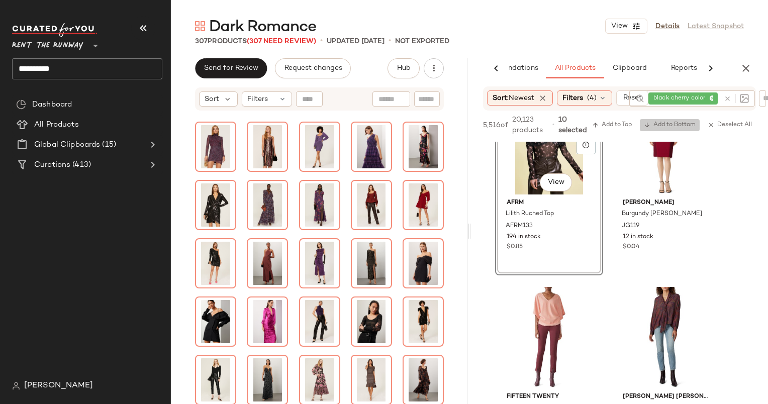
click at [658, 122] on span "Add to Bottom" at bounding box center [670, 125] width 52 height 7
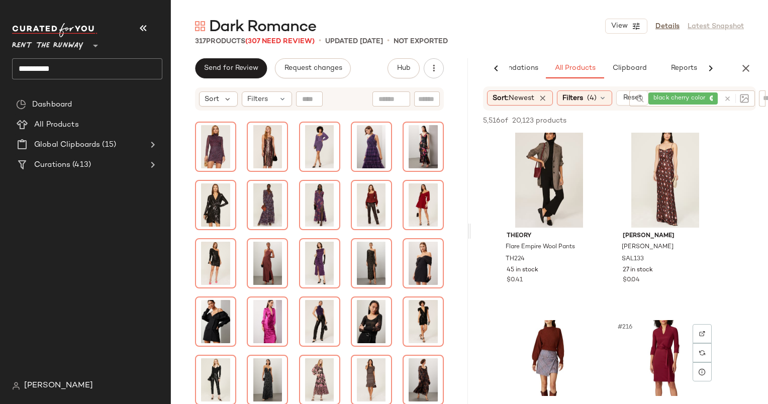
scroll to position [20547, 0]
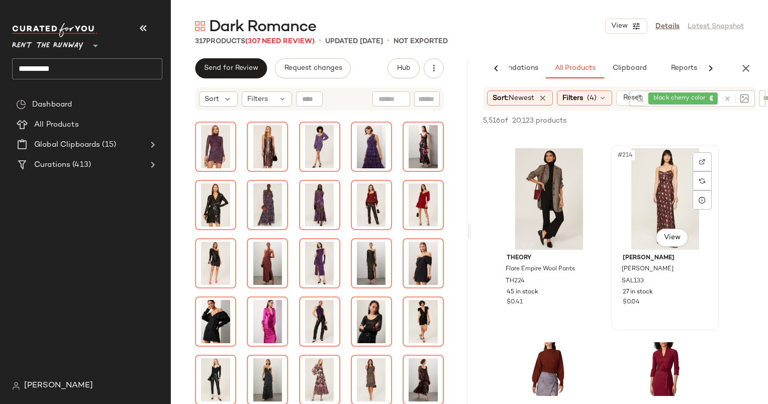
click at [646, 207] on div "#214 View" at bounding box center [665, 198] width 101 height 101
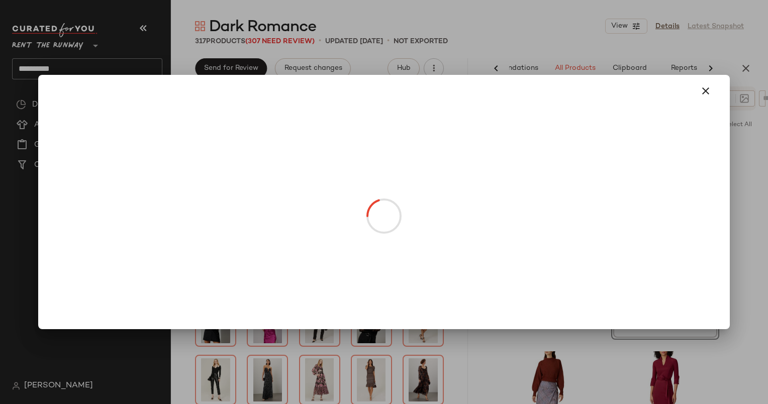
click at [678, 246] on body "**********" at bounding box center [384, 202] width 768 height 404
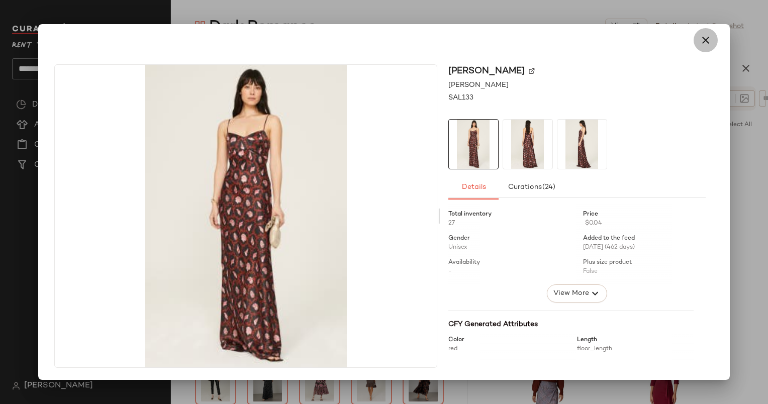
click at [701, 40] on icon "button" at bounding box center [705, 40] width 12 height 12
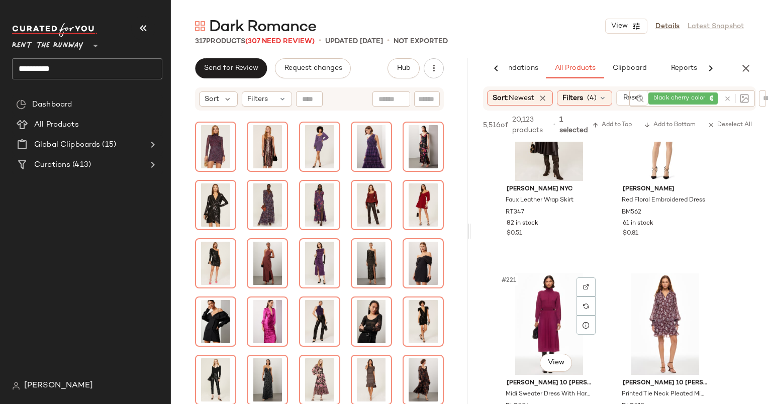
scroll to position [21266, 0]
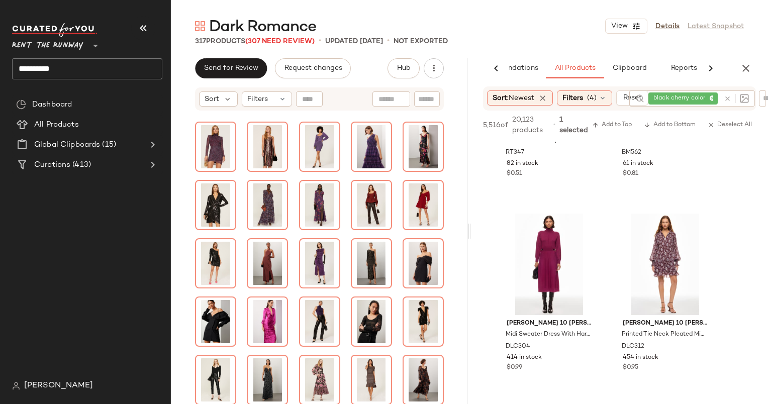
click at [649, 132] on div "5,516 of 20,123 products • 1 selected Add to Top Add to Bottom Deselect All" at bounding box center [619, 126] width 297 height 31
drag, startPoint x: 649, startPoint y: 132, endPoint x: 646, endPoint y: 120, distance: 12.8
click at [646, 120] on button "Add to Bottom" at bounding box center [670, 125] width 60 height 12
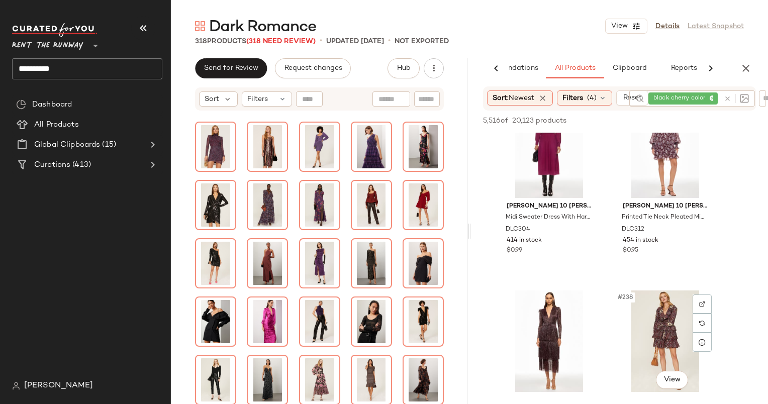
scroll to position [22694, 0]
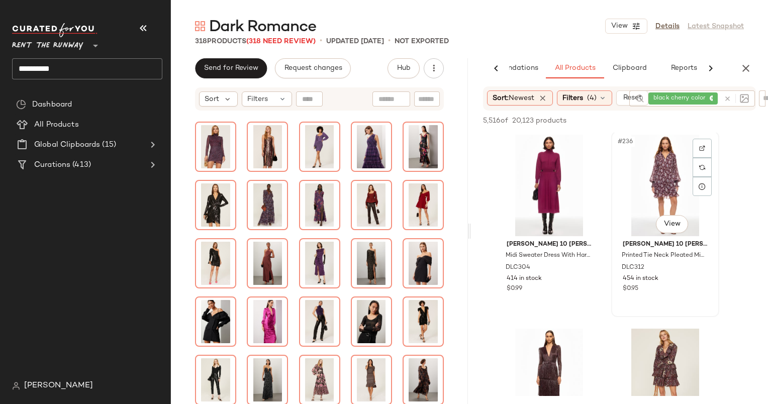
click at [669, 206] on div "#236 View" at bounding box center [665, 185] width 101 height 101
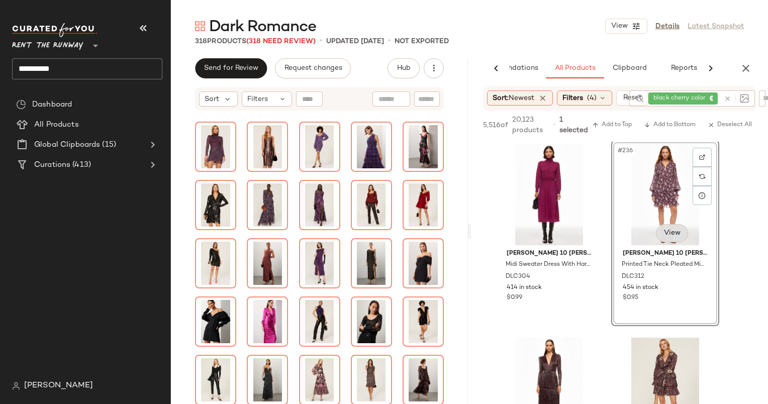
click at [663, 236] on body "**********" at bounding box center [384, 202] width 768 height 404
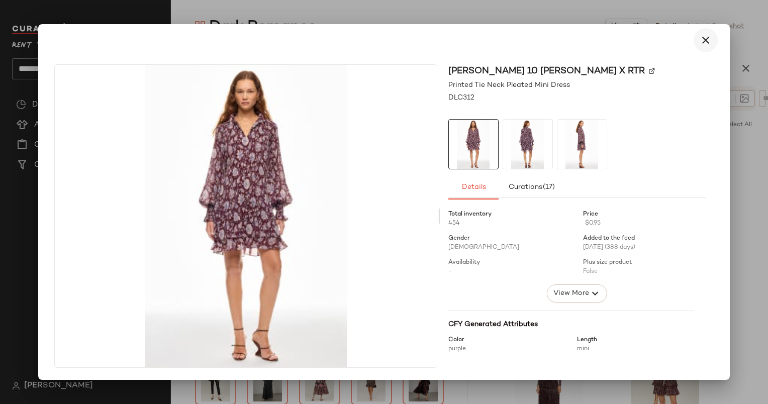
click at [707, 29] on button "button" at bounding box center [705, 40] width 24 height 24
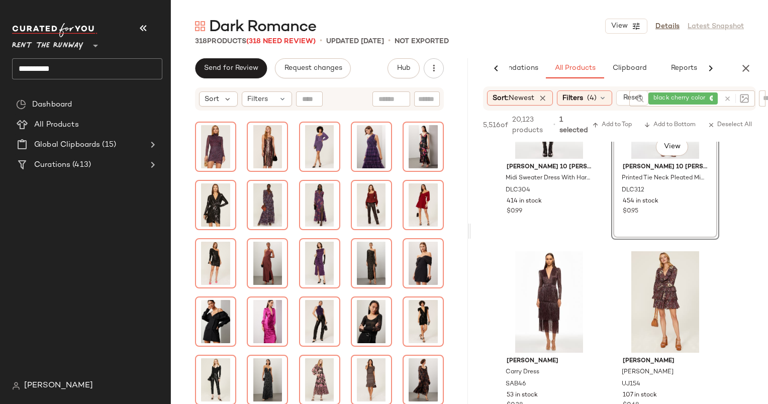
scroll to position [22783, 0]
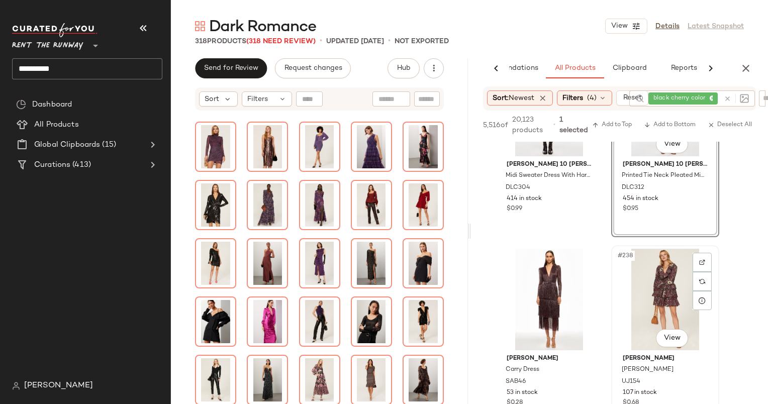
click at [644, 289] on div "#238 View" at bounding box center [665, 299] width 101 height 101
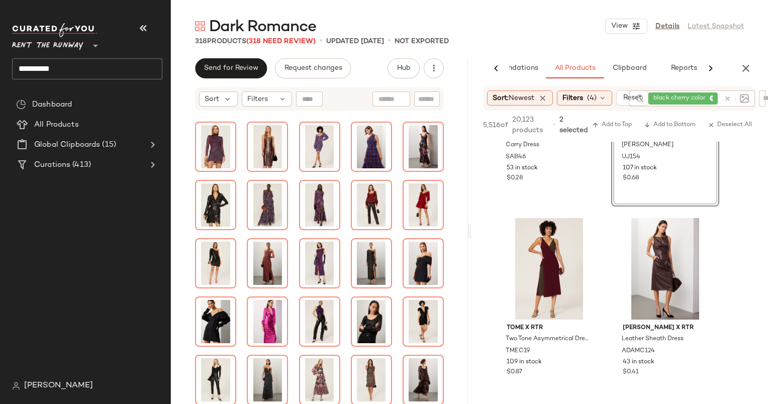
scroll to position [23009, 0]
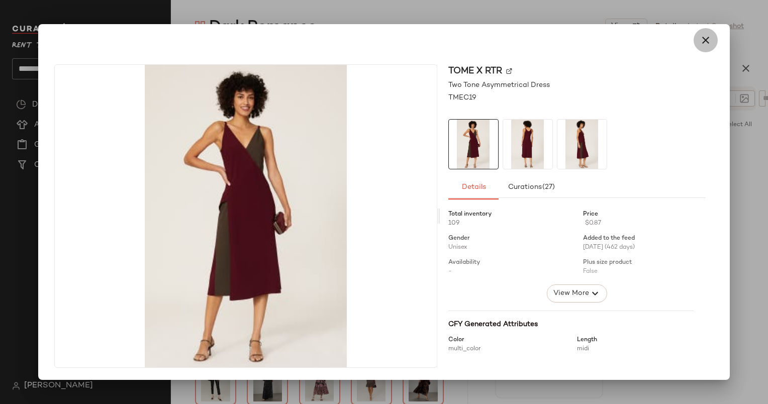
click at [704, 45] on icon "button" at bounding box center [705, 40] width 12 height 12
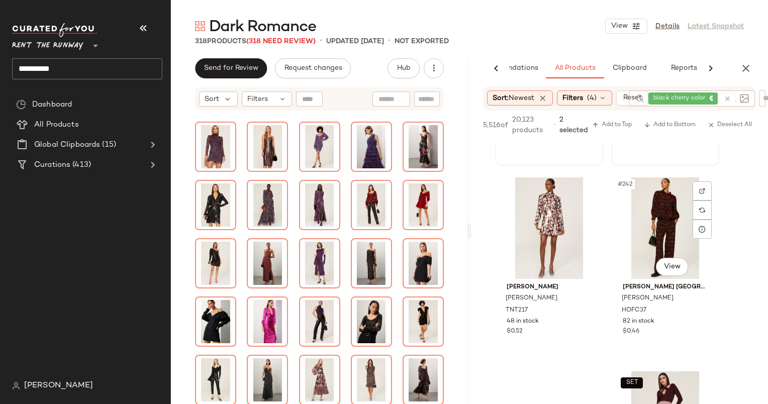
scroll to position [23241, 0]
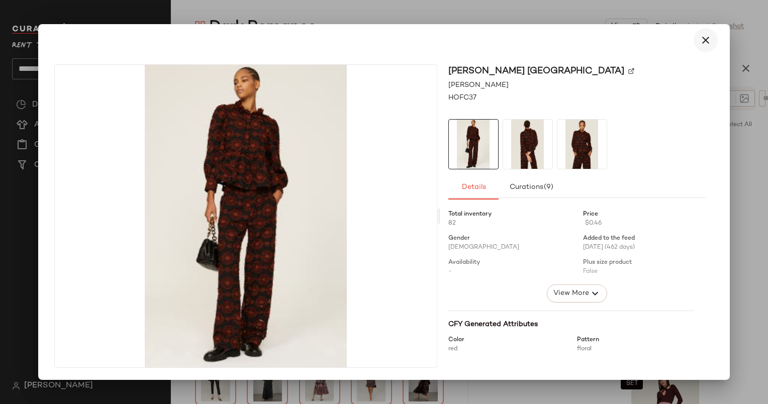
click at [704, 42] on icon "button" at bounding box center [705, 40] width 12 height 12
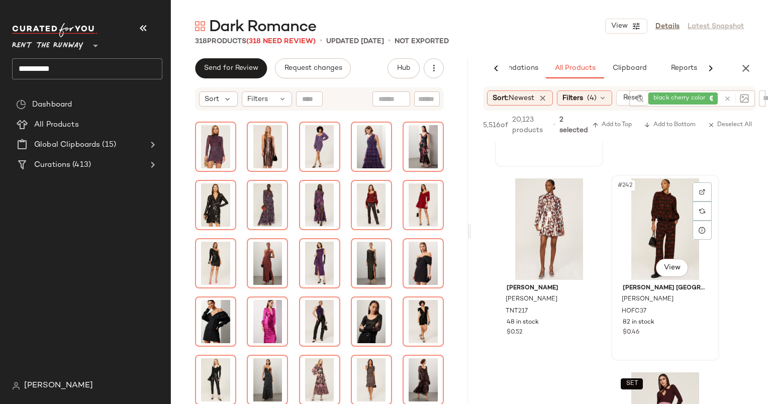
click at [637, 202] on div "#242 View" at bounding box center [665, 228] width 101 height 101
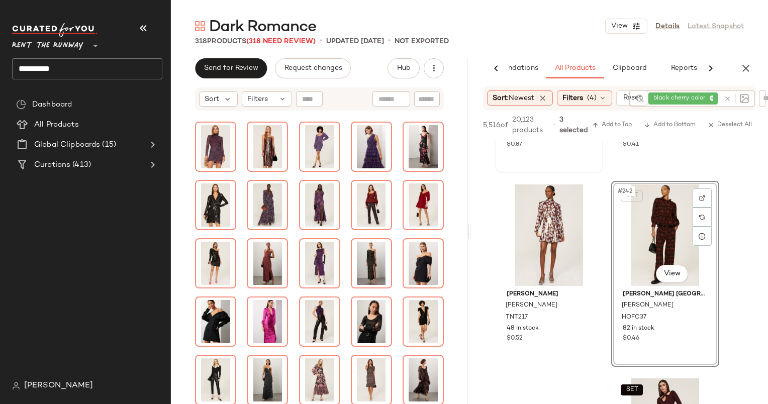
click at [648, 232] on div "SET #242 View" at bounding box center [665, 234] width 101 height 101
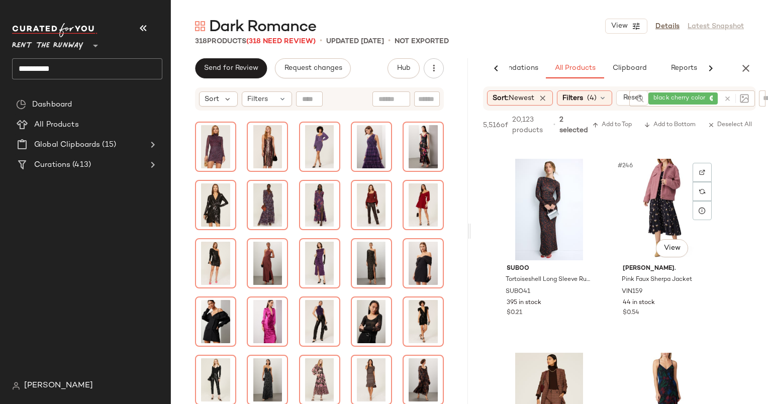
scroll to position [23647, 0]
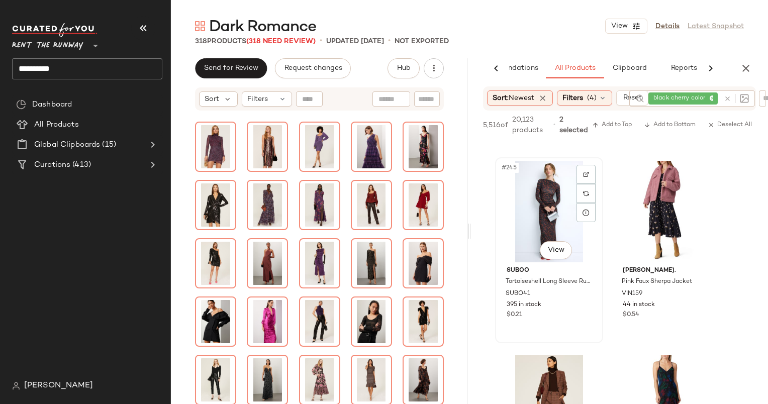
click at [536, 193] on div "#245 View" at bounding box center [548, 211] width 101 height 101
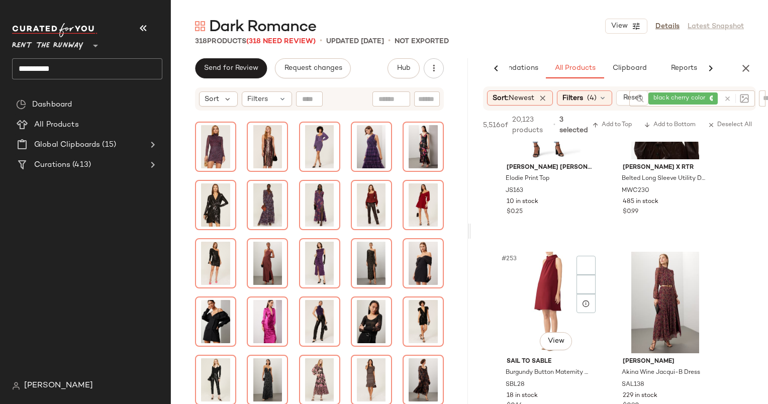
scroll to position [24510, 0]
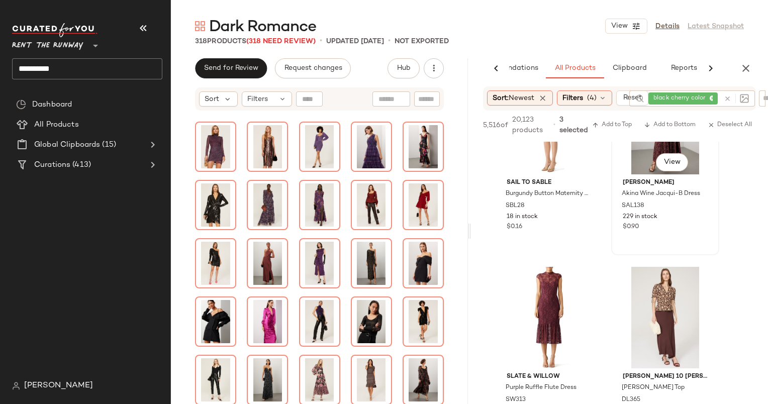
click at [675, 219] on div "229 in stock" at bounding box center [665, 217] width 85 height 9
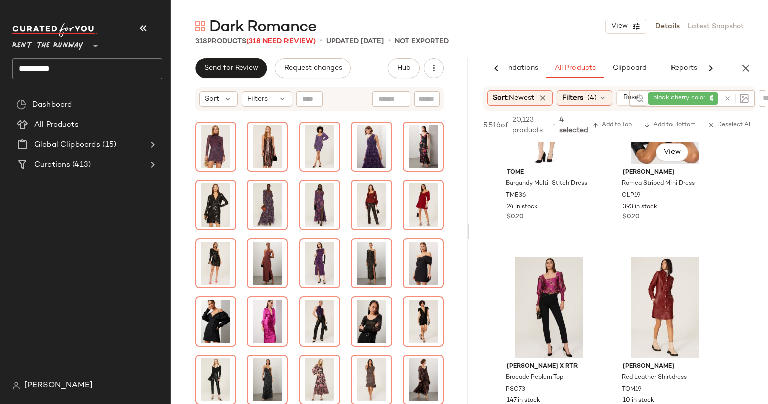
scroll to position [24971, 0]
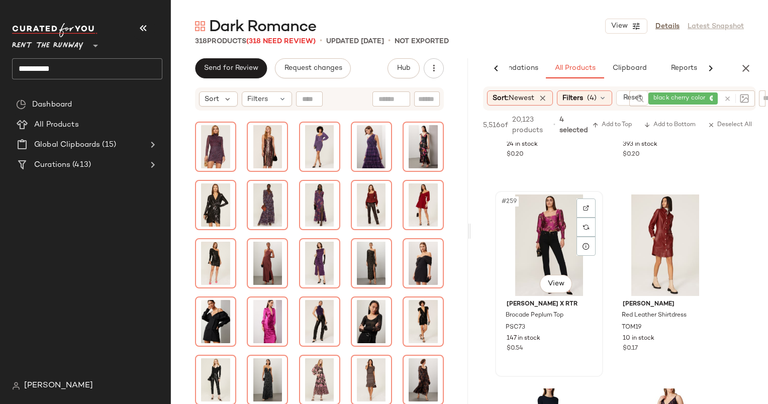
click at [555, 227] on div "#259 View" at bounding box center [548, 244] width 101 height 101
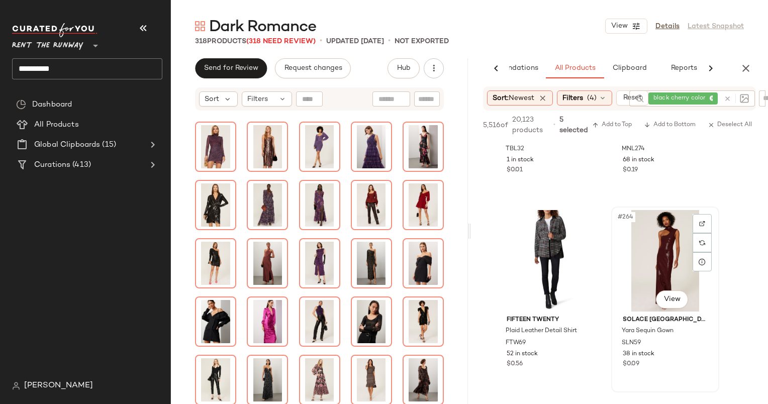
click at [656, 245] on div "#264 View" at bounding box center [665, 260] width 101 height 101
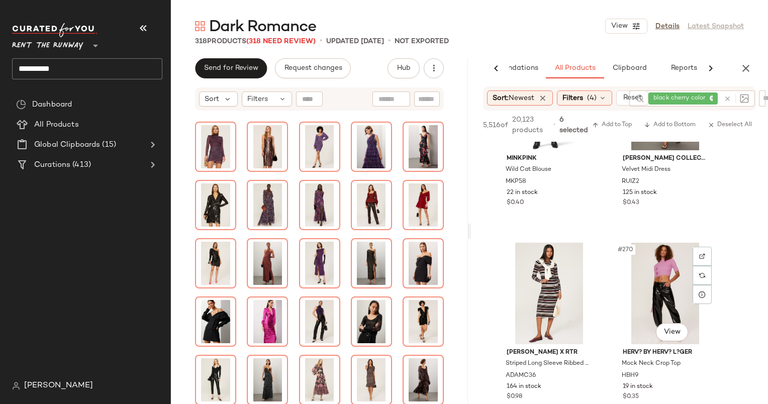
scroll to position [25912, 0]
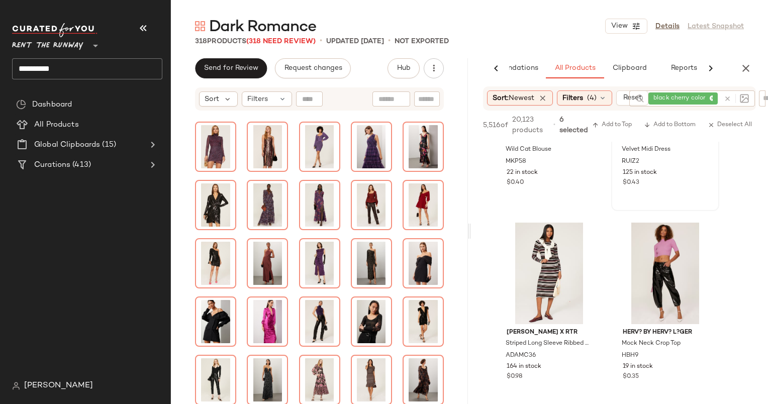
click at [663, 192] on div "#268 View [PERSON_NAME] Collection Velvet Midi Dress RUIZ2 125 in stock $0.43" at bounding box center [665, 118] width 106 height 184
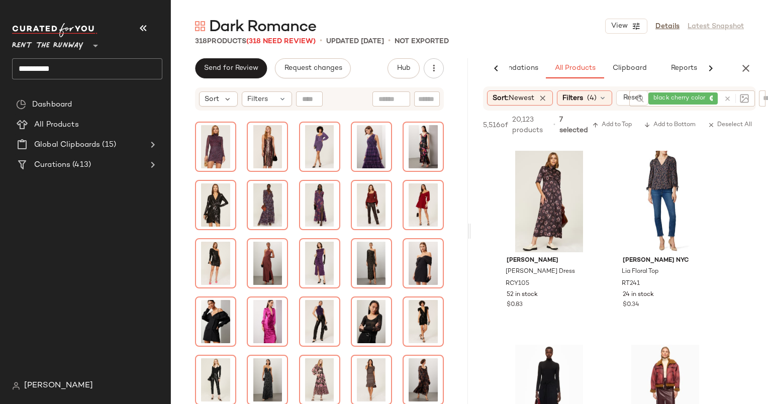
scroll to position [27726, 0]
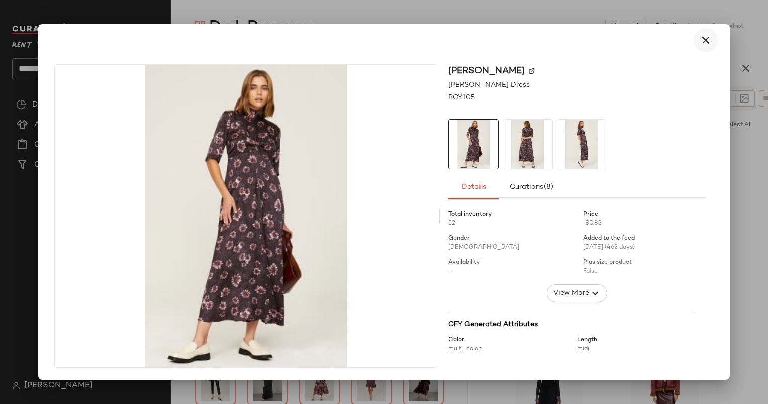
click at [701, 36] on icon "button" at bounding box center [705, 40] width 12 height 12
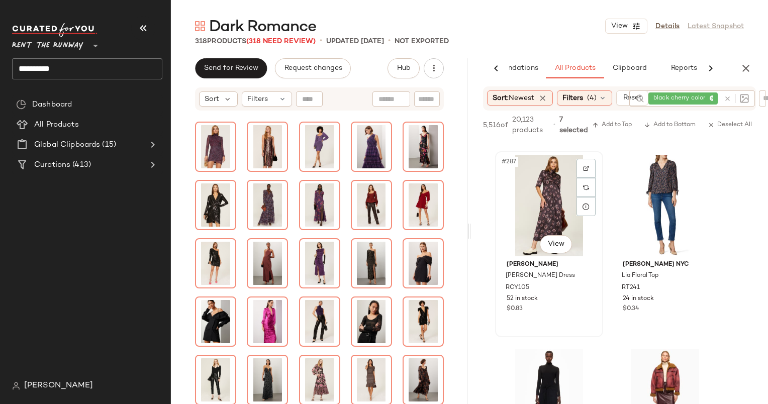
click at [568, 183] on div "#287 View" at bounding box center [548, 205] width 101 height 101
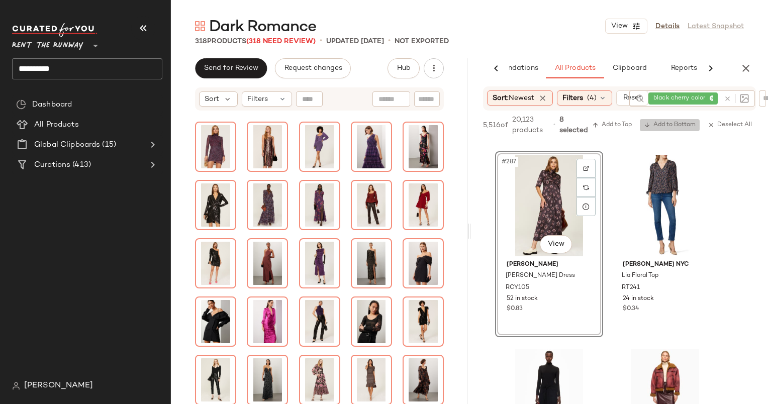
click at [657, 129] on button "Add to Bottom" at bounding box center [670, 125] width 60 height 12
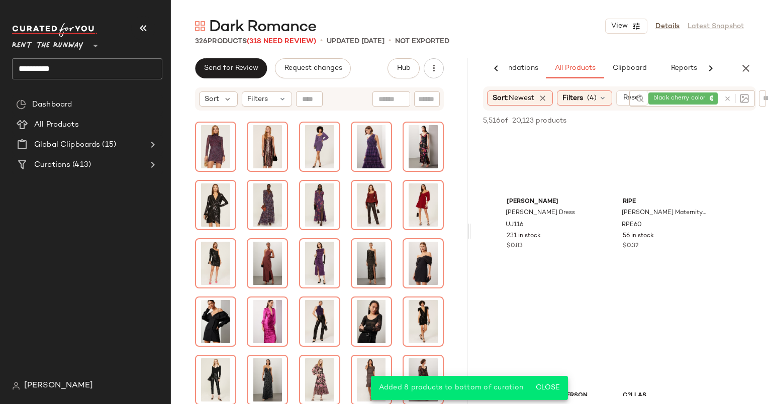
scroll to position [30637, 0]
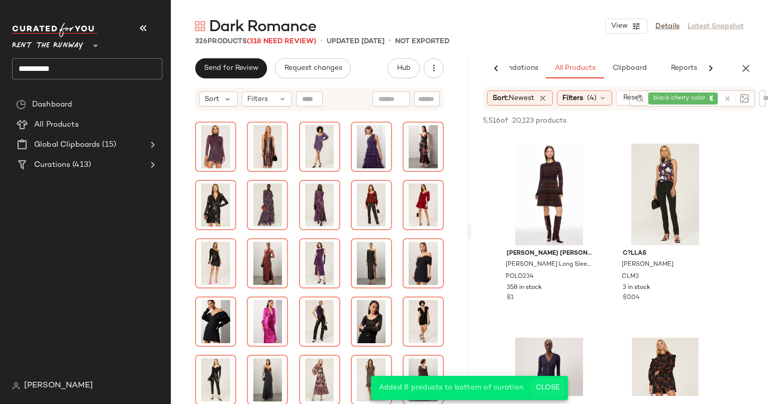
click at [552, 385] on span "Close" at bounding box center [547, 388] width 25 height 8
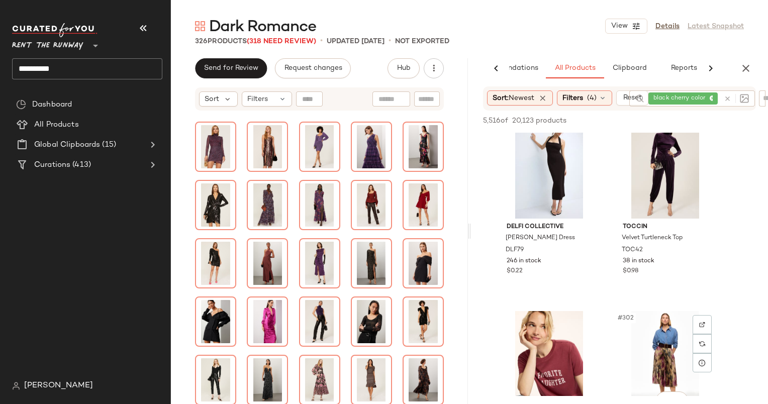
scroll to position [28918, 0]
click at [553, 168] on div "#299 View" at bounding box center [548, 167] width 101 height 101
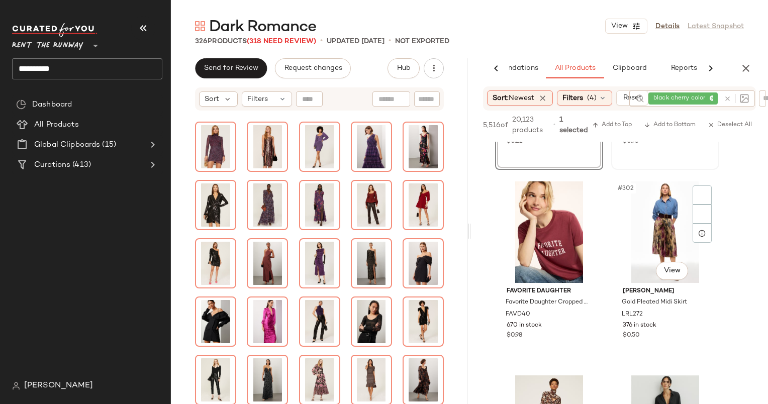
scroll to position [28929, 0]
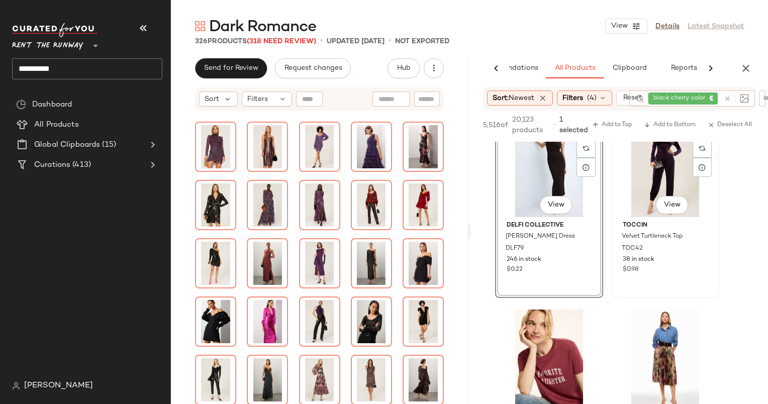
click at [657, 169] on div "#300 View" at bounding box center [665, 166] width 101 height 101
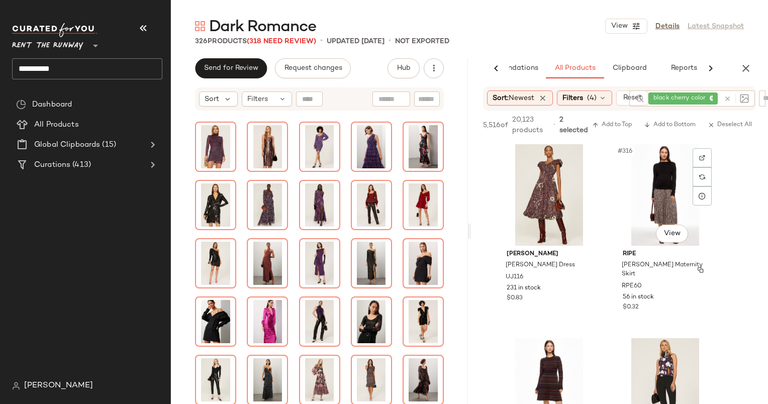
scroll to position [30452, 0]
click at [530, 197] on div "#315 View" at bounding box center [548, 194] width 101 height 101
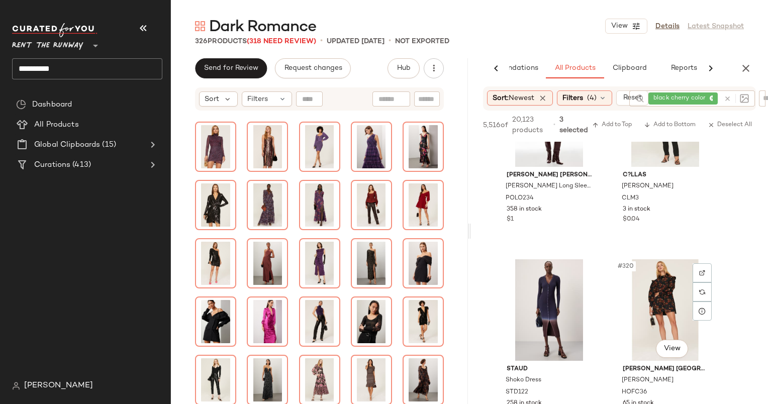
scroll to position [30725, 0]
click at [634, 289] on div "#320 View" at bounding box center [665, 309] width 101 height 101
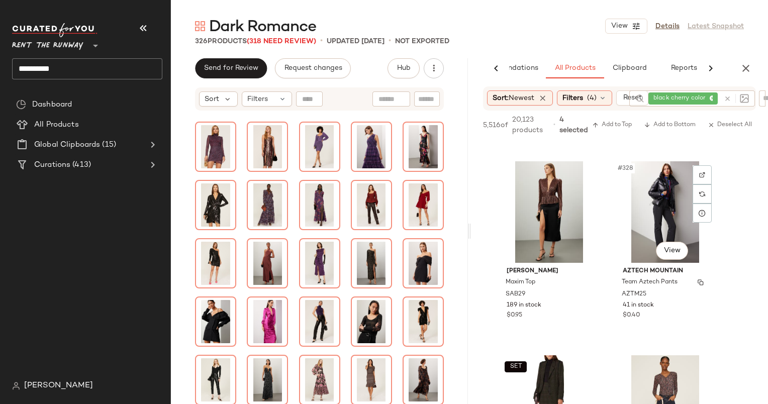
scroll to position [31599, 0]
click at [553, 209] on div "#327 View" at bounding box center [548, 211] width 101 height 101
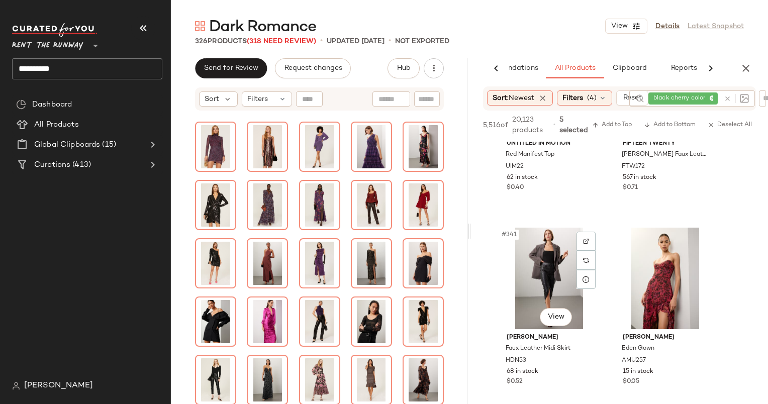
scroll to position [32994, 0]
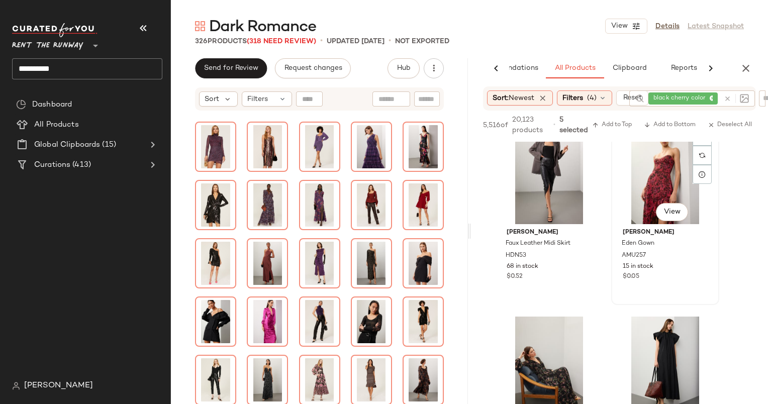
click at [658, 149] on div "#342 View" at bounding box center [665, 173] width 101 height 101
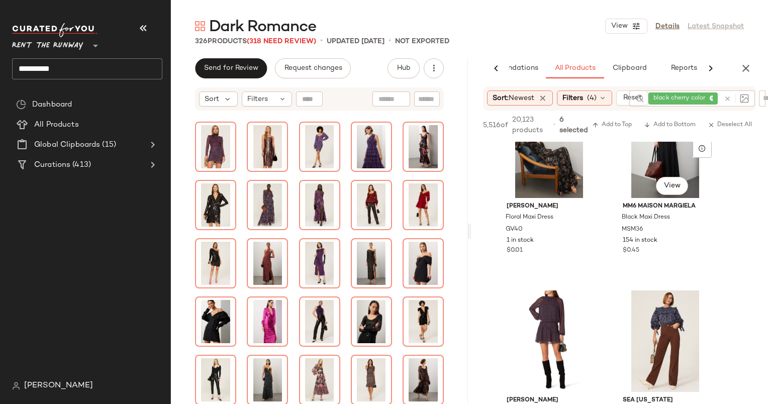
scroll to position [33180, 0]
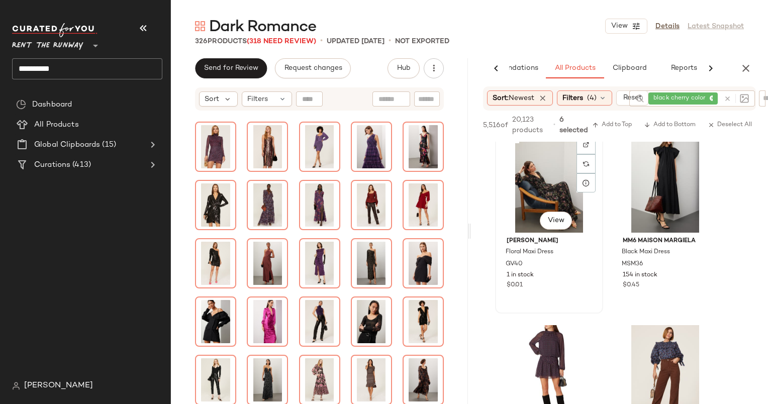
click at [540, 183] on div "#343 View" at bounding box center [548, 181] width 101 height 101
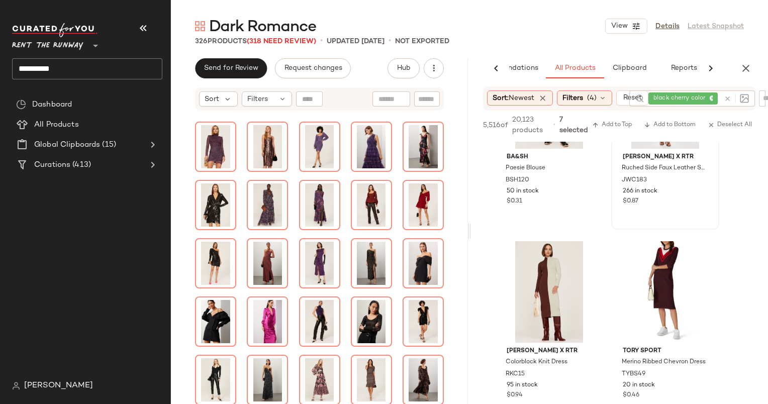
scroll to position [34227, 0]
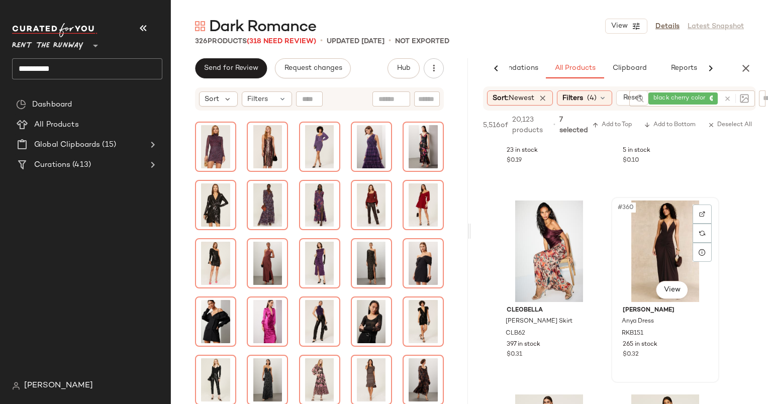
click at [652, 226] on div "#360 View" at bounding box center [665, 250] width 101 height 101
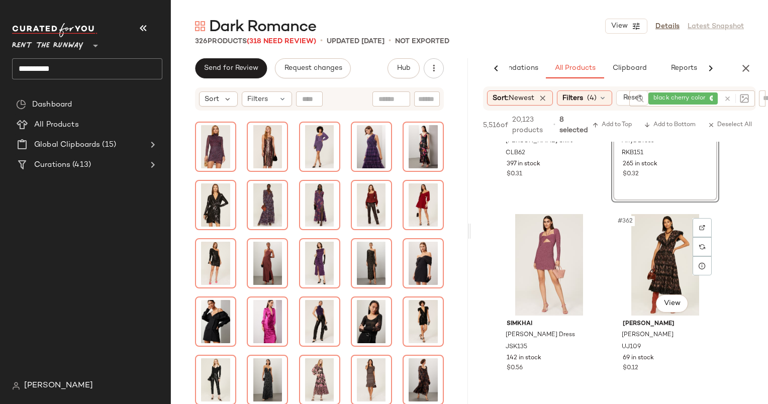
scroll to position [34902, 0]
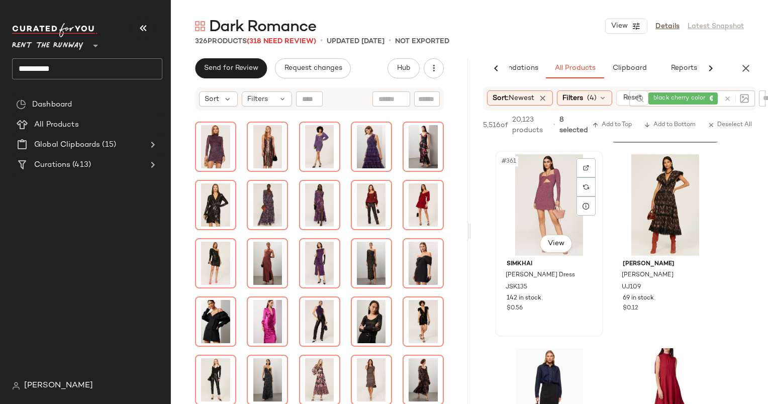
click at [561, 203] on div "#361 View" at bounding box center [548, 204] width 101 height 101
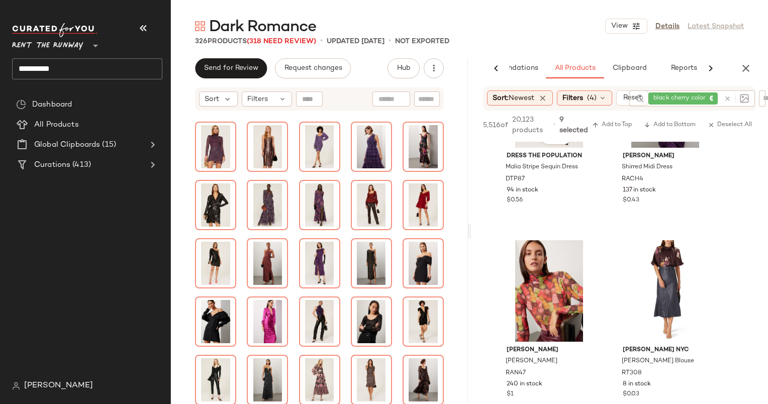
scroll to position [37633, 0]
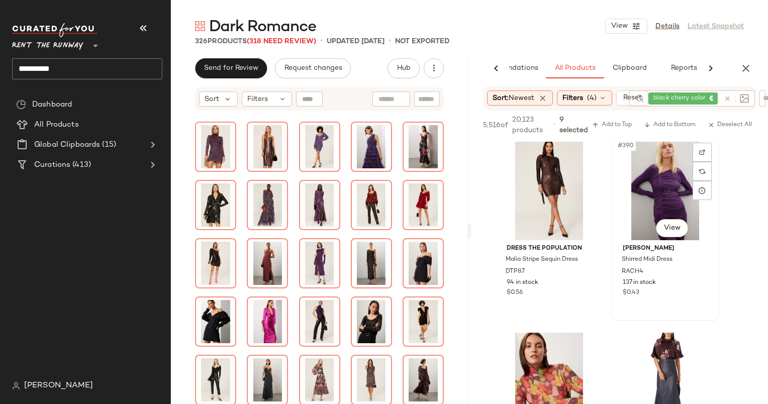
click at [653, 174] on div "#390 View" at bounding box center [665, 189] width 101 height 101
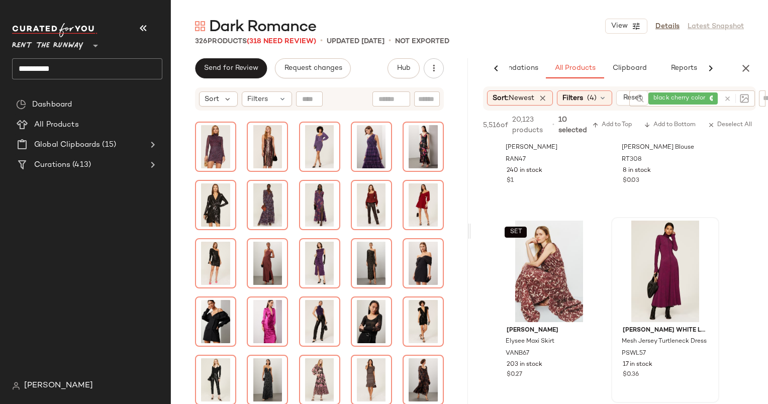
scroll to position [37987, 0]
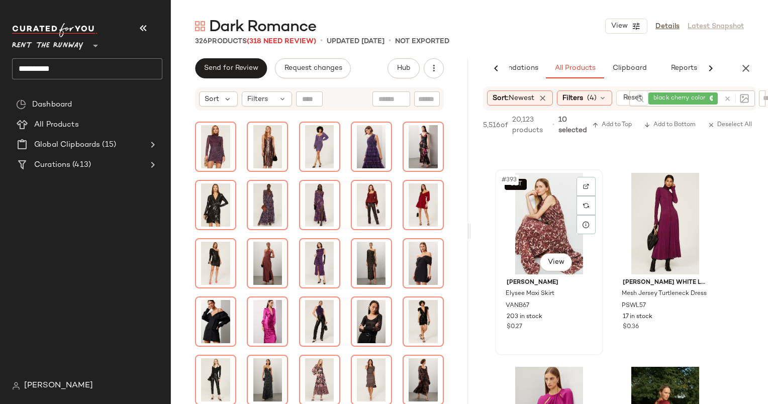
click at [554, 220] on div "SET #393 View" at bounding box center [548, 223] width 101 height 101
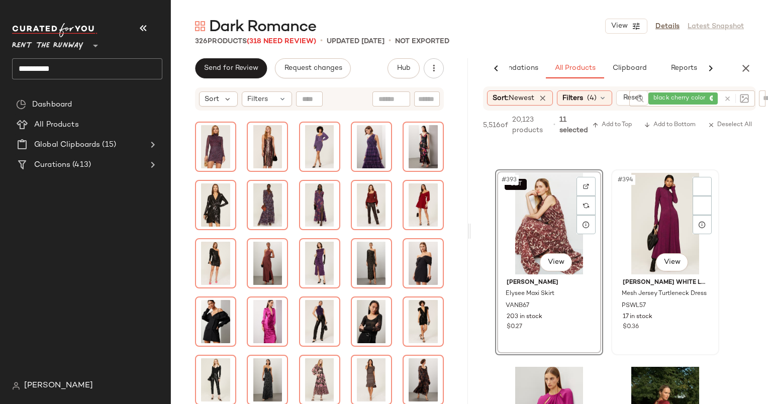
click at [640, 219] on div "#394 View" at bounding box center [665, 223] width 101 height 101
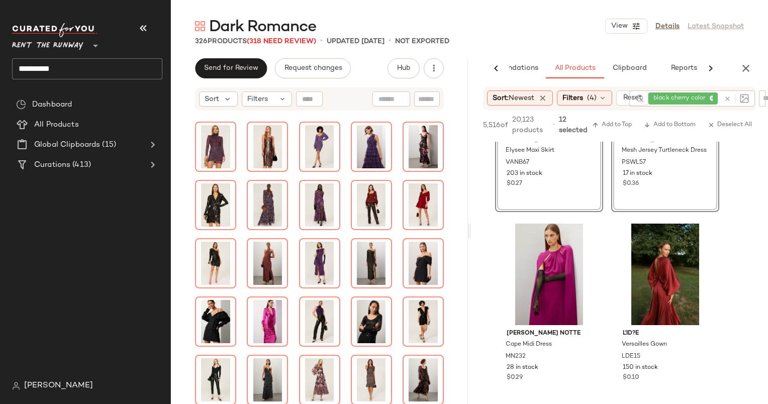
scroll to position [38137, 0]
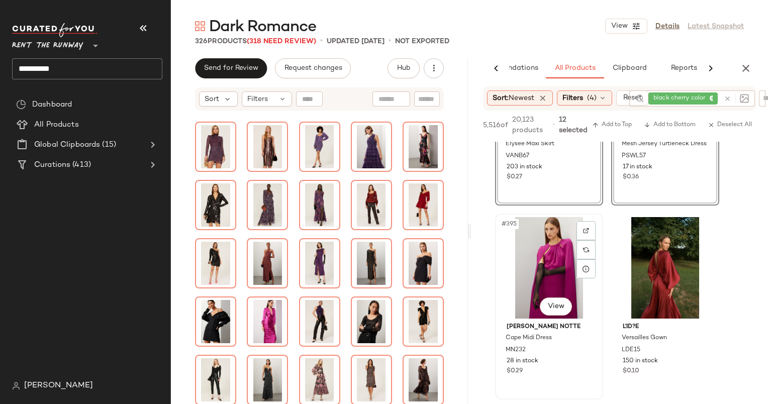
click at [549, 268] on div "#395 View" at bounding box center [548, 267] width 101 height 101
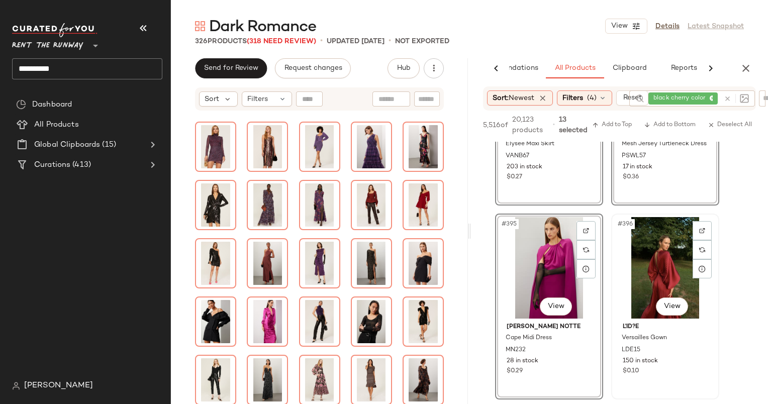
click at [644, 250] on div "#396 View" at bounding box center [665, 267] width 101 height 101
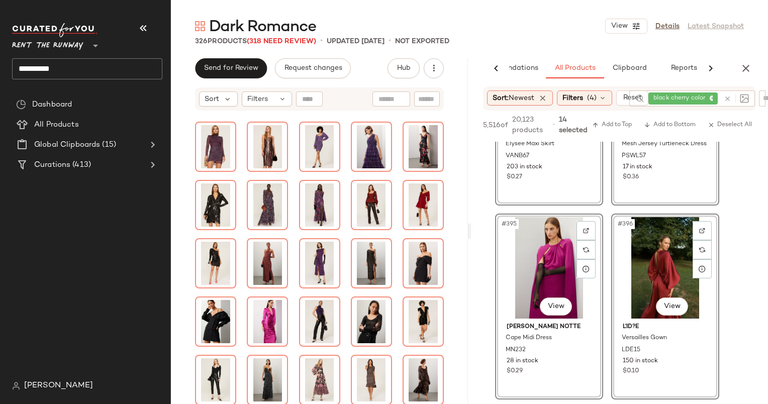
scroll to position [38375, 0]
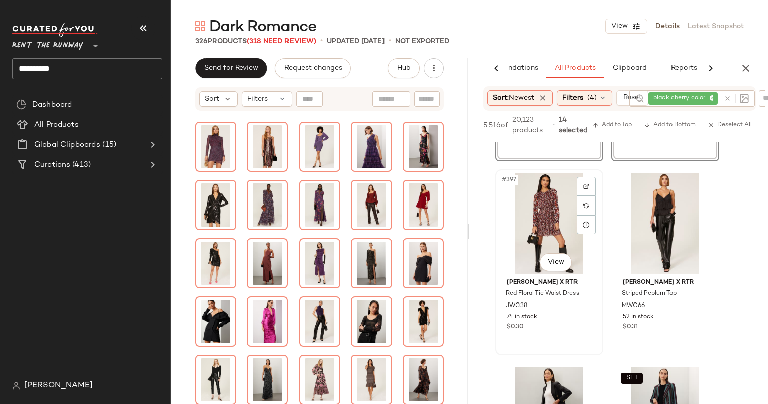
click at [550, 199] on div "#397 View" at bounding box center [548, 223] width 101 height 101
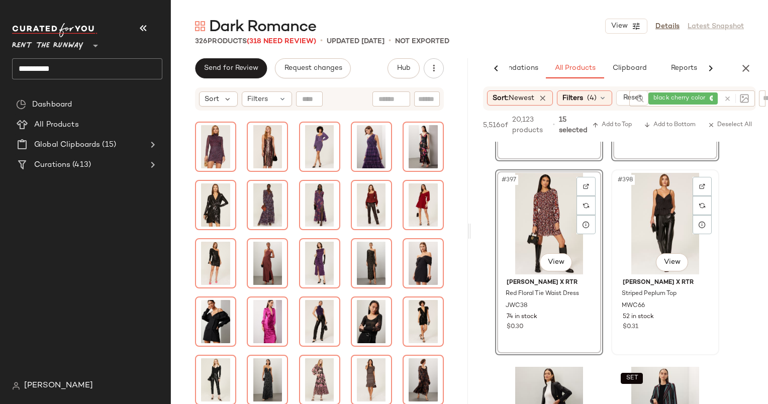
click at [647, 226] on div "#398 View" at bounding box center [665, 223] width 101 height 101
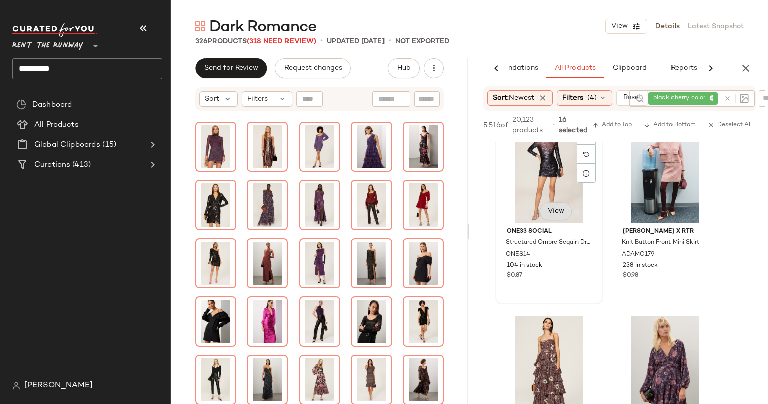
scroll to position [39357, 0]
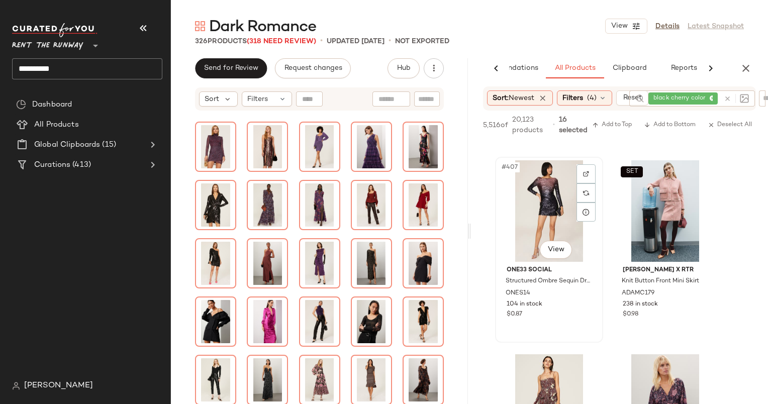
click at [547, 196] on div "#407 View" at bounding box center [548, 210] width 101 height 101
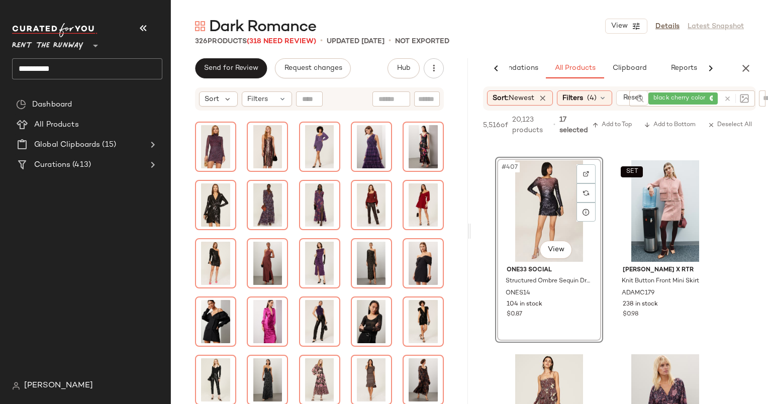
scroll to position [39546, 0]
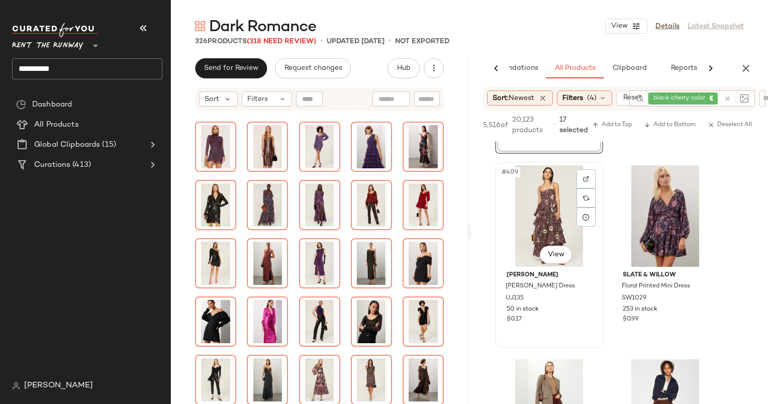
click at [559, 216] on div "#409 View" at bounding box center [548, 215] width 101 height 101
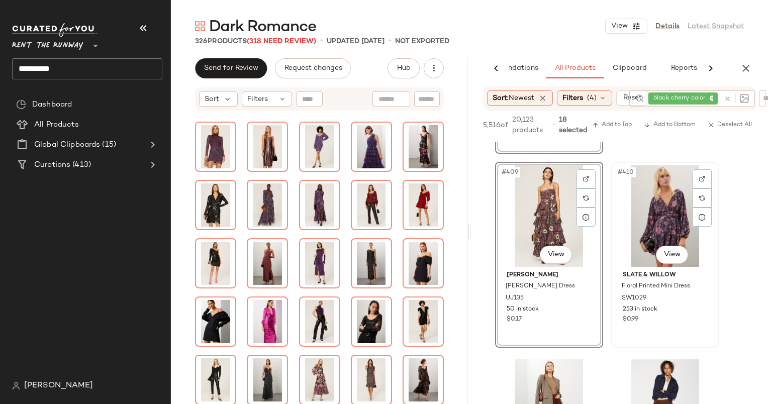
click at [668, 205] on div "#410 View" at bounding box center [665, 215] width 101 height 101
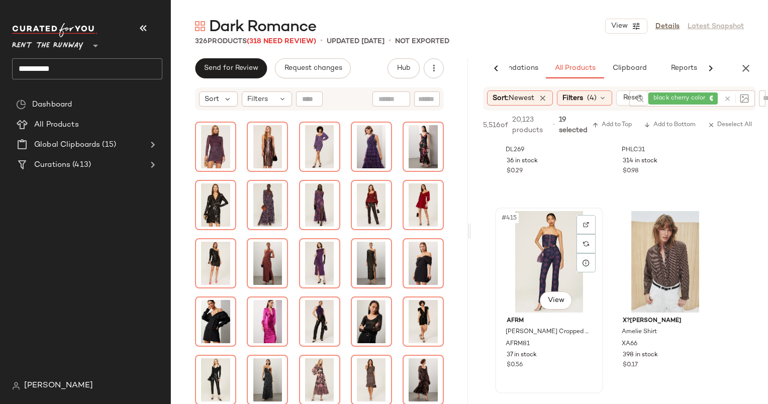
scroll to position [40083, 0]
click at [551, 244] on div "#415 View" at bounding box center [548, 260] width 101 height 101
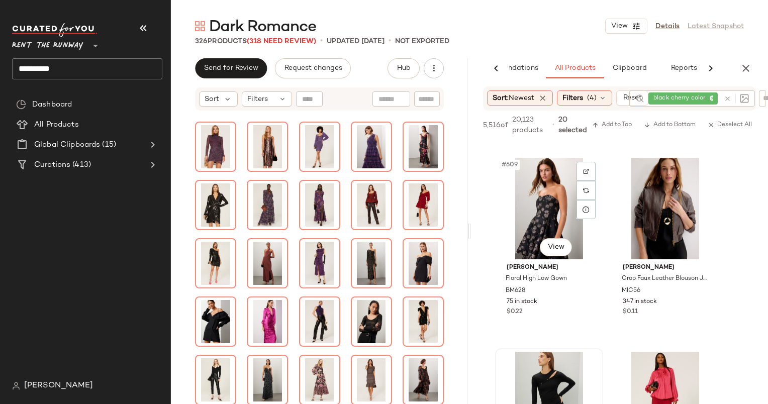
scroll to position [40911, 0]
click at [536, 220] on div "#609 View" at bounding box center [548, 208] width 101 height 101
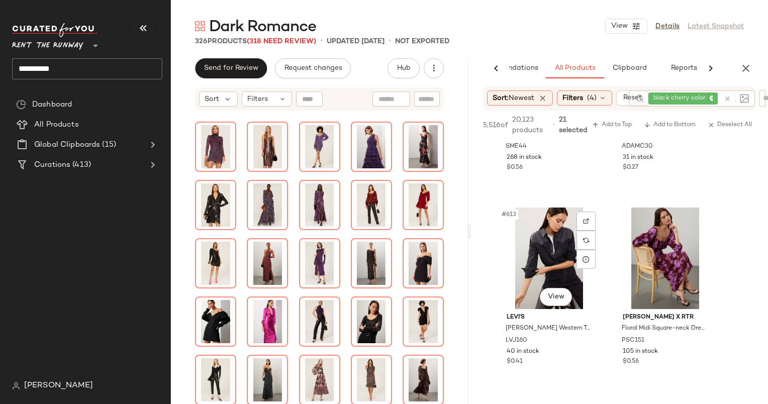
scroll to position [41250, 0]
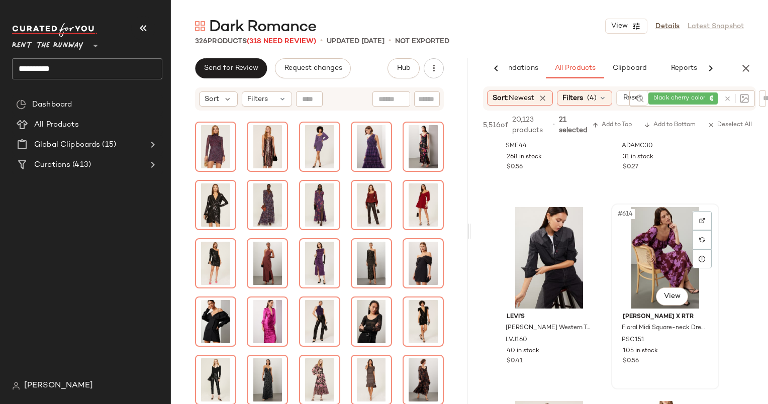
click at [660, 243] on div "#614 View" at bounding box center [665, 257] width 101 height 101
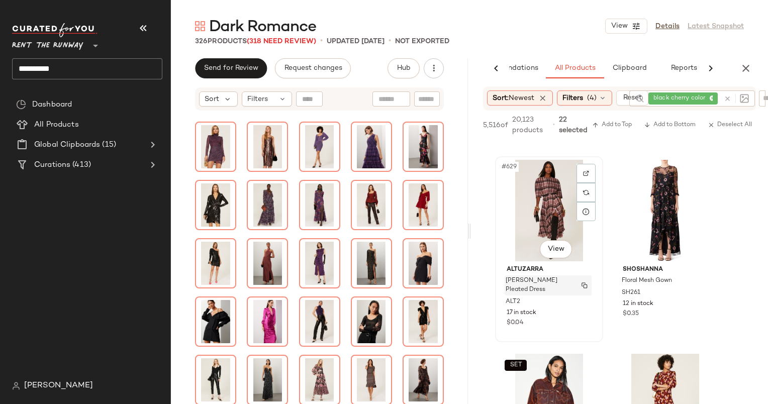
scroll to position [42982, 0]
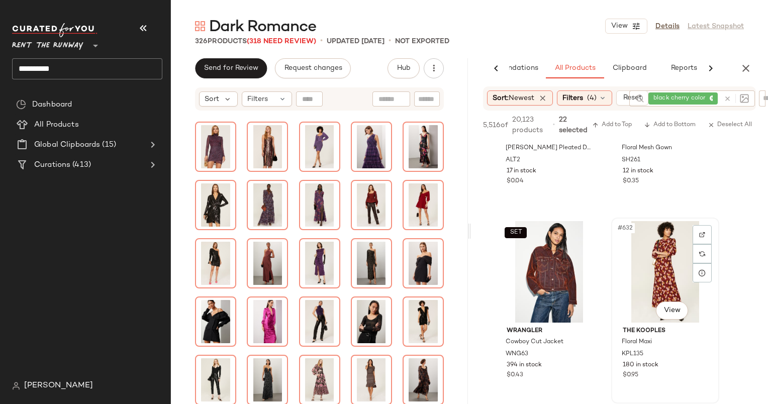
click at [649, 263] on div "#632 View" at bounding box center [665, 271] width 101 height 101
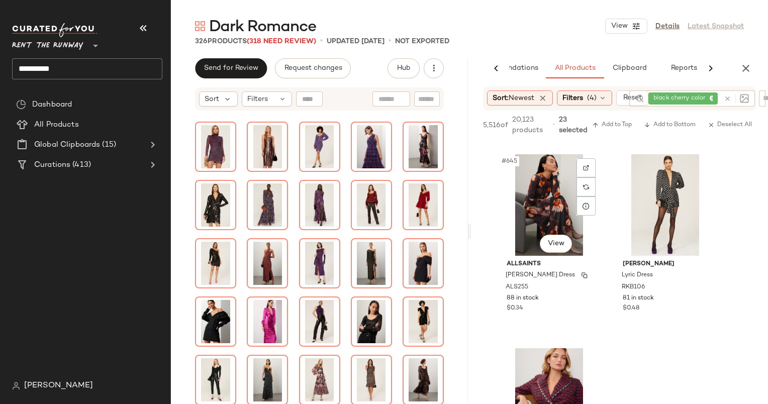
scroll to position [44408, 0]
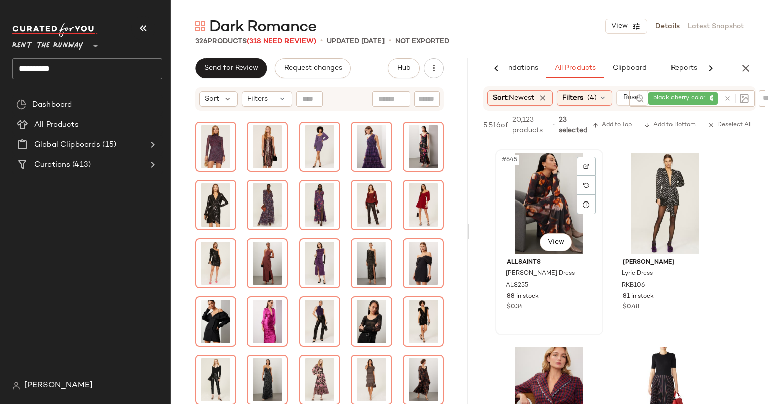
click at [553, 201] on div "#645 View" at bounding box center [548, 203] width 101 height 101
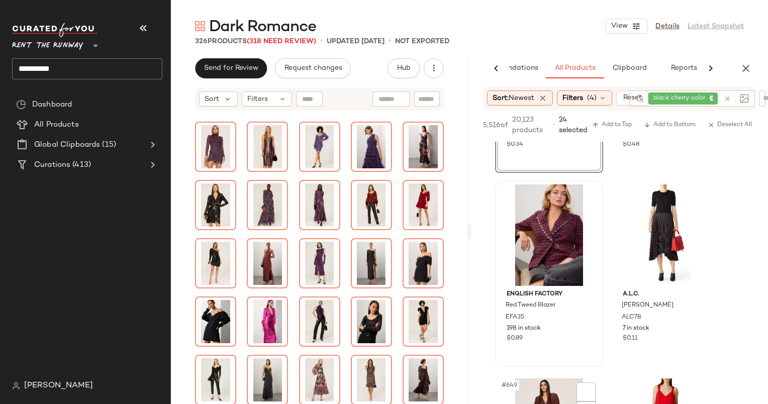
scroll to position [44759, 0]
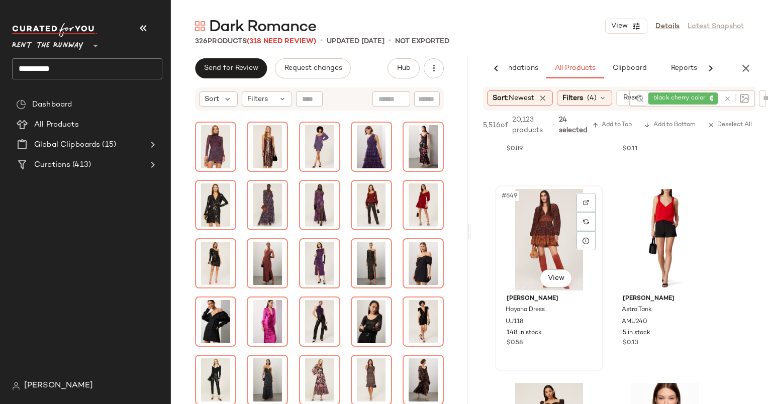
click at [531, 227] on div "#649 View" at bounding box center [548, 239] width 101 height 101
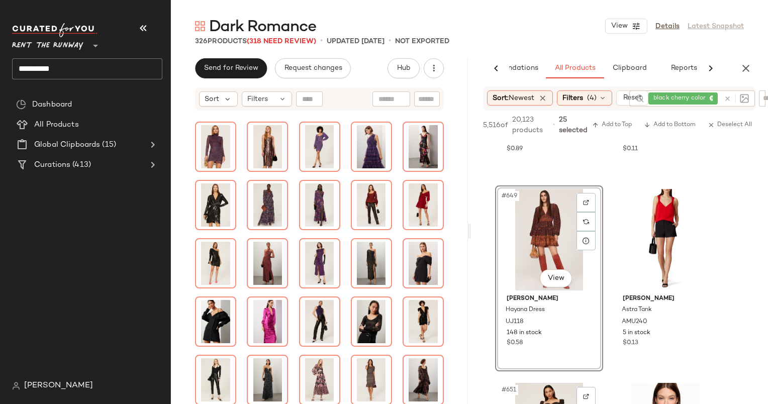
scroll to position [44960, 0]
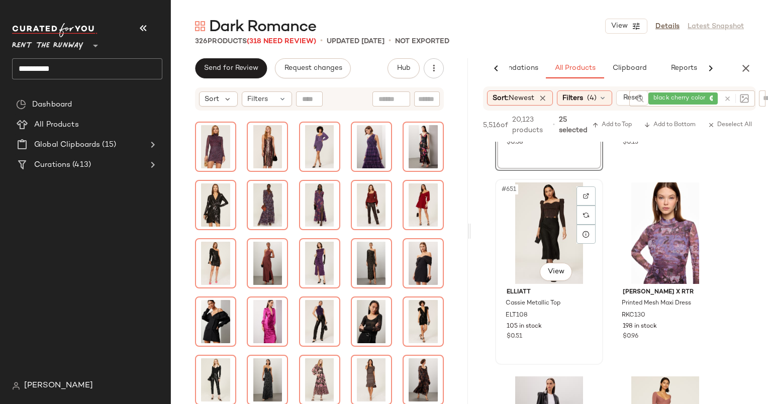
click at [544, 227] on div "#651 View" at bounding box center [548, 232] width 101 height 101
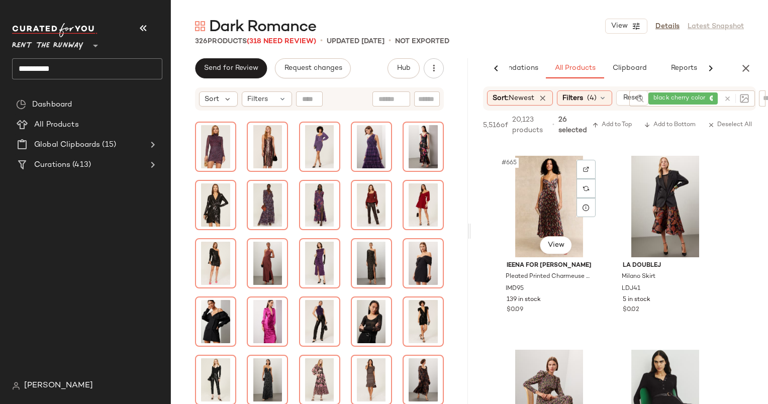
scroll to position [46329, 0]
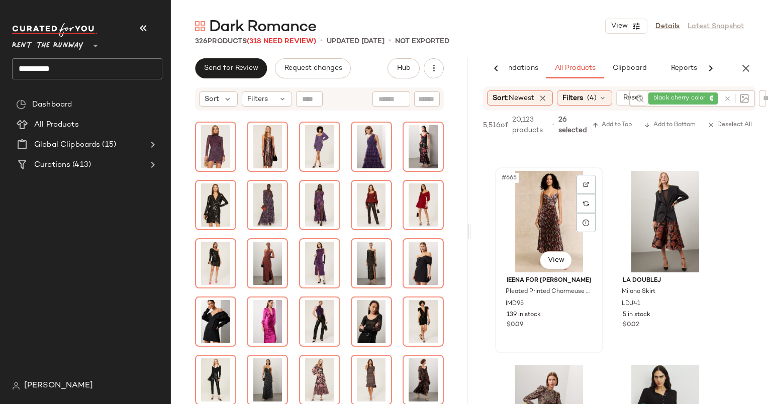
click at [541, 232] on div "#665 View" at bounding box center [548, 221] width 101 height 101
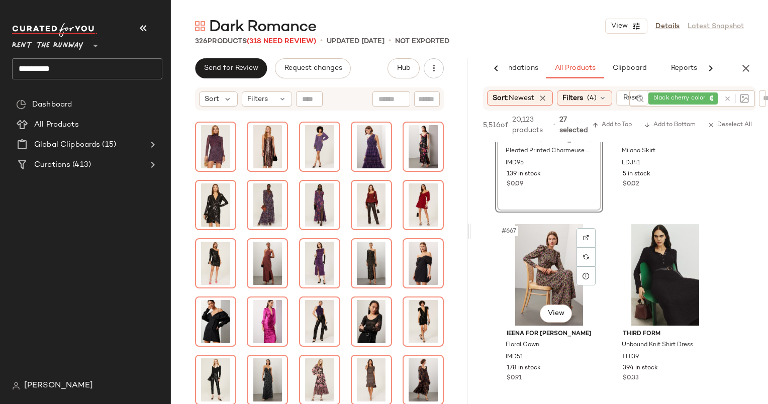
scroll to position [46631, 0]
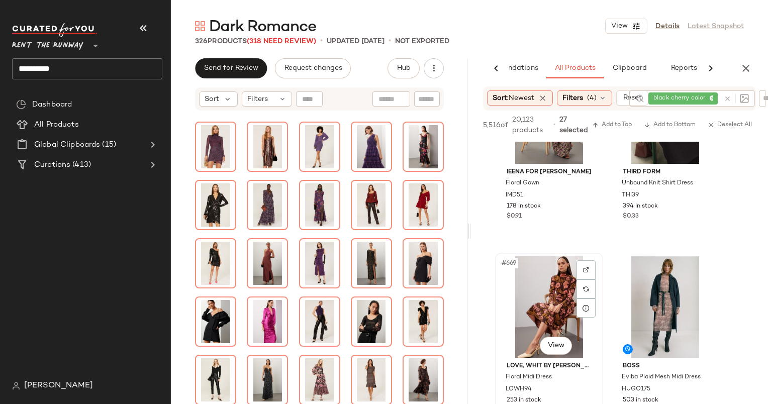
click at [546, 297] on div "#669 View" at bounding box center [548, 306] width 101 height 101
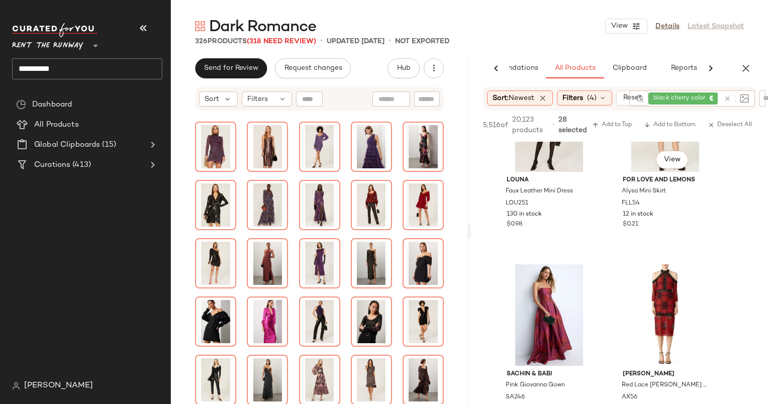
scroll to position [47988, 0]
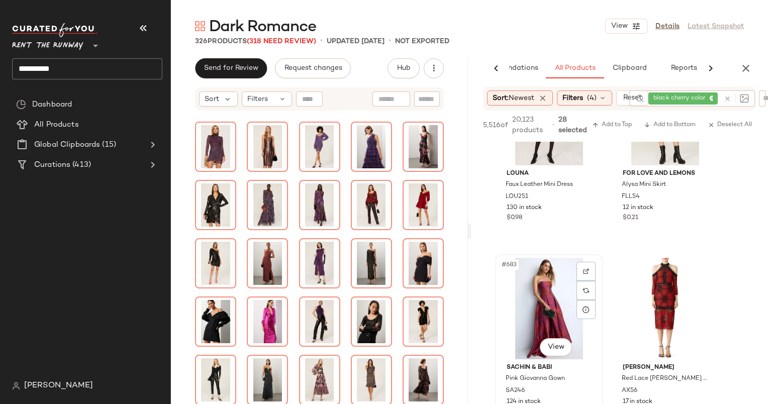
click at [537, 289] on div "#683 View" at bounding box center [548, 308] width 101 height 101
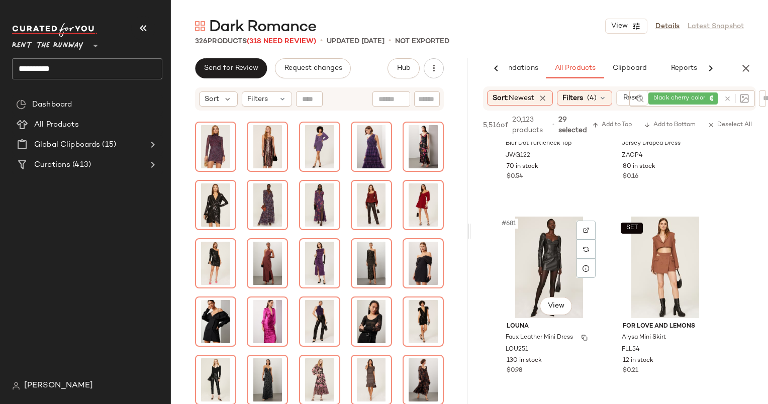
scroll to position [47835, 0]
click at [541, 254] on div "#681 View" at bounding box center [548, 266] width 101 height 101
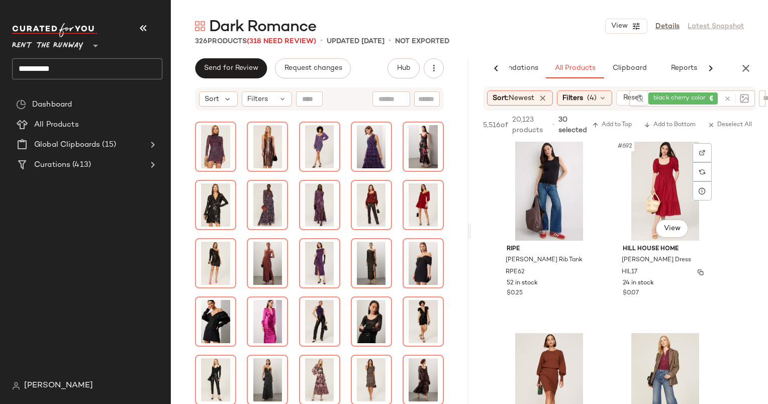
scroll to position [48878, 0]
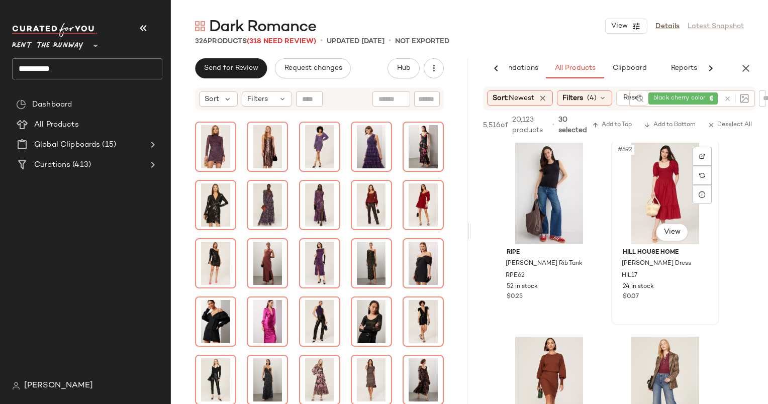
click at [647, 197] on div "#692 View" at bounding box center [665, 193] width 101 height 101
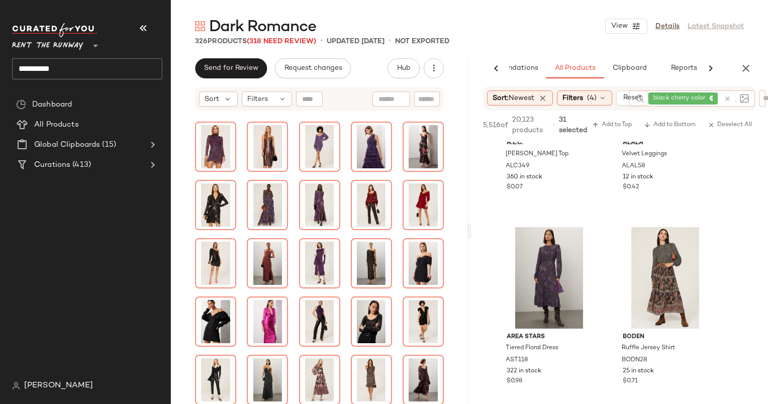
scroll to position [49967, 0]
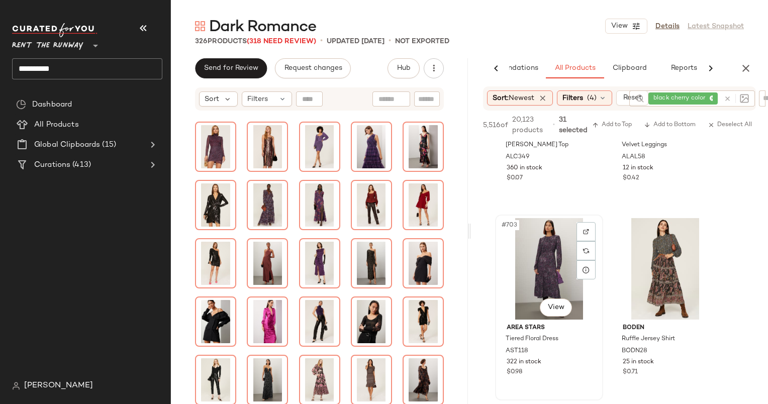
click at [541, 253] on div "#703 View" at bounding box center [548, 268] width 101 height 101
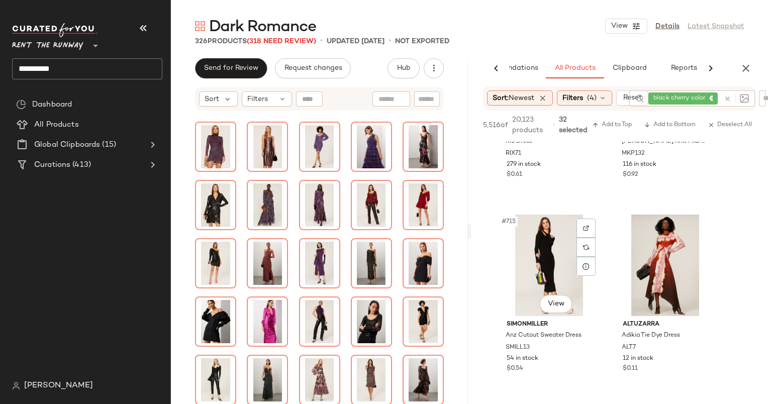
scroll to position [69208, 0]
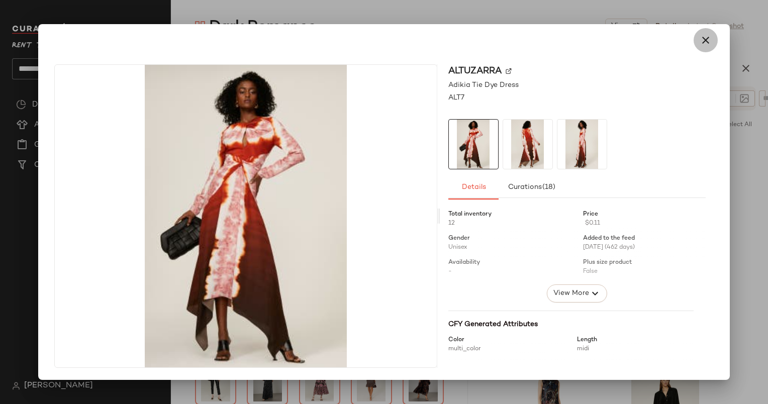
click at [701, 36] on icon "button" at bounding box center [705, 40] width 12 height 12
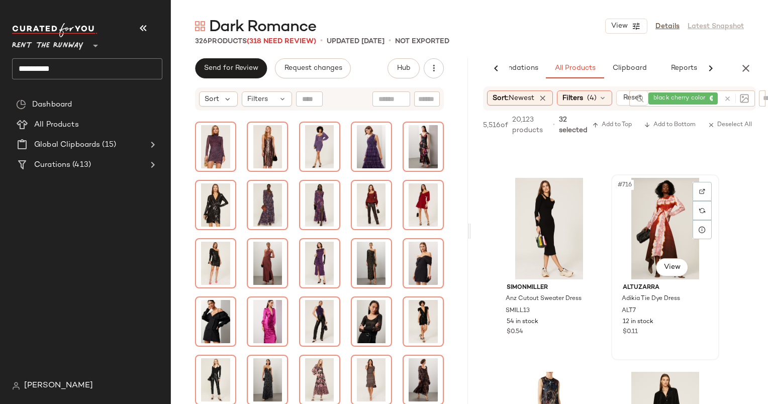
click at [664, 192] on div "#716 View" at bounding box center [665, 228] width 101 height 101
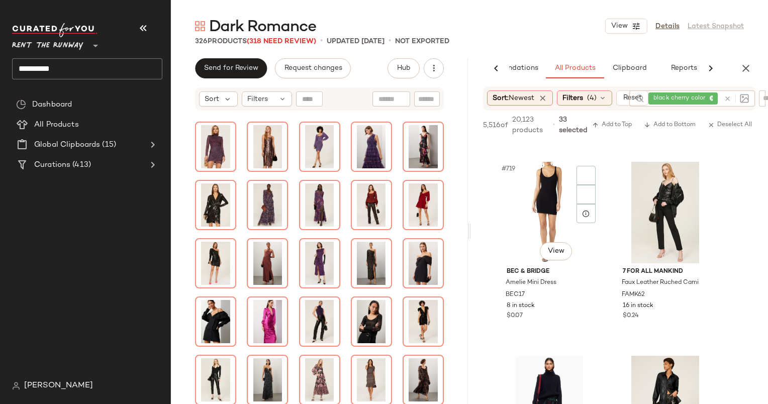
scroll to position [69610, 0]
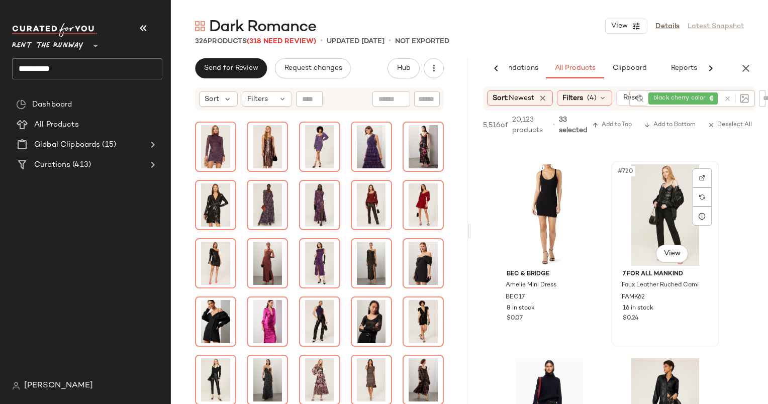
click at [648, 220] on div "#720 View" at bounding box center [665, 214] width 101 height 101
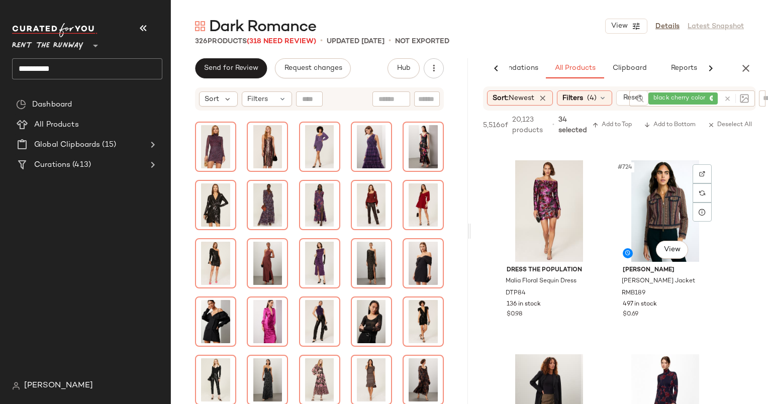
scroll to position [70002, 0]
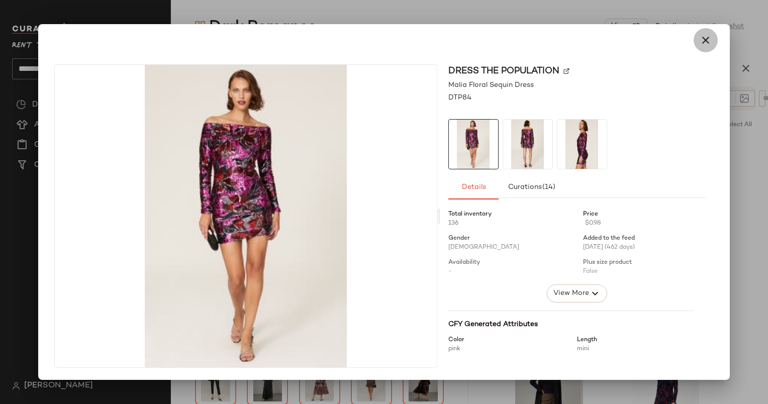
click at [702, 44] on icon "button" at bounding box center [705, 40] width 12 height 12
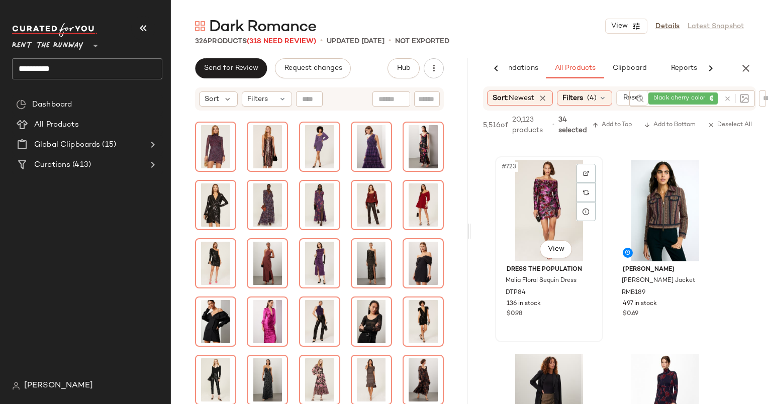
click at [546, 187] on div "#723 View" at bounding box center [548, 210] width 101 height 101
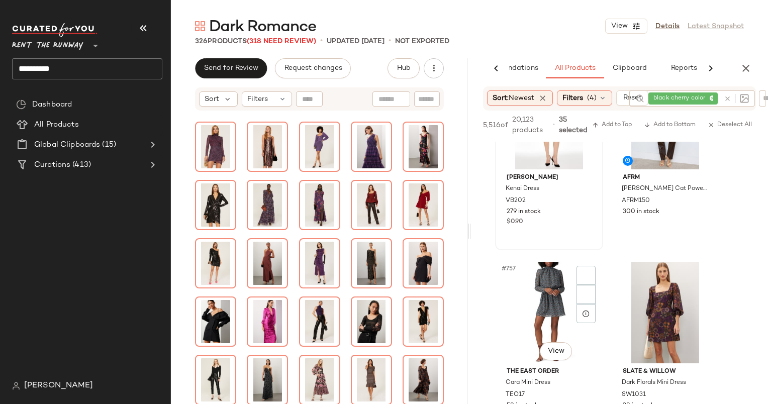
scroll to position [73322, 0]
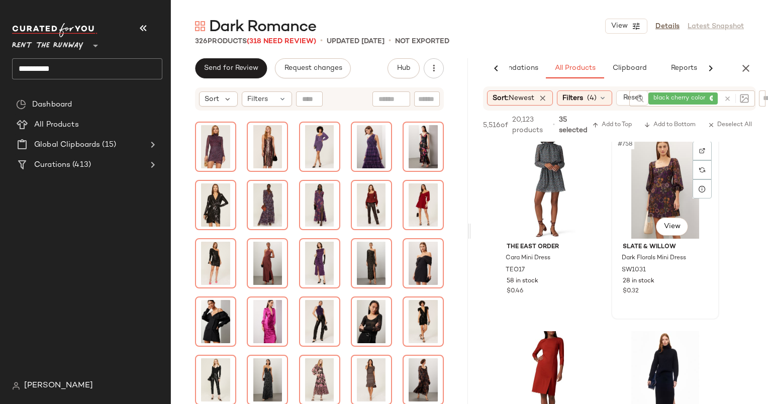
click at [667, 180] on div "#758 View" at bounding box center [665, 187] width 101 height 101
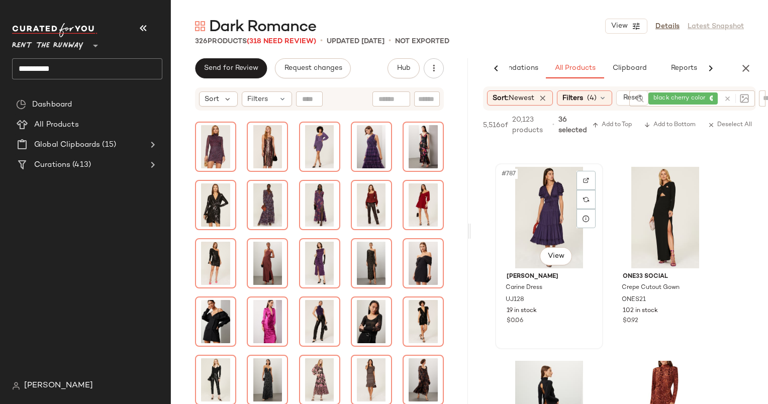
scroll to position [76191, 0]
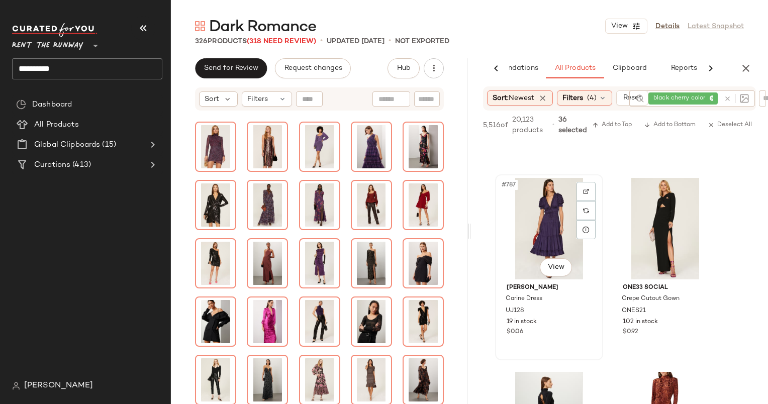
click at [546, 216] on div "#787 View" at bounding box center [548, 228] width 101 height 101
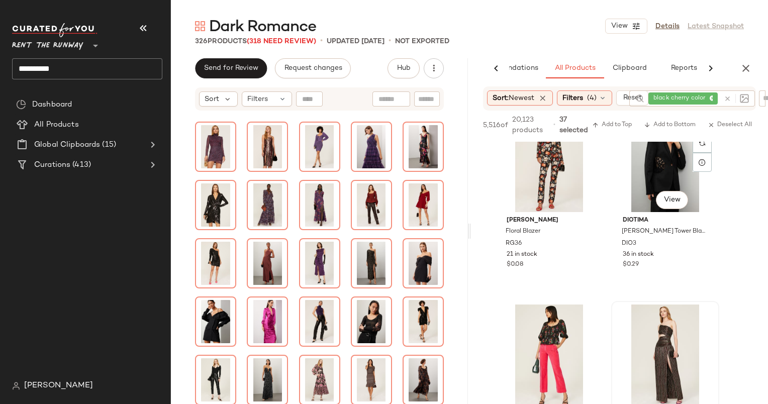
scroll to position [76620, 0]
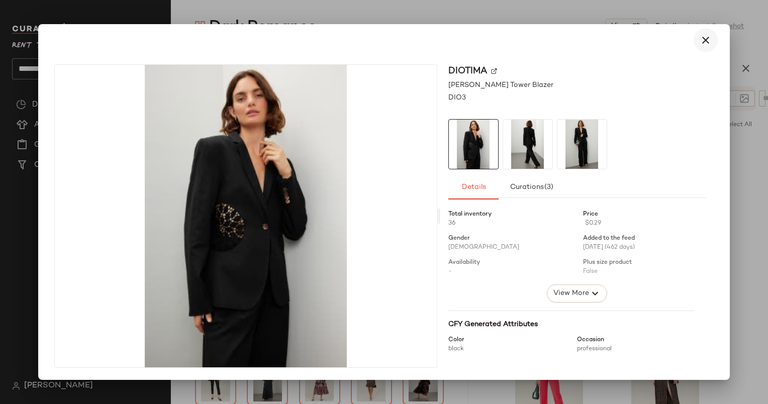
click at [702, 43] on icon "button" at bounding box center [705, 40] width 12 height 12
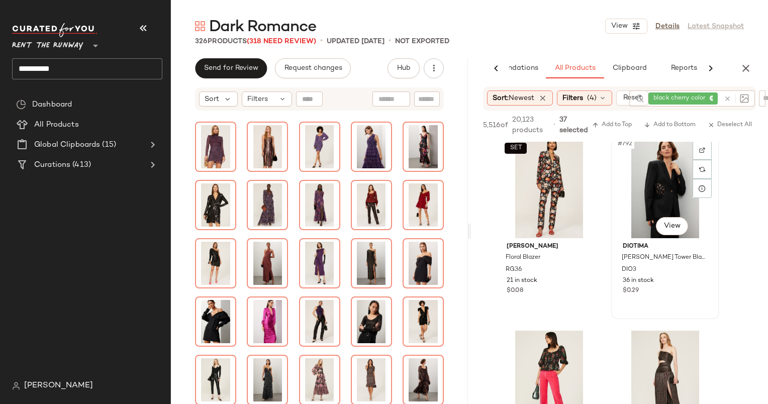
click at [653, 191] on div "#792 View" at bounding box center [665, 187] width 101 height 101
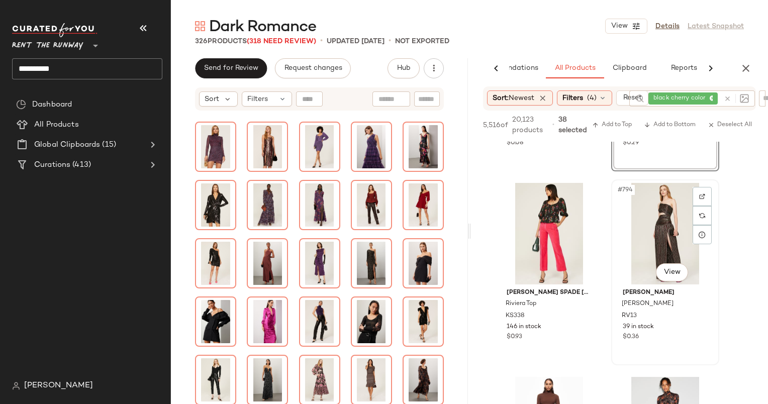
scroll to position [76853, 0]
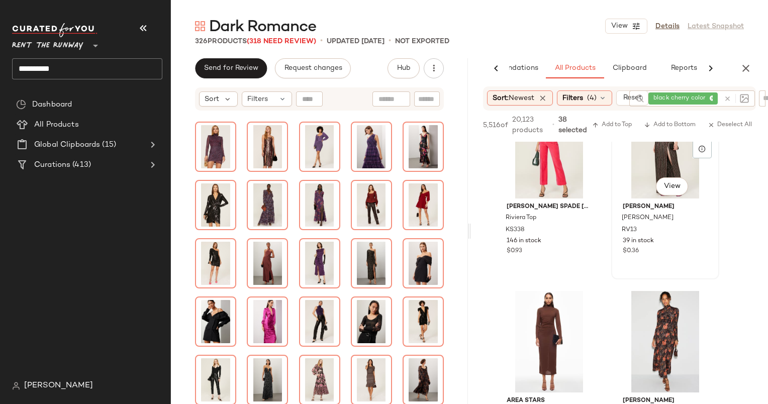
click at [651, 160] on div "#794 View" at bounding box center [665, 147] width 101 height 101
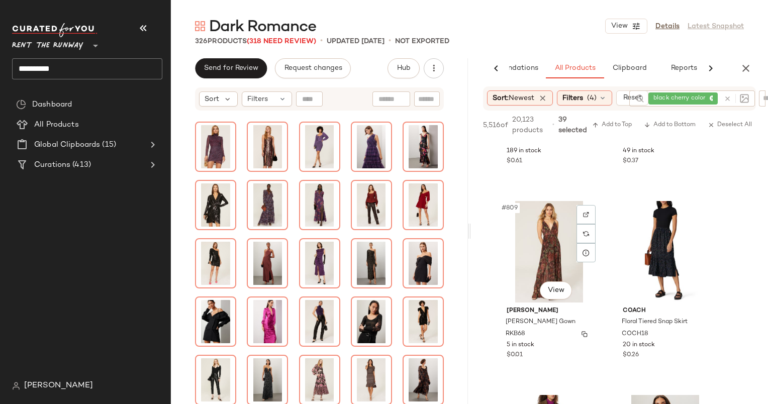
scroll to position [78300, 0]
click at [547, 230] on div "#809 View" at bounding box center [548, 251] width 101 height 101
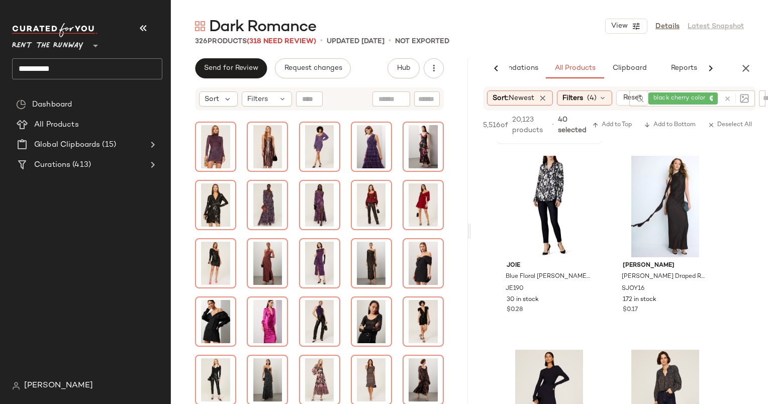
scroll to position [80085, 0]
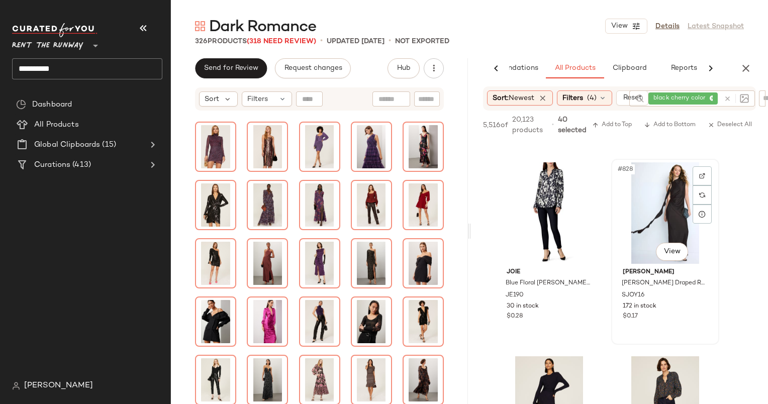
click at [661, 195] on div "#828 View" at bounding box center [665, 212] width 101 height 101
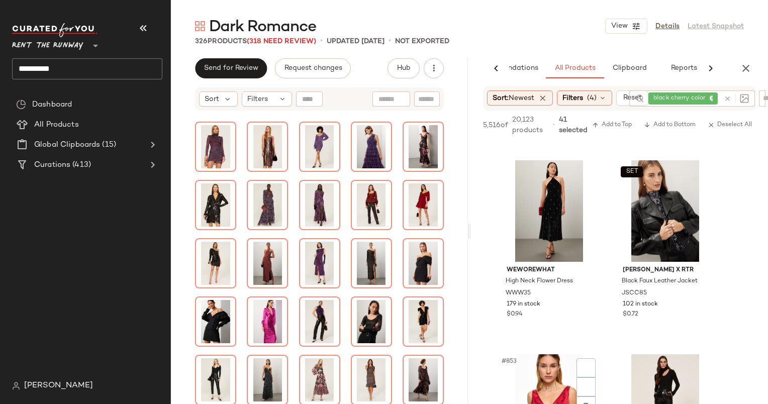
scroll to position [82626, 0]
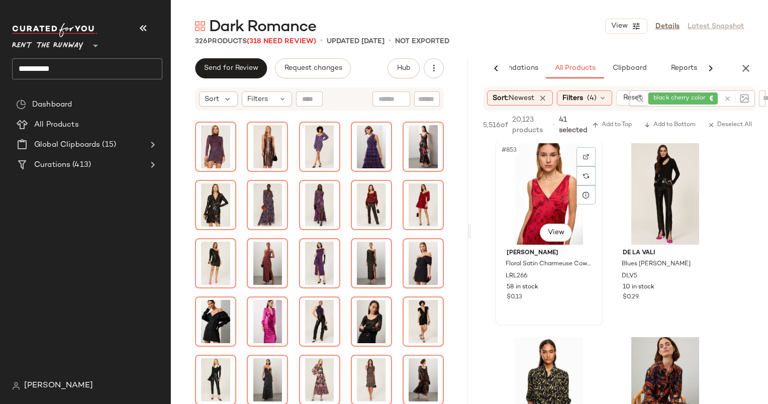
click at [545, 191] on div "#853 View" at bounding box center [548, 193] width 101 height 101
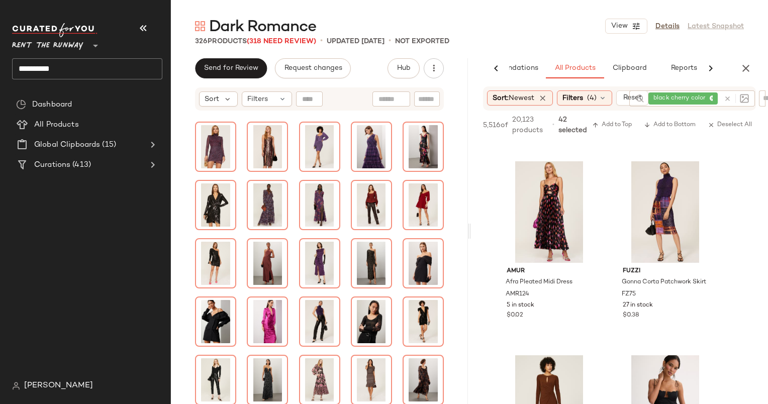
scroll to position [84935, 0]
click at [551, 214] on div "#877 View" at bounding box center [548, 211] width 101 height 101
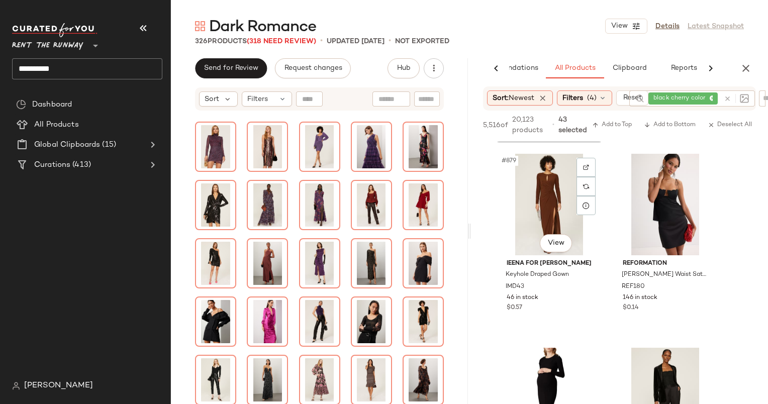
scroll to position [85138, 0]
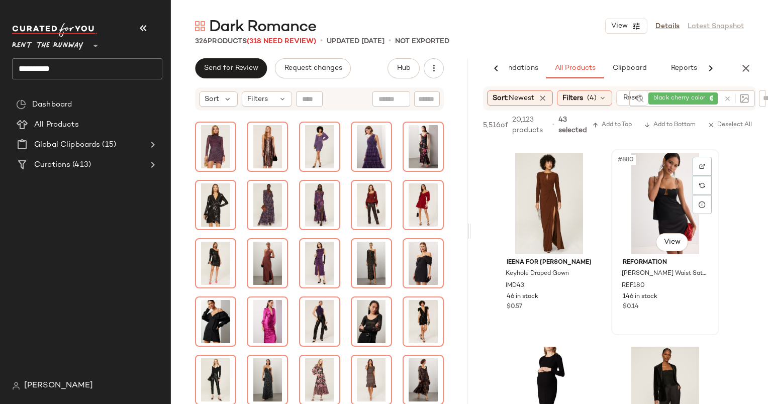
click at [673, 211] on div "#880 View" at bounding box center [665, 203] width 101 height 101
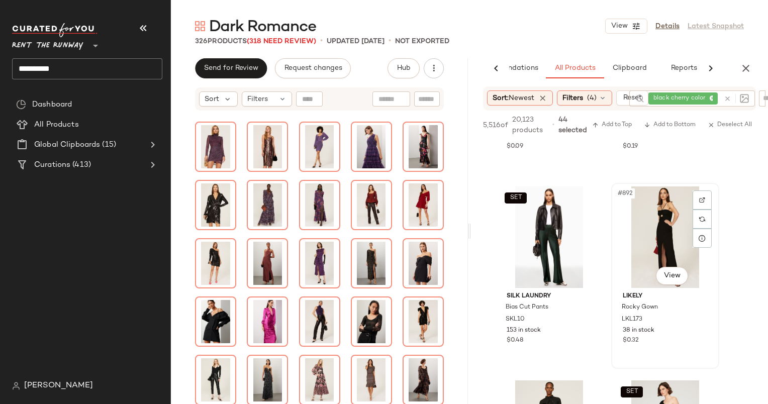
scroll to position [86298, 0]
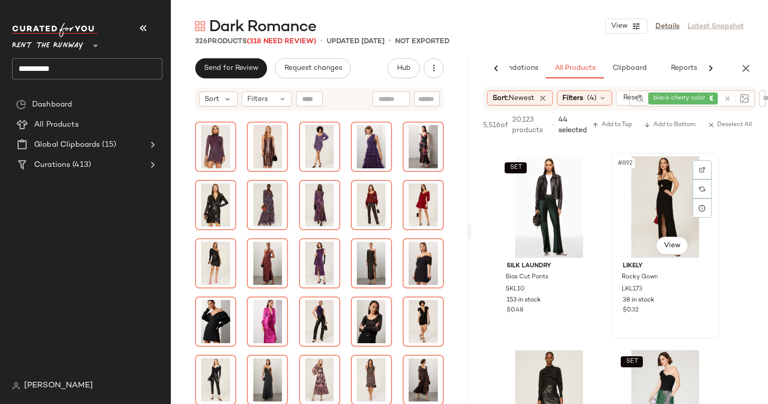
click at [650, 204] on div "#892 View" at bounding box center [665, 206] width 101 height 101
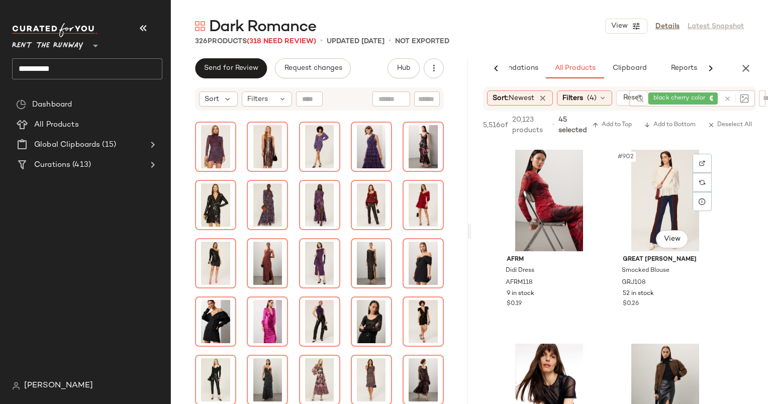
scroll to position [87256, 0]
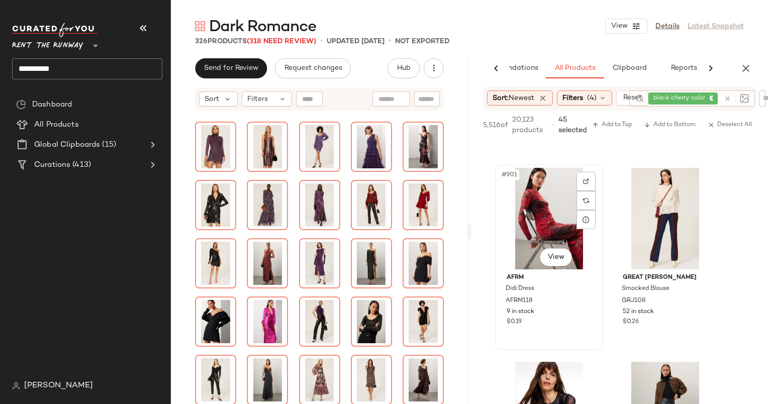
click at [535, 224] on div "#901 View" at bounding box center [548, 218] width 101 height 101
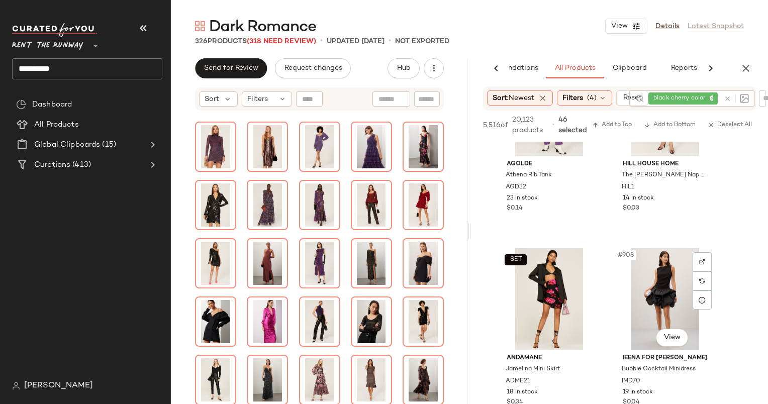
scroll to position [87812, 0]
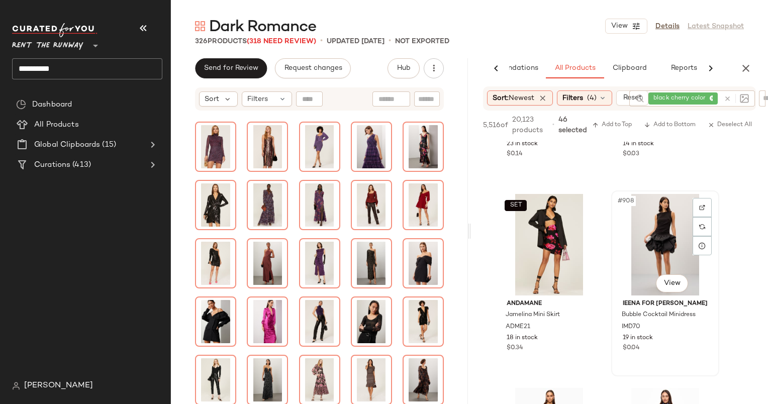
click at [673, 217] on div "#908 View" at bounding box center [665, 244] width 101 height 101
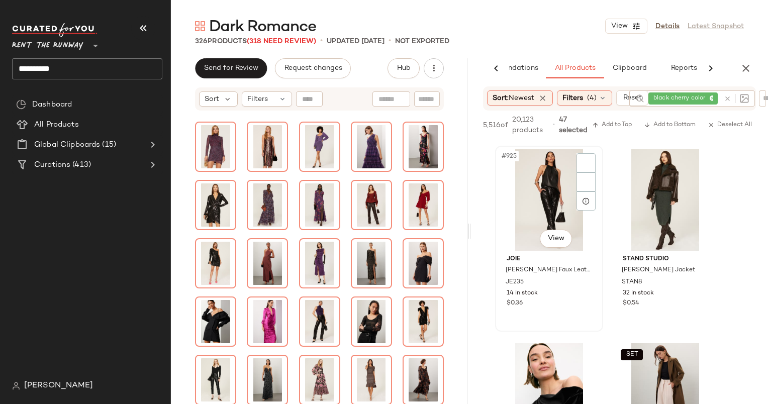
scroll to position [89601, 0]
click at [547, 198] on div "#925 View" at bounding box center [548, 200] width 101 height 101
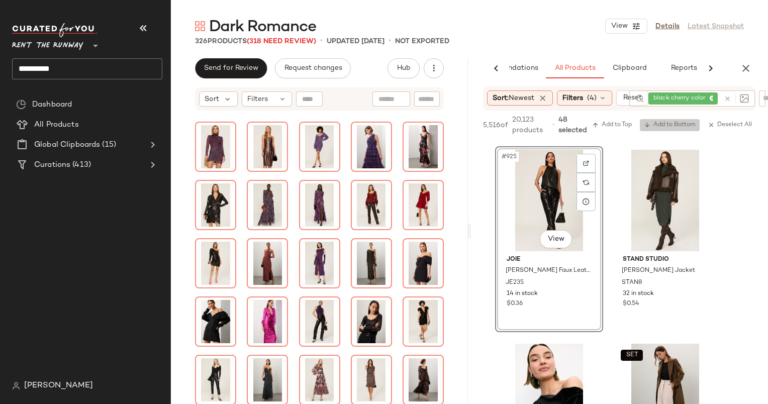
click at [665, 127] on span "Add to Bottom" at bounding box center [670, 125] width 52 height 7
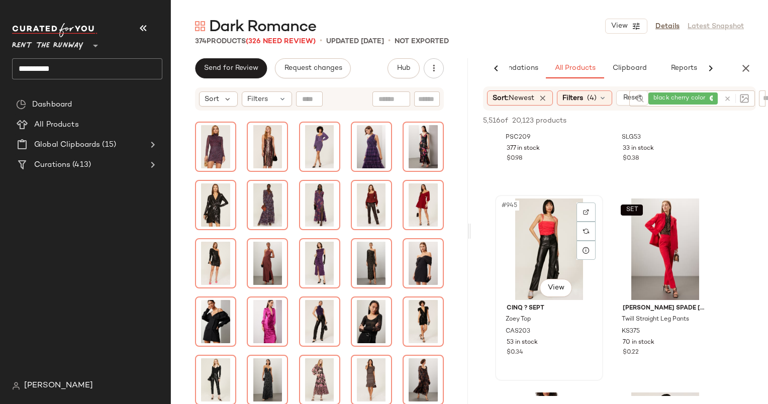
scroll to position [91483, 0]
click at [549, 241] on div "#945 View" at bounding box center [548, 248] width 101 height 101
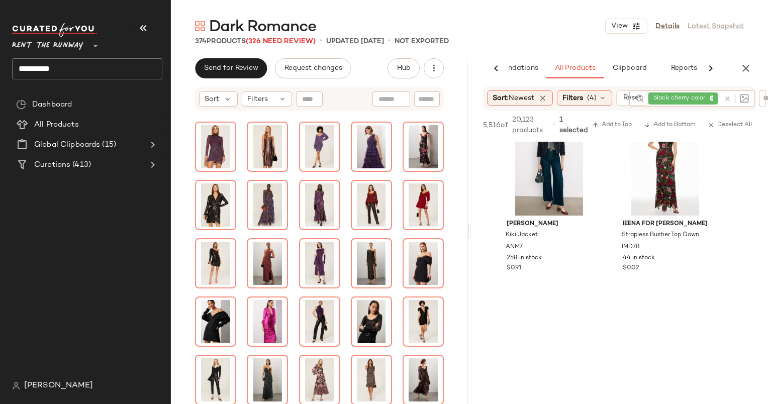
scroll to position [93711, 0]
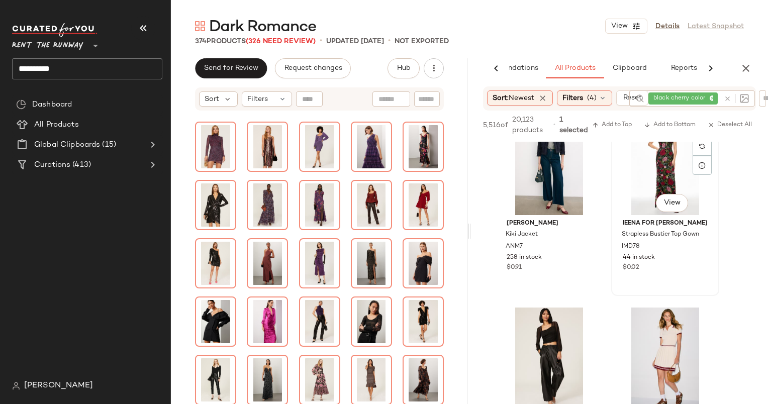
click at [651, 166] on div "#968 View" at bounding box center [665, 164] width 101 height 101
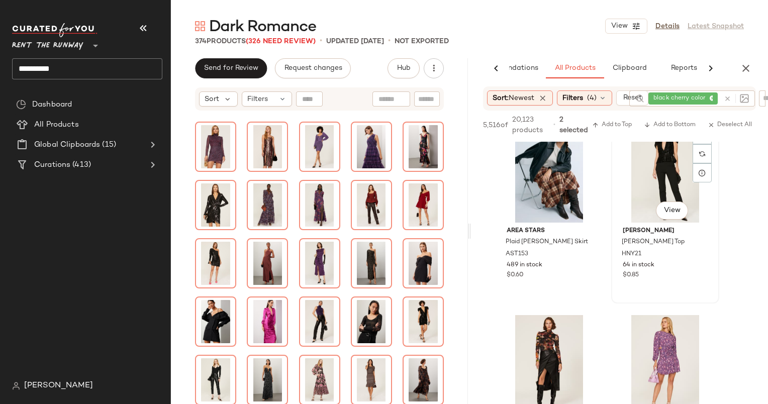
scroll to position [94267, 0]
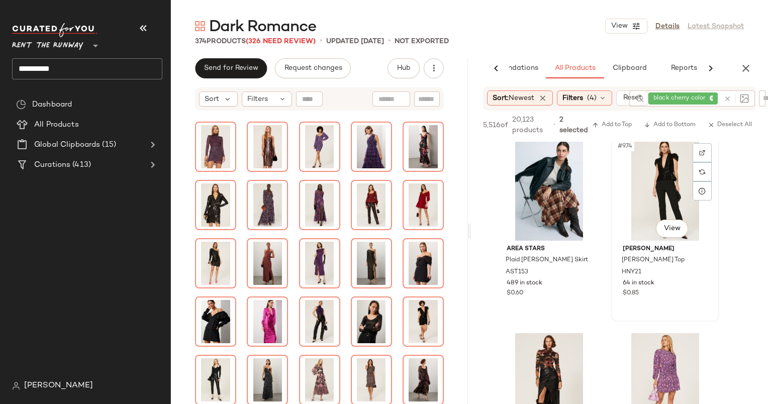
click at [660, 187] on div "#974 View" at bounding box center [665, 189] width 101 height 101
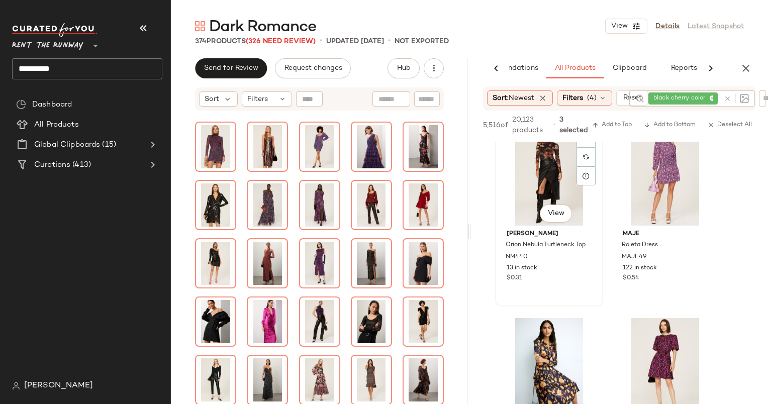
scroll to position [94498, 0]
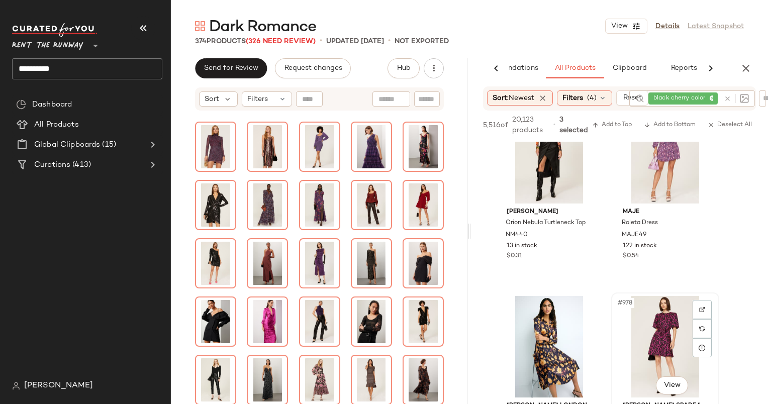
click at [657, 318] on div "#978 View" at bounding box center [665, 346] width 101 height 101
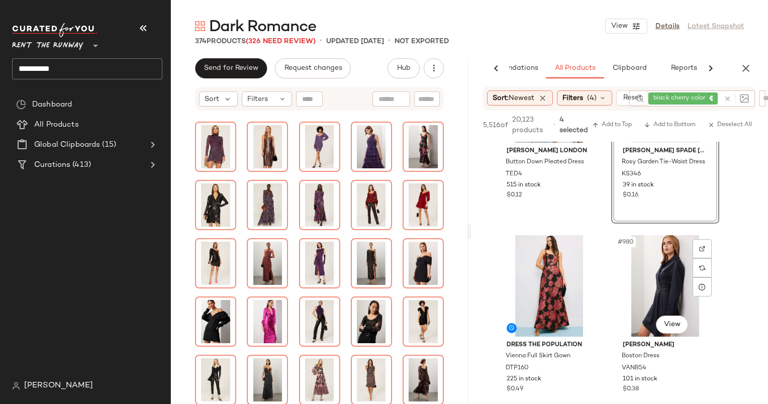
scroll to position [94809, 0]
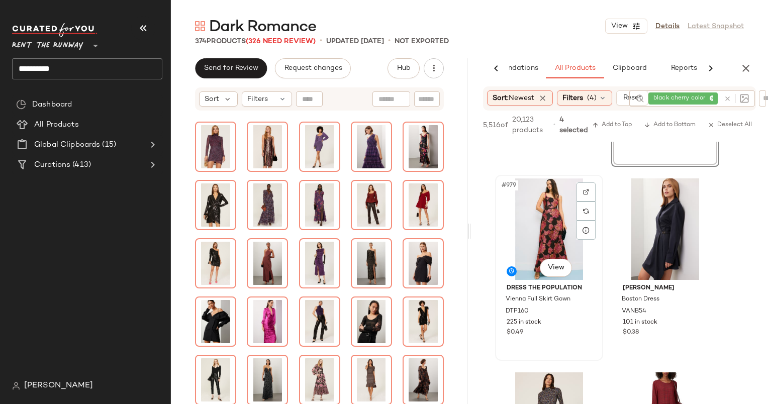
click at [526, 206] on div "#979 View" at bounding box center [548, 228] width 101 height 101
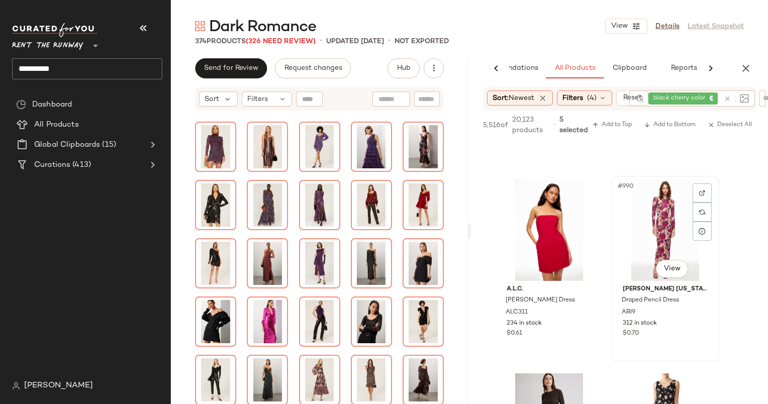
scroll to position [95836, 0]
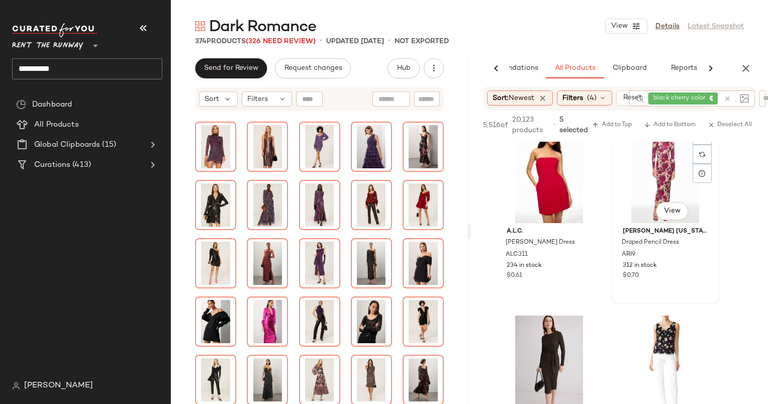
click at [636, 174] on div "#990 View" at bounding box center [665, 172] width 101 height 101
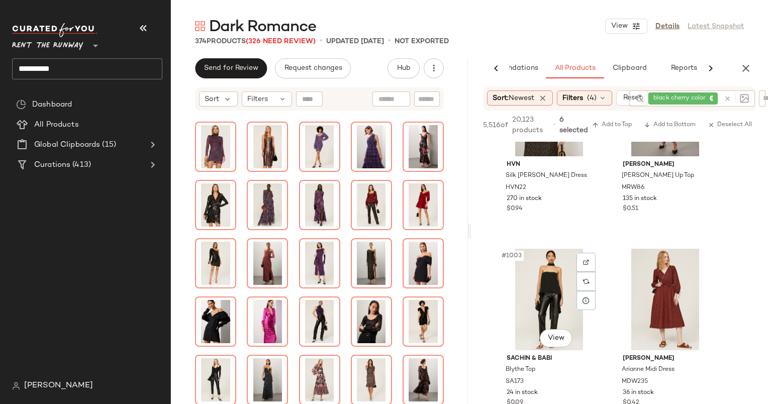
scroll to position [97153, 0]
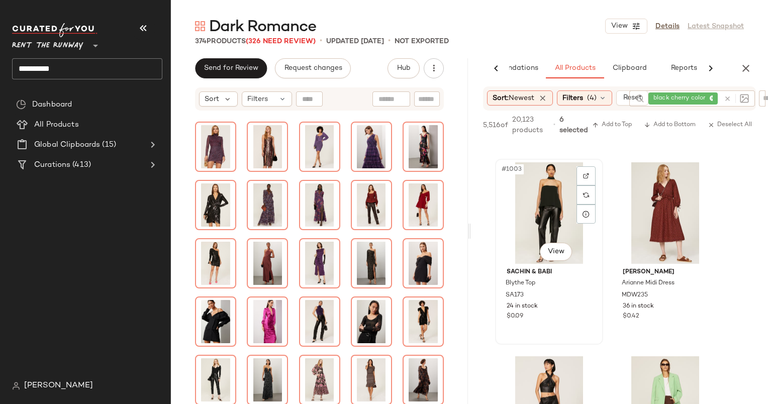
click at [553, 204] on div "#1003 View" at bounding box center [548, 212] width 101 height 101
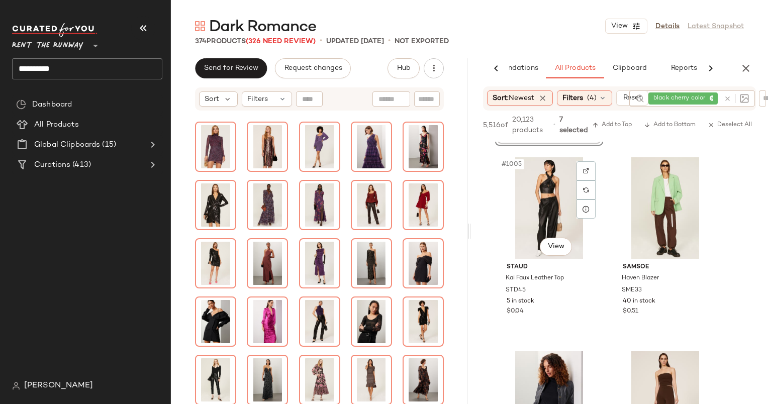
scroll to position [97352, 0]
click at [550, 205] on div "#1005 View" at bounding box center [548, 207] width 101 height 101
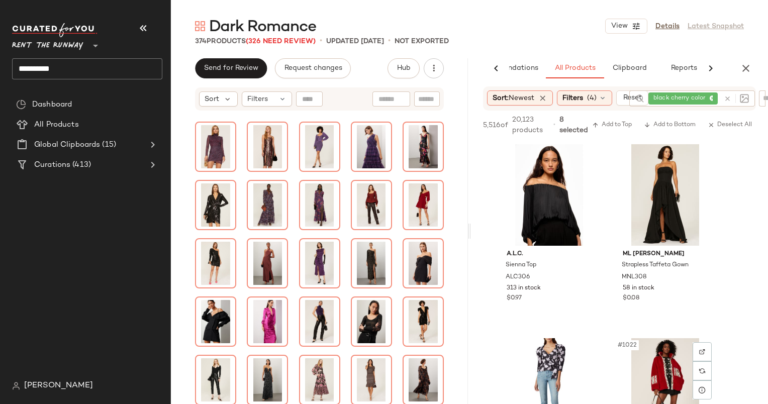
scroll to position [98720, 0]
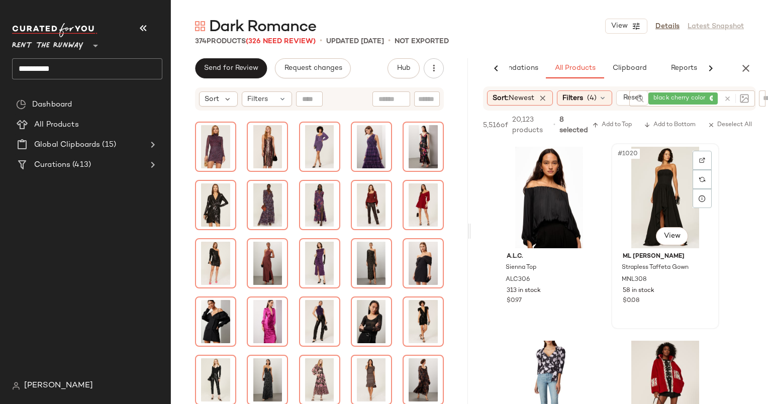
click at [656, 175] on div "#1020 View" at bounding box center [665, 197] width 101 height 101
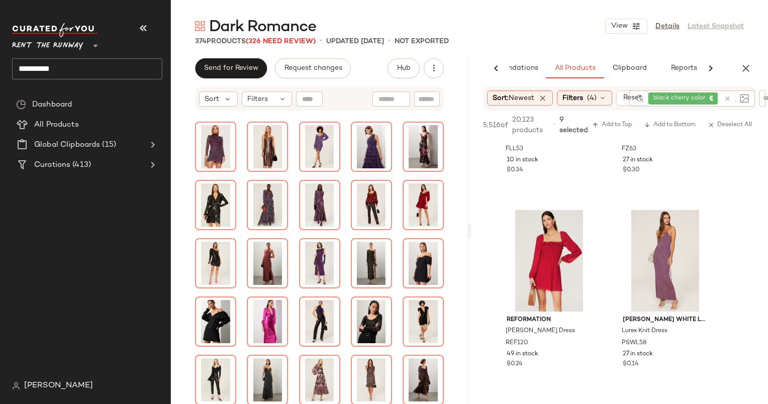
scroll to position [99828, 0]
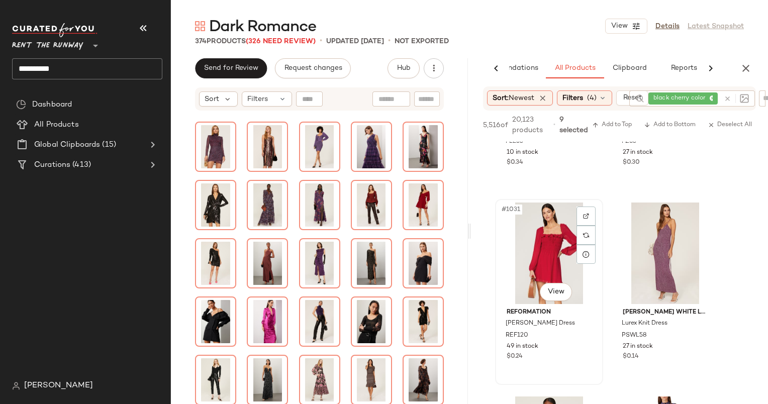
click at [536, 267] on div "#1031 View" at bounding box center [548, 252] width 101 height 101
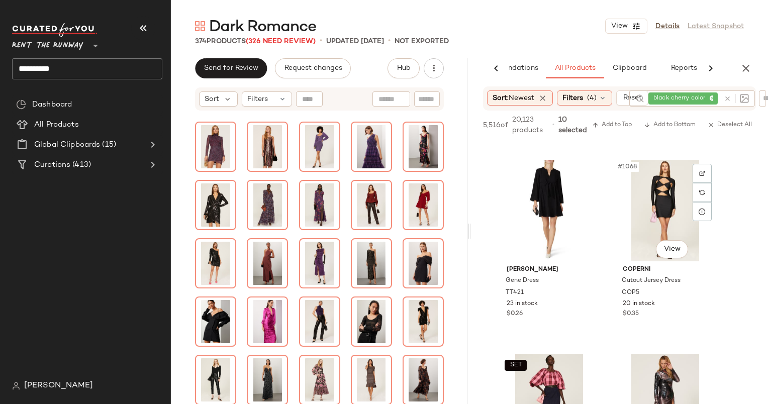
scroll to position [103361, 0]
click at [648, 216] on div "#1068 View" at bounding box center [665, 210] width 101 height 101
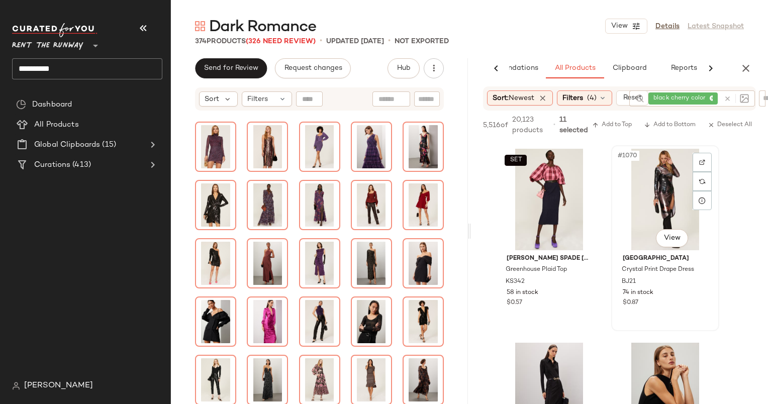
scroll to position [103579, 0]
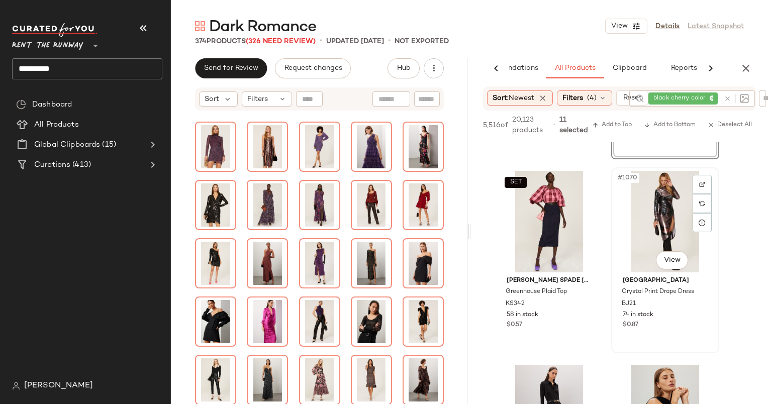
click at [656, 207] on div "#1070 View" at bounding box center [665, 221] width 101 height 101
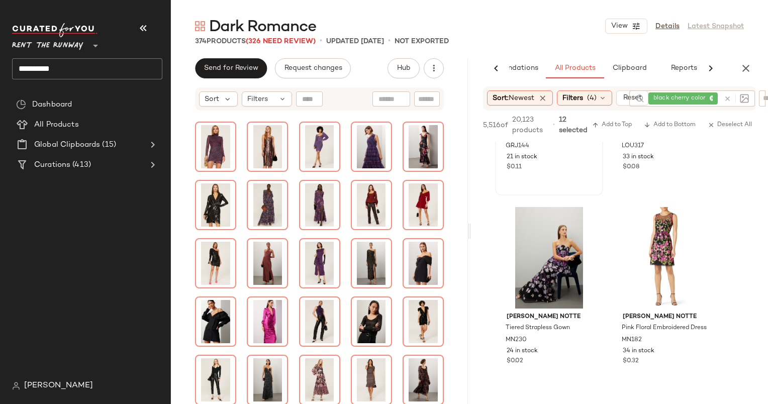
scroll to position [103898, 0]
click at [549, 255] on div "#1073 View" at bounding box center [548, 256] width 101 height 101
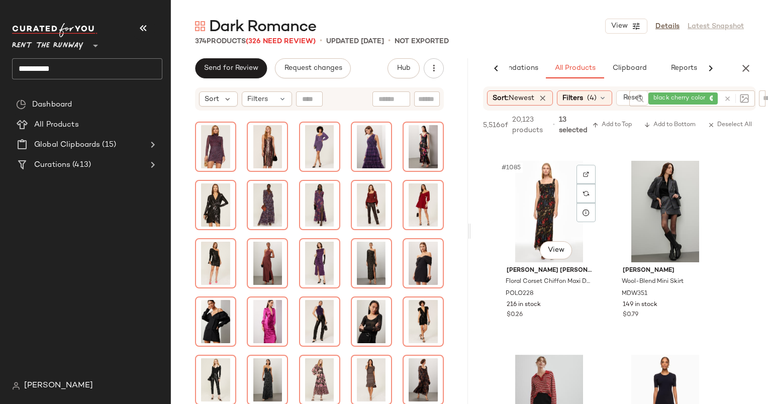
scroll to position [105106, 0]
click at [537, 220] on div "#1085 View" at bounding box center [548, 211] width 101 height 101
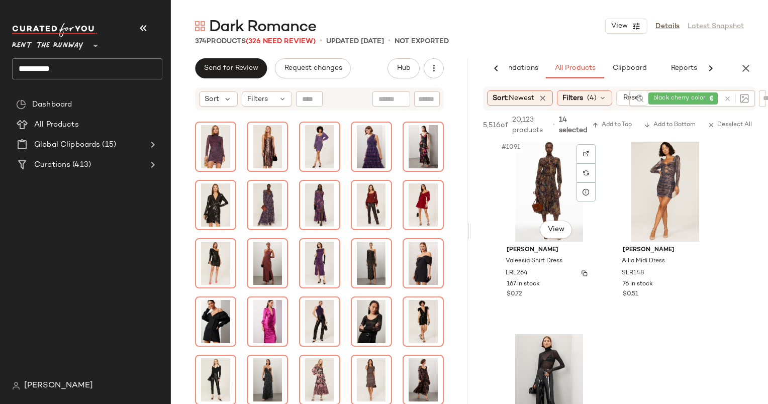
scroll to position [105860, 0]
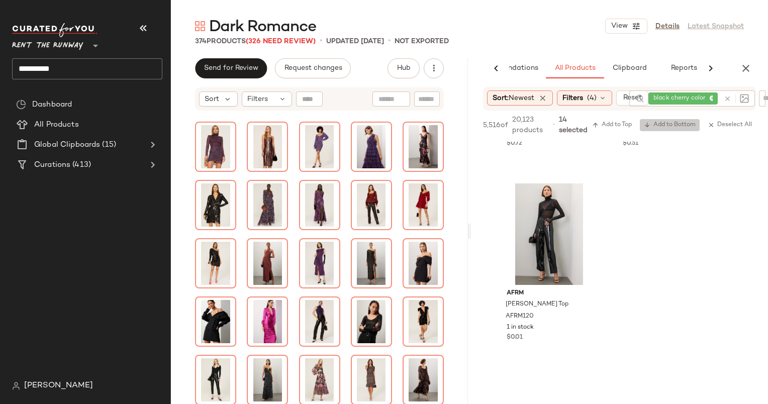
click at [661, 129] on button "Add to Bottom" at bounding box center [670, 125] width 60 height 12
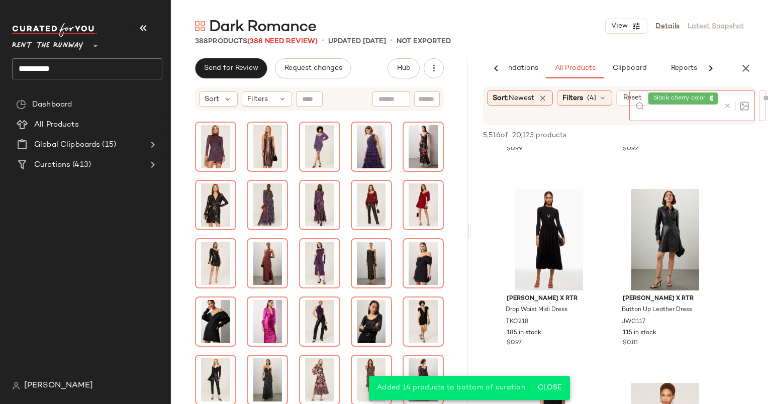
click at [729, 98] on div at bounding box center [734, 105] width 29 height 31
click at [723, 109] on div at bounding box center [734, 105] width 29 height 31
click at [726, 109] on icon at bounding box center [728, 106] width 8 height 8
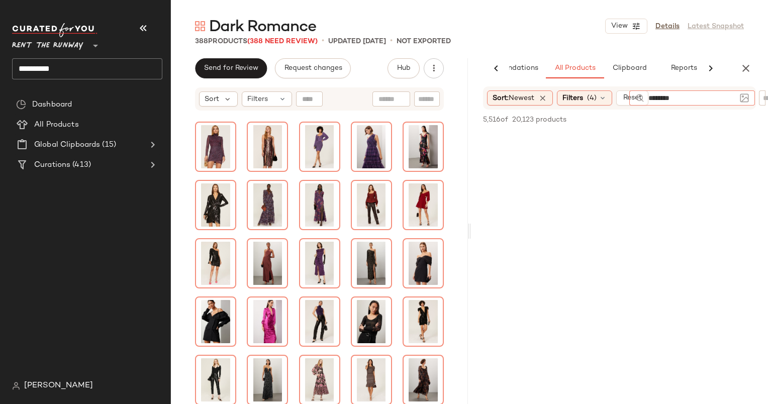
type input "*********"
click at [543, 36] on div "388 Products (388 Need Review) • updated [DATE] • Not Exported" at bounding box center [469, 41] width 597 height 10
click at [746, 62] on icon "button" at bounding box center [746, 68] width 12 height 12
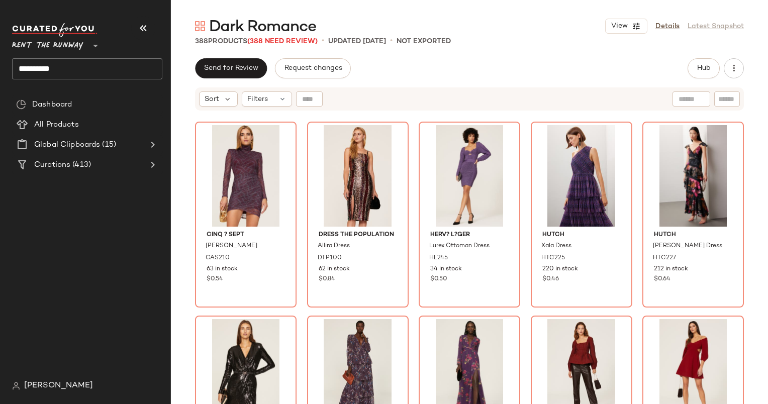
scroll to position [2327, 0]
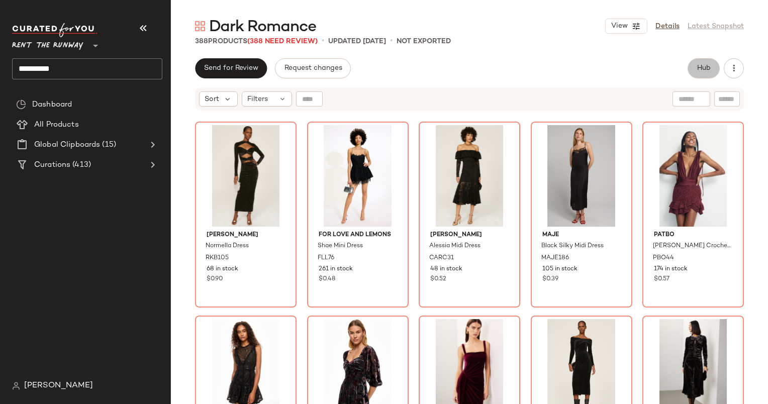
click at [687, 71] on button "Hub" at bounding box center [703, 68] width 32 height 20
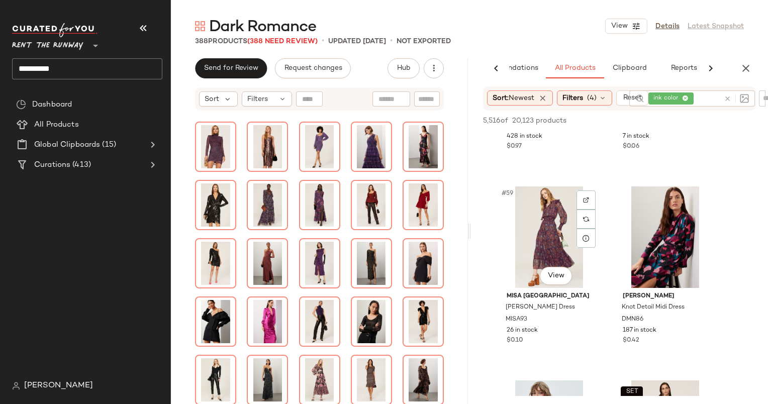
scroll to position [5573, 0]
click at [547, 209] on div "#59 View" at bounding box center [548, 237] width 101 height 101
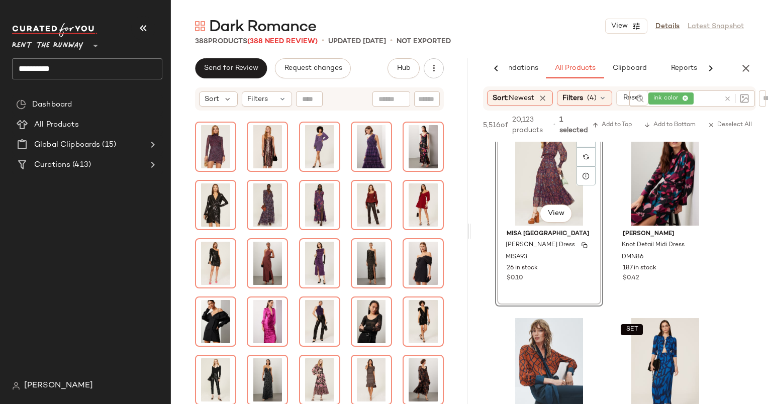
scroll to position [5647, 0]
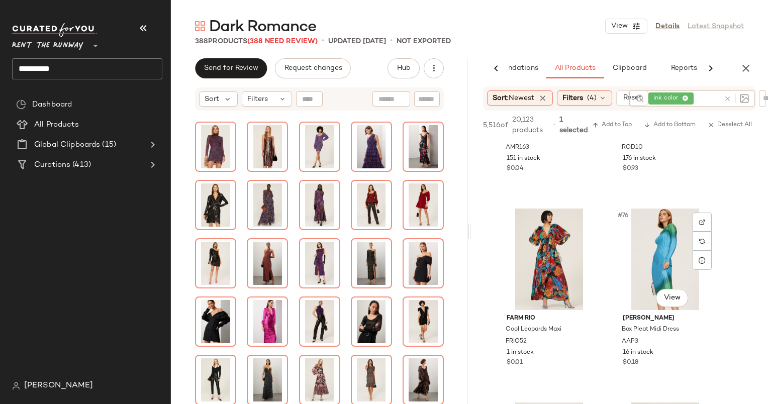
click at [626, 265] on div "#76 View" at bounding box center [665, 259] width 101 height 101
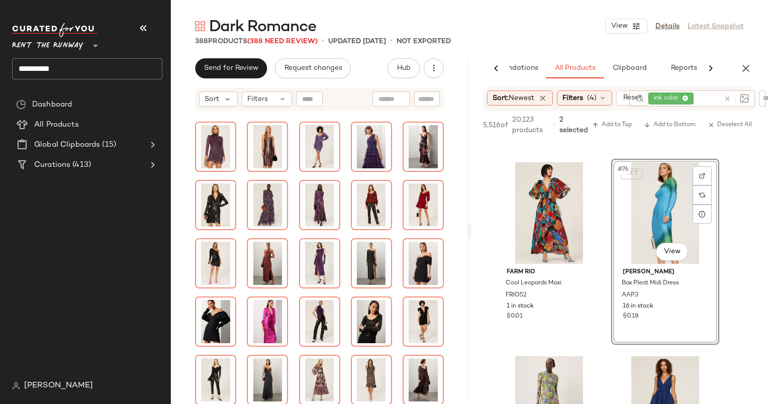
scroll to position [6984, 0]
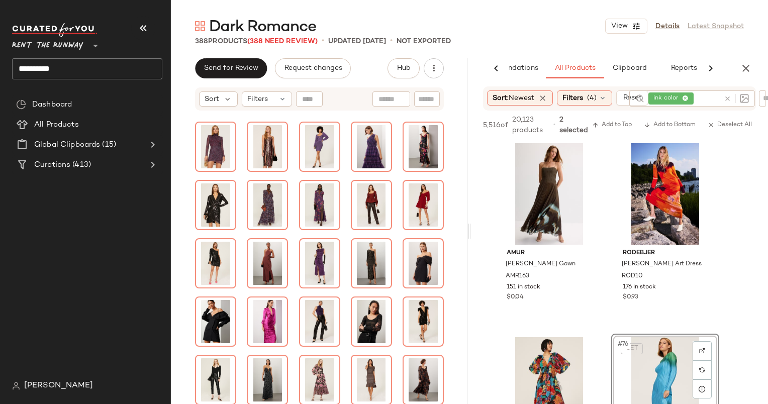
click at [645, 347] on div "SET #76 View" at bounding box center [665, 387] width 101 height 101
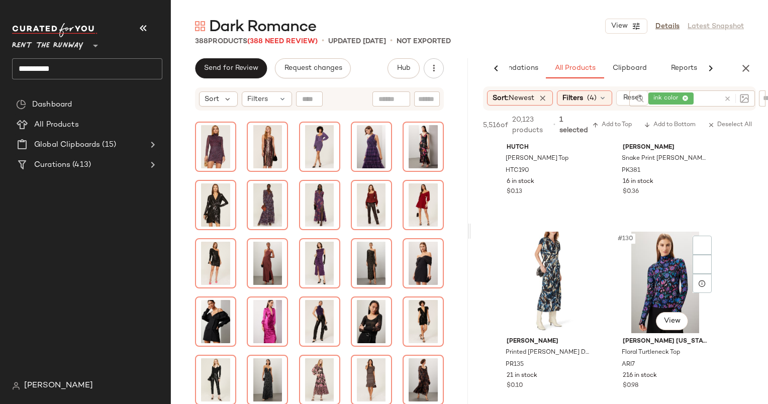
scroll to position [12328, 0]
click at [667, 129] on button "Add to Bottom" at bounding box center [670, 125] width 60 height 12
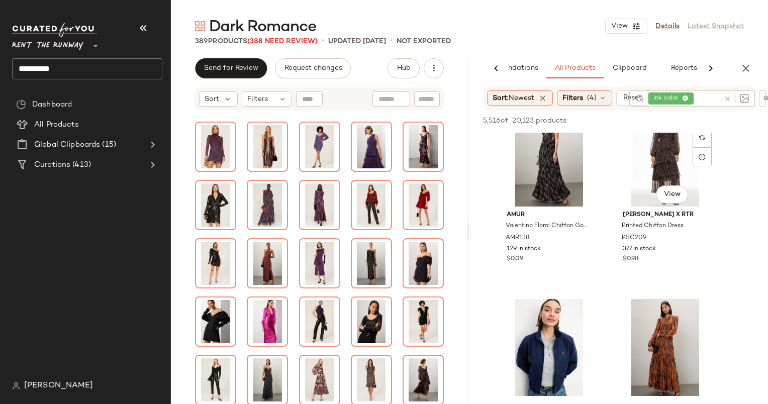
scroll to position [14644, 0]
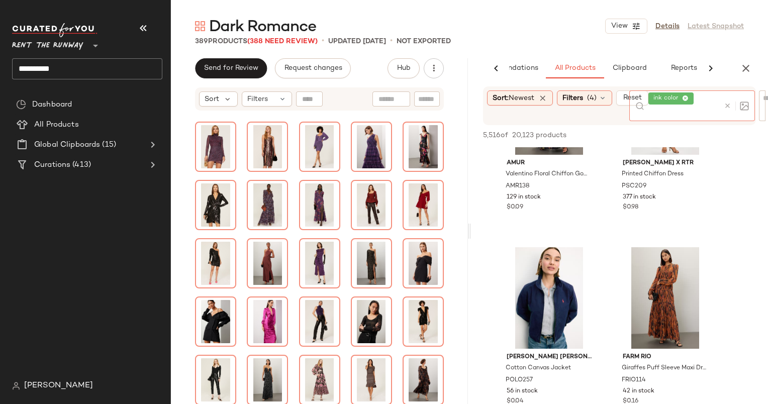
click at [726, 100] on div at bounding box center [734, 105] width 29 height 31
click at [728, 102] on icon at bounding box center [728, 106] width 8 height 8
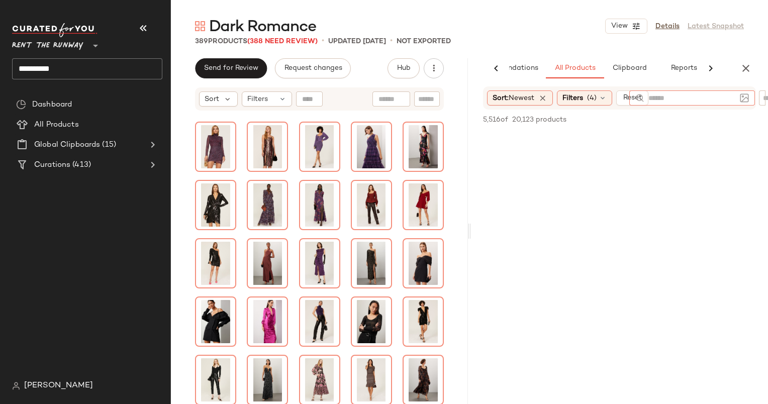
click at [677, 129] on div "5,516 of 20,123 products • 0 selected Add to Top Add to Bottom Deselect All" at bounding box center [619, 121] width 297 height 22
click at [739, 76] on button "button" at bounding box center [746, 68] width 20 height 20
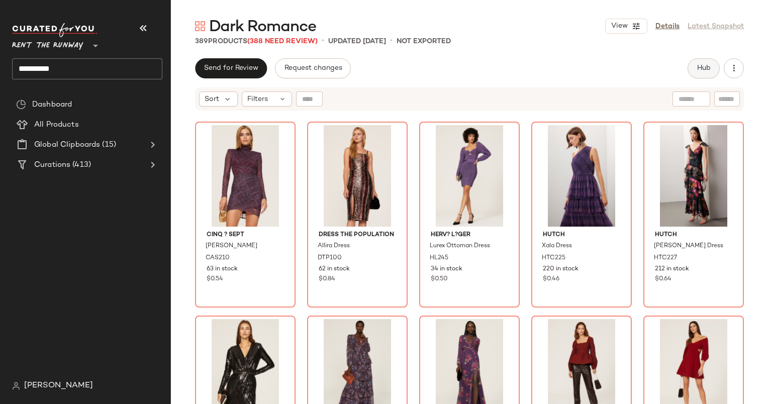
scroll to position [2327, 0]
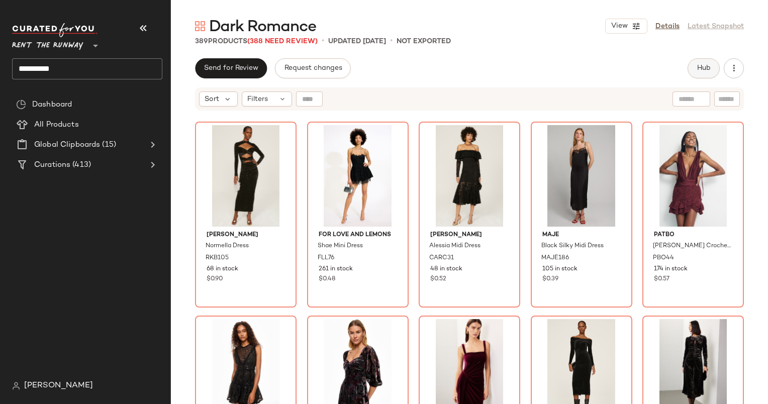
click at [704, 73] on button "Hub" at bounding box center [703, 68] width 32 height 20
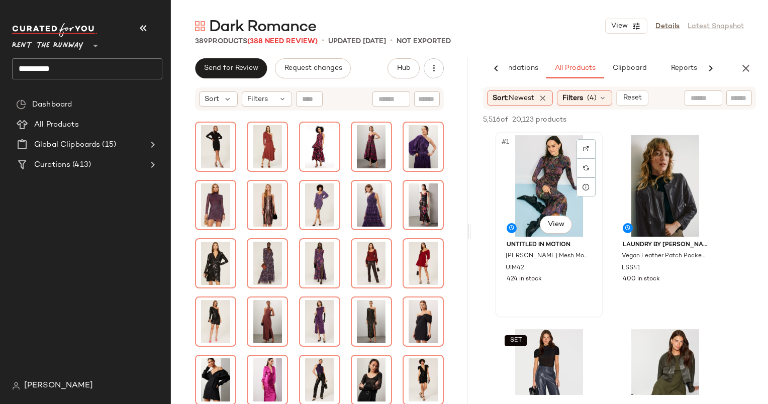
scroll to position [0, 0]
click at [697, 97] on input "text" at bounding box center [691, 98] width 87 height 11
type input "******"
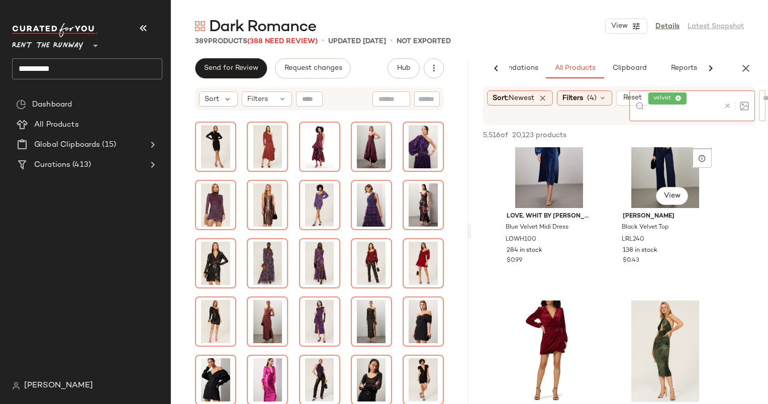
scroll to position [1403, 0]
click at [726, 107] on icon at bounding box center [728, 106] width 8 height 8
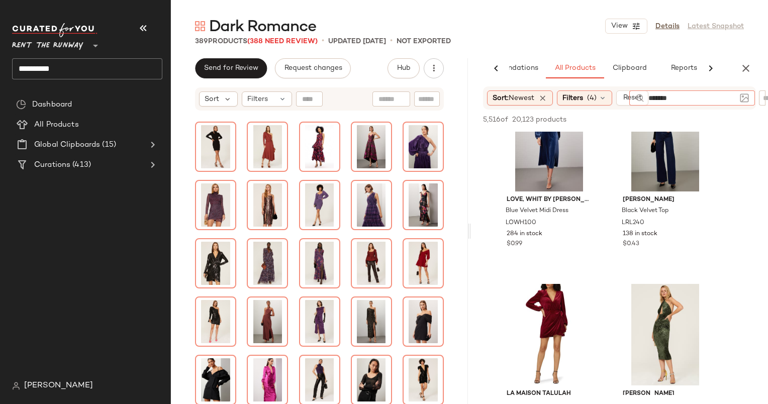
type input "*******"
click at [726, 107] on div "Sort: Newest Filters (4) Reset" at bounding box center [619, 97] width 273 height 23
click at [714, 99] on div "burguyn" at bounding box center [683, 98] width 71 height 16
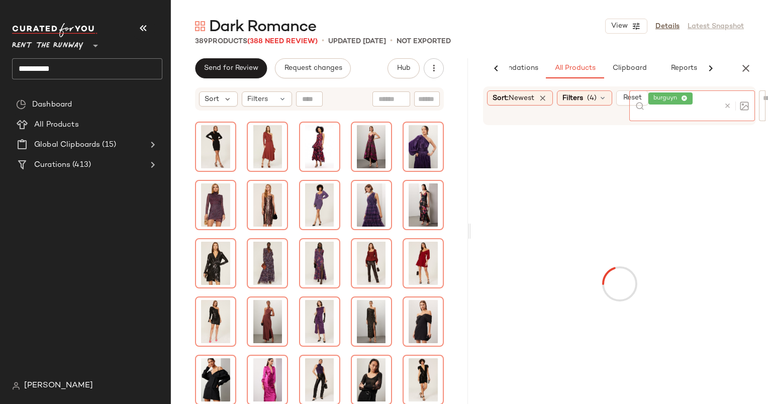
click at [726, 103] on icon at bounding box center [728, 106] width 8 height 8
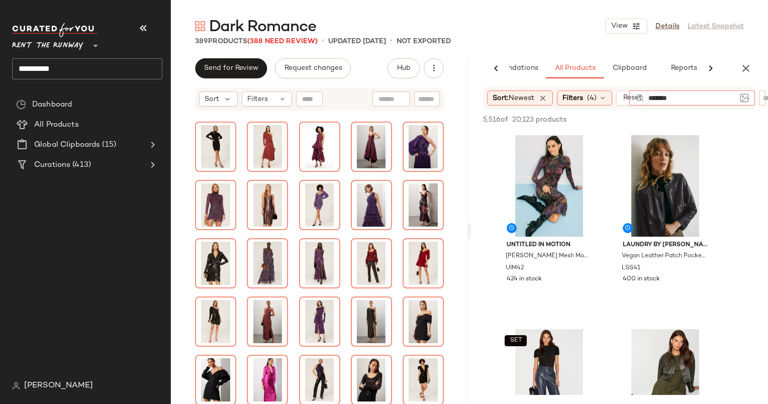
type input "********"
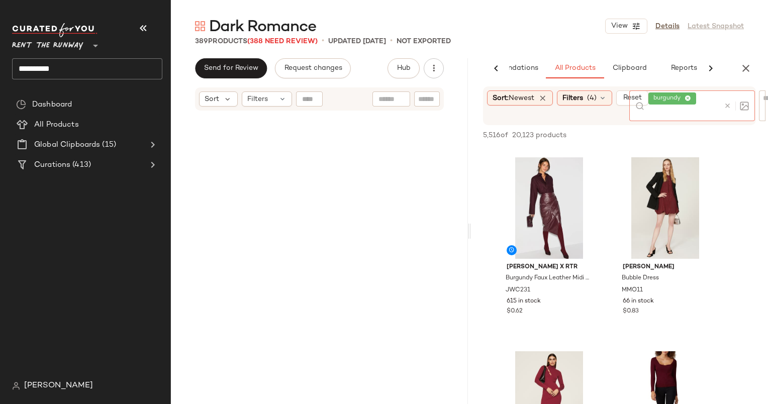
scroll to position [0, 0]
